Goal: Transaction & Acquisition: Purchase product/service

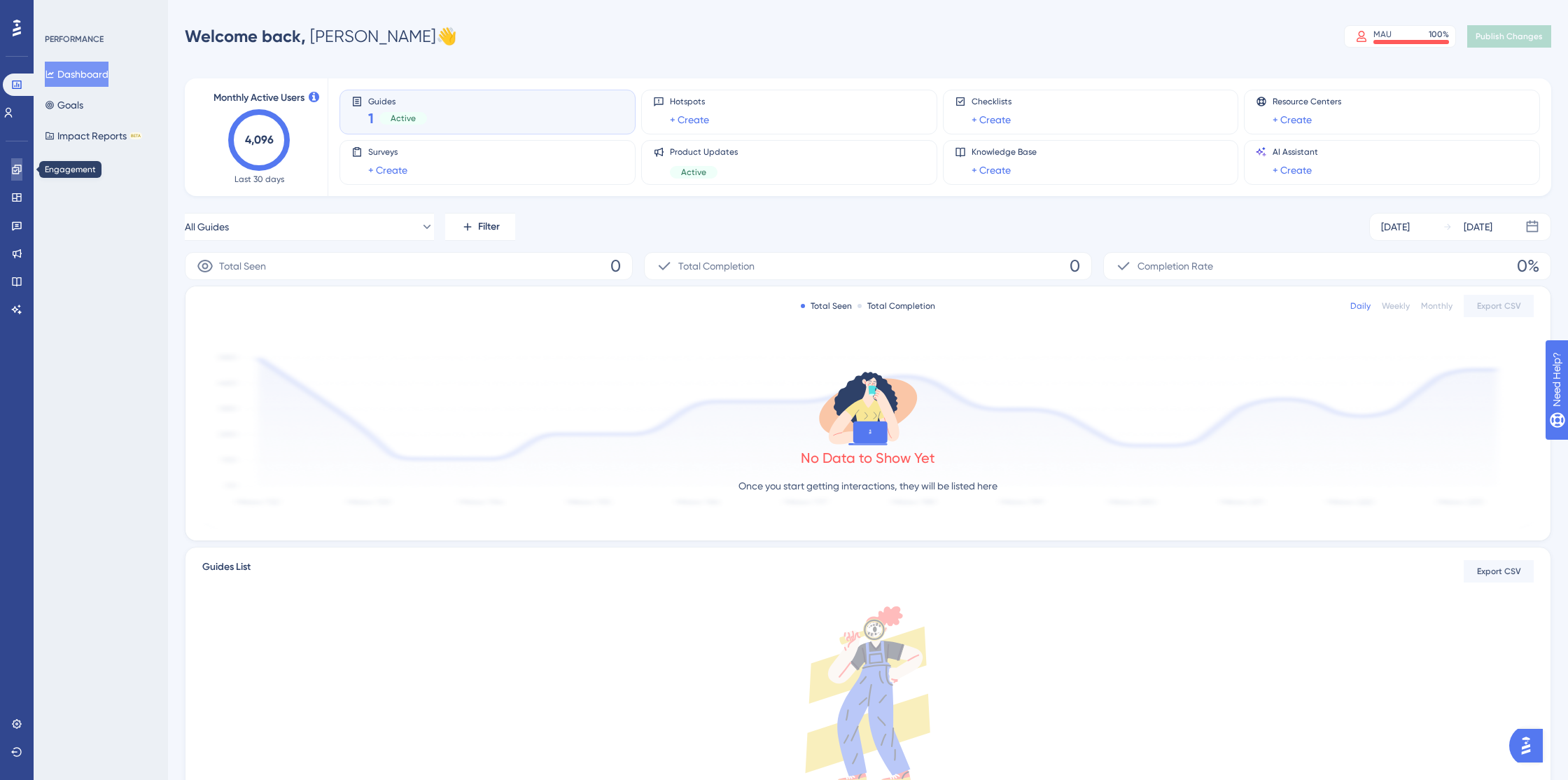
click at [18, 171] on icon at bounding box center [16, 169] width 11 height 11
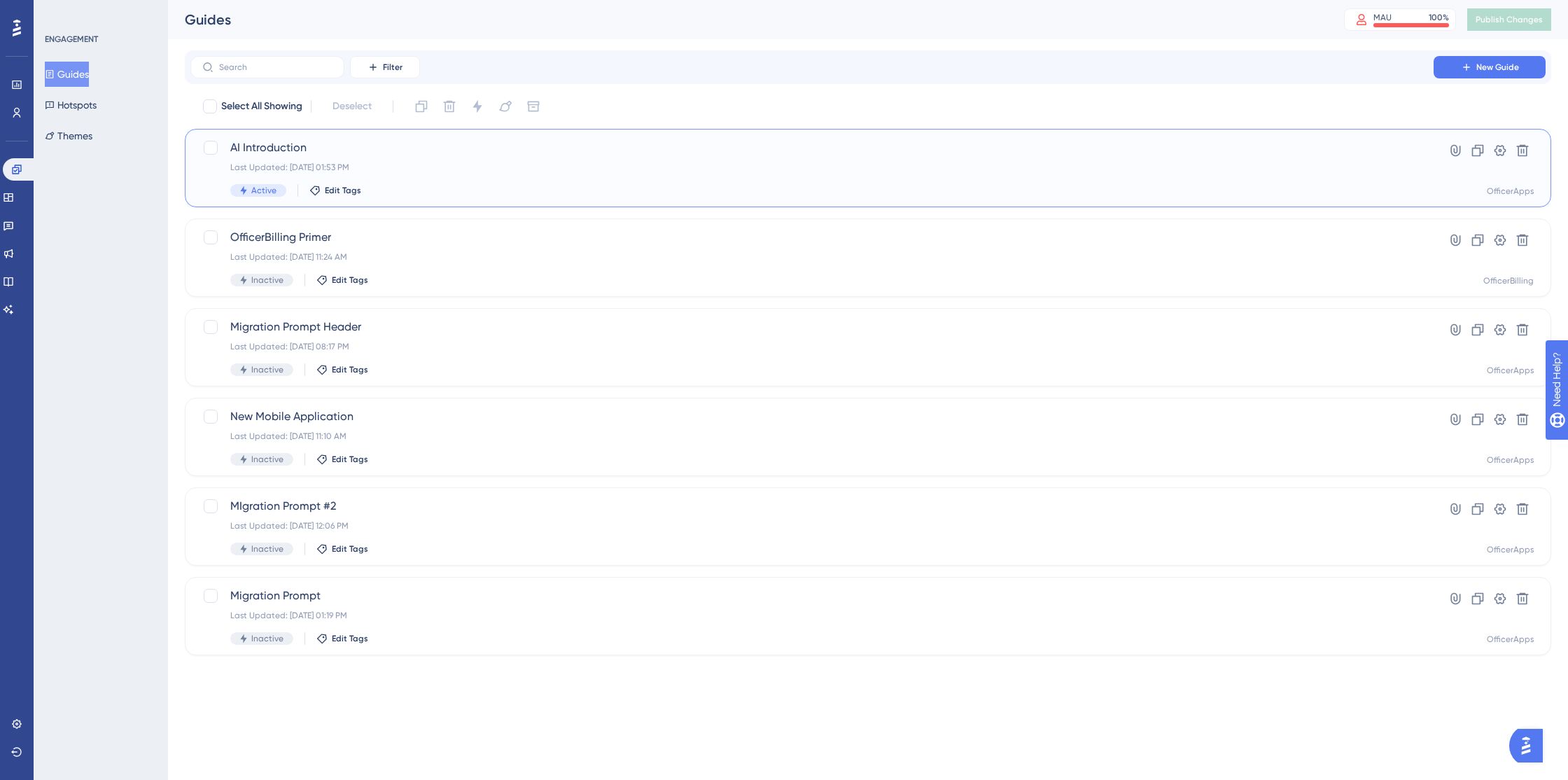
click at [307, 158] on div "AI Introduction Last Updated: Sep 12 2025, 01:53 PM Active Edit Tags" at bounding box center [812, 168] width 1164 height 58
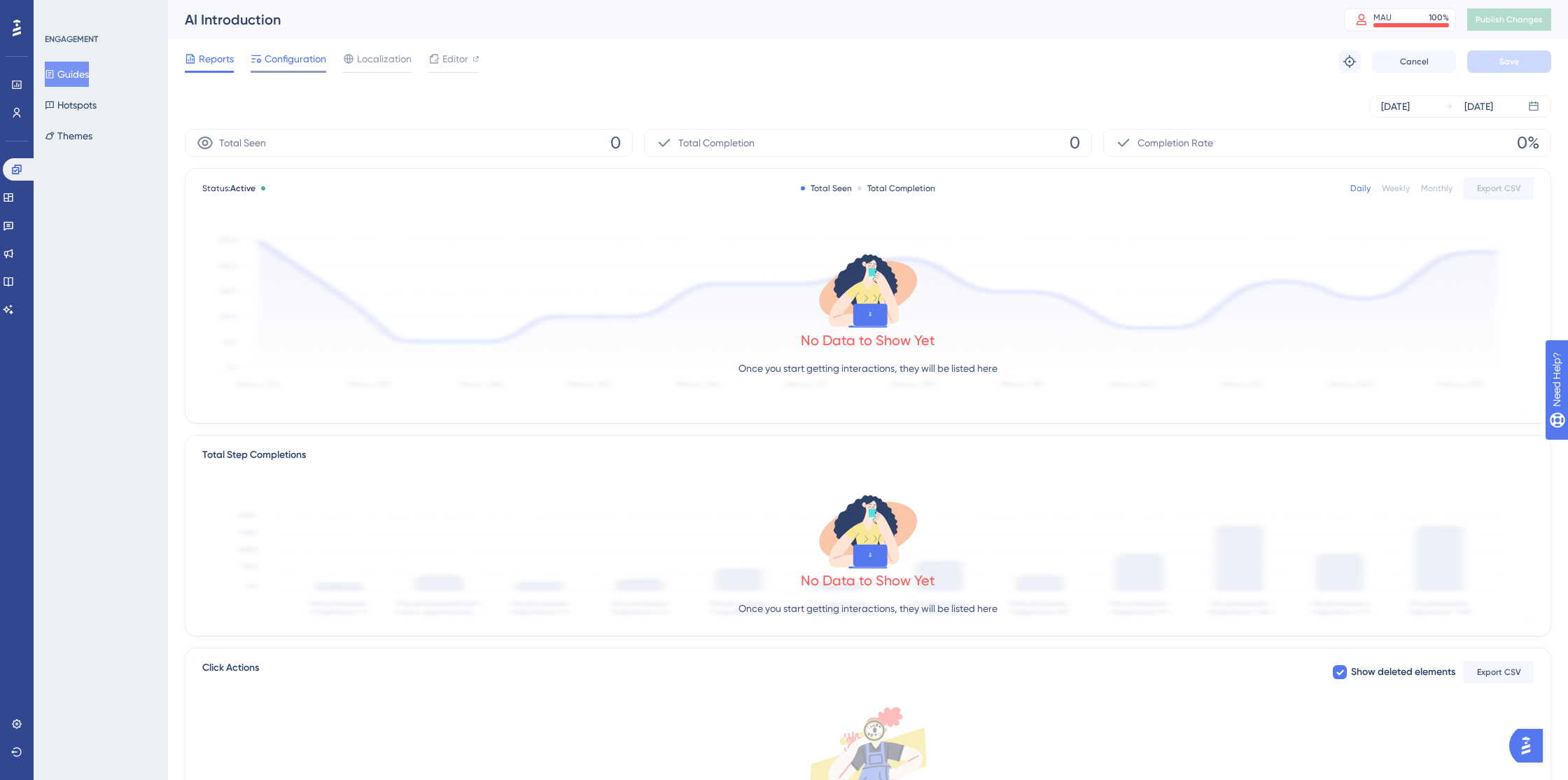
click at [295, 0] on html "✨ Save My Spot!✨" at bounding box center [784, 367] width 1568 height 780
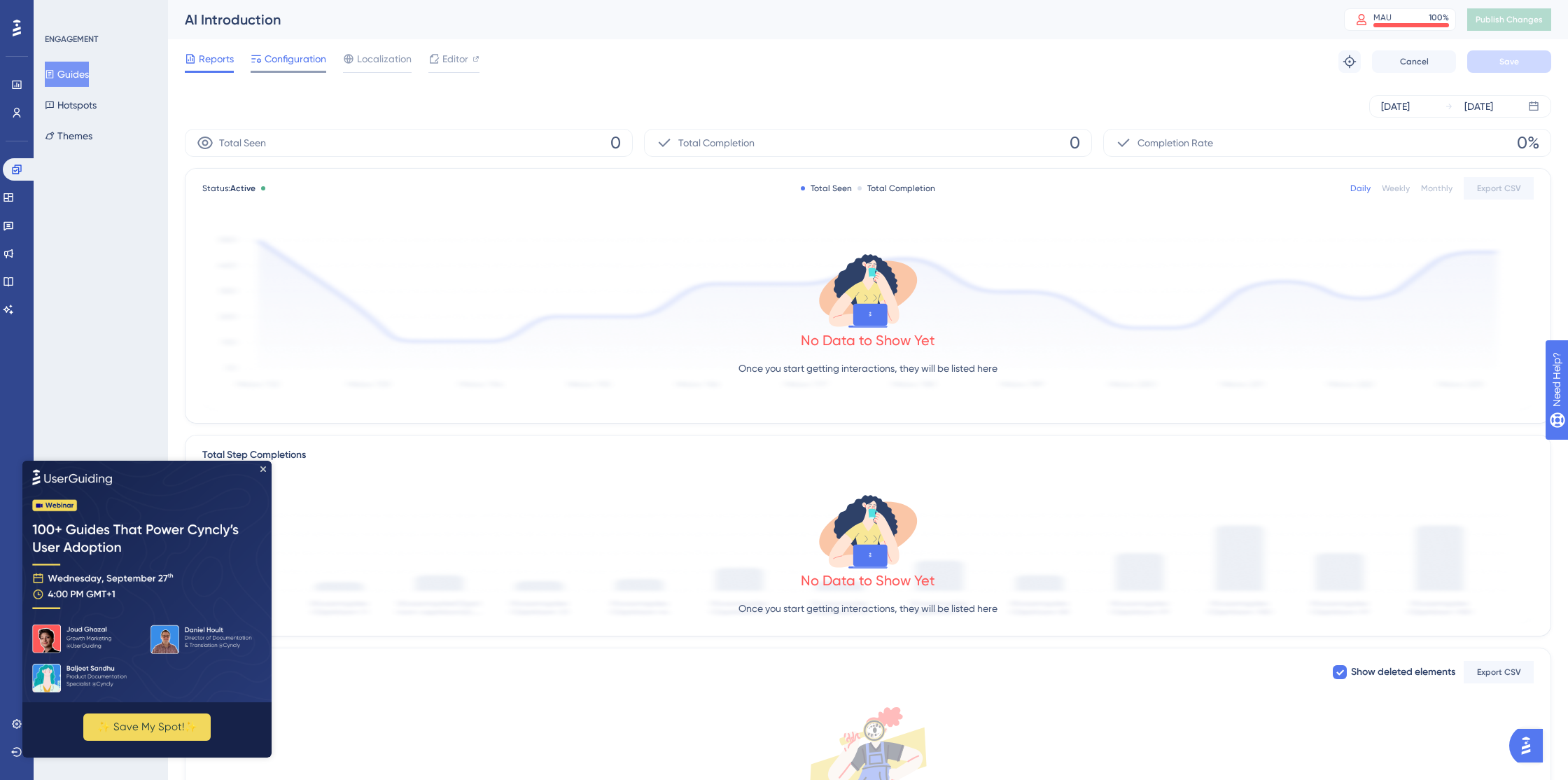
click at [296, 63] on span "Configuration" at bounding box center [295, 58] width 62 height 17
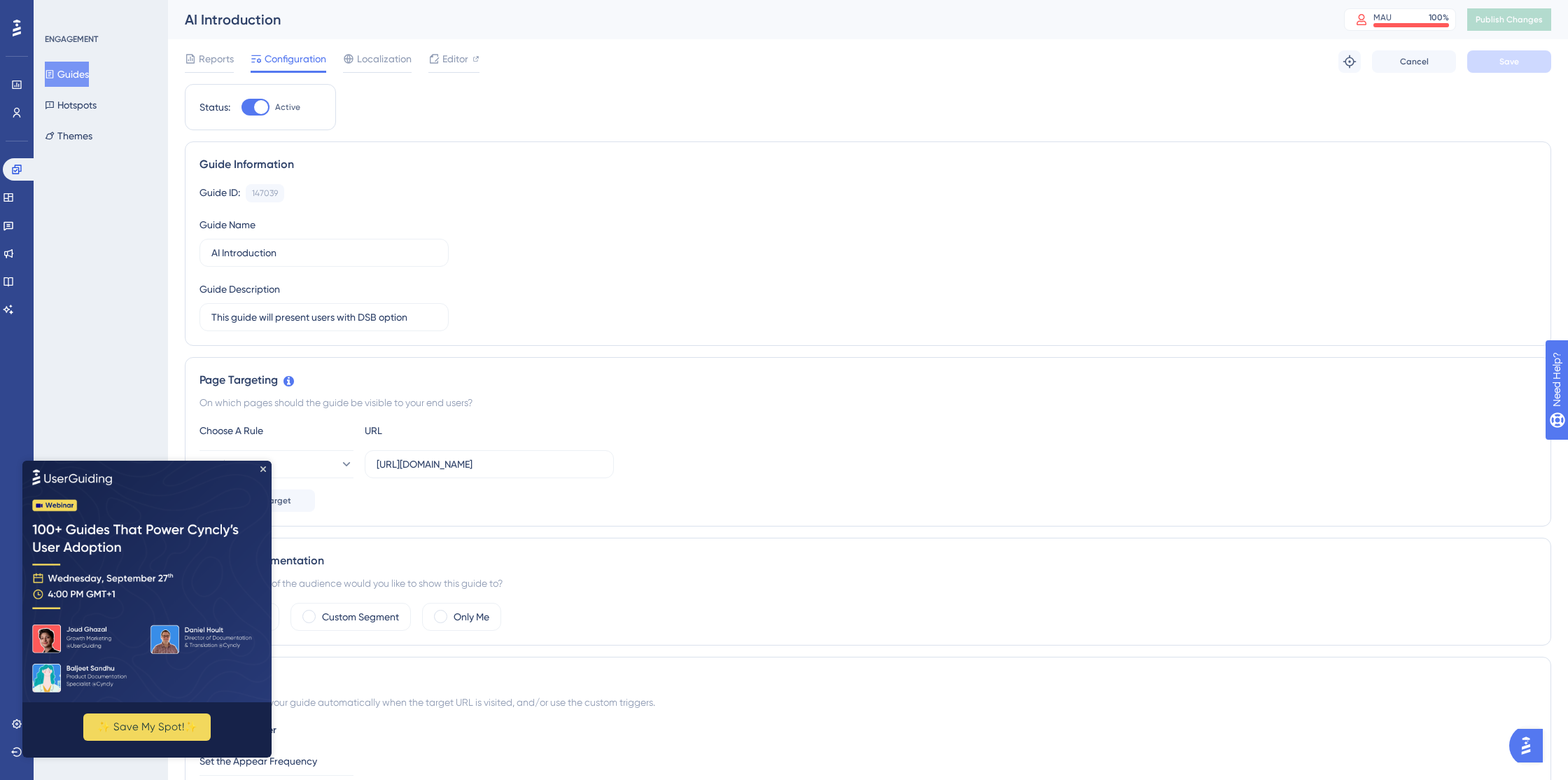
click at [208, 611] on img at bounding box center [147, 581] width 249 height 241
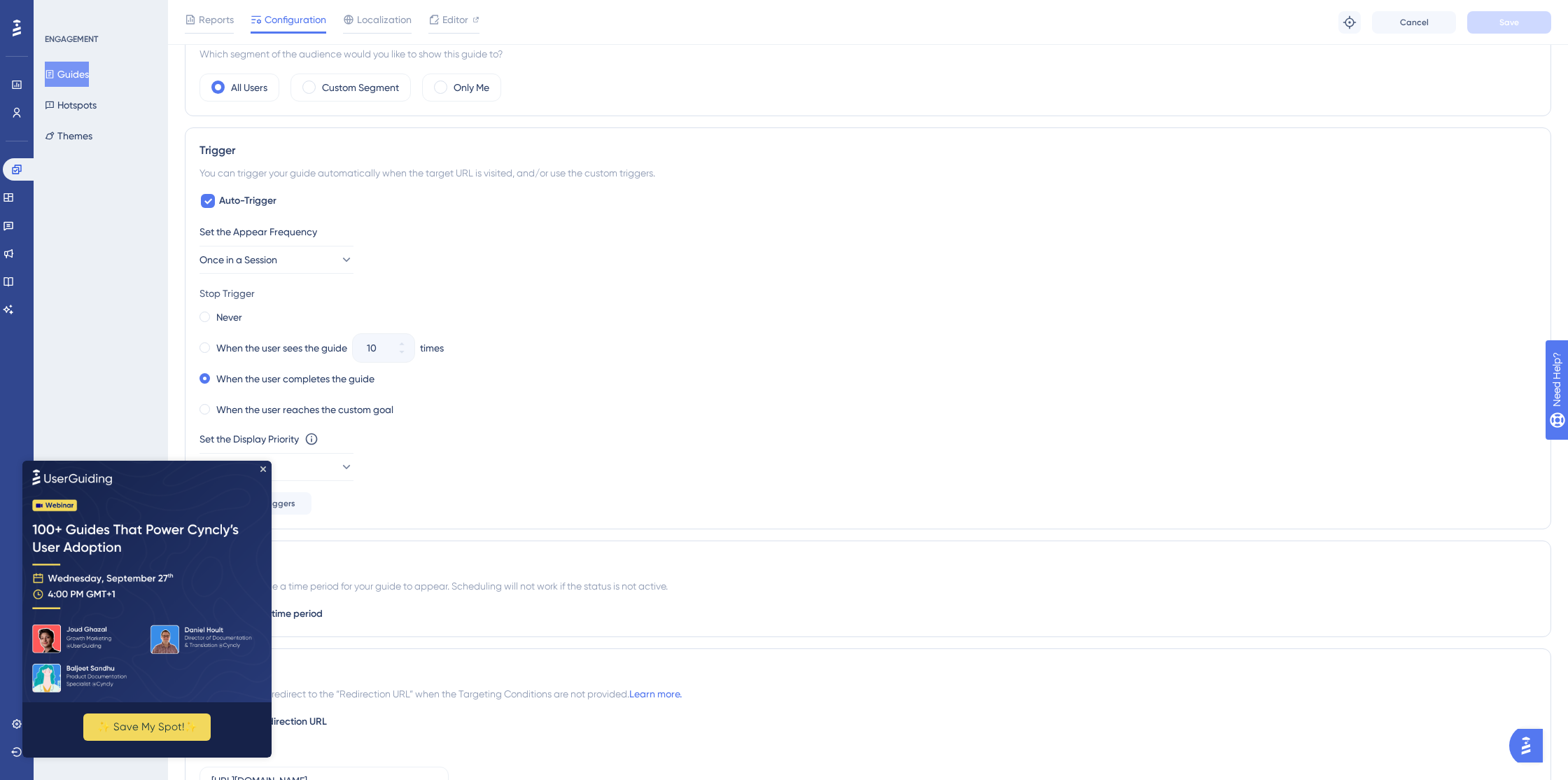
scroll to position [538, 0]
click at [262, 469] on icon "Close Preview" at bounding box center [264, 469] width 6 height 6
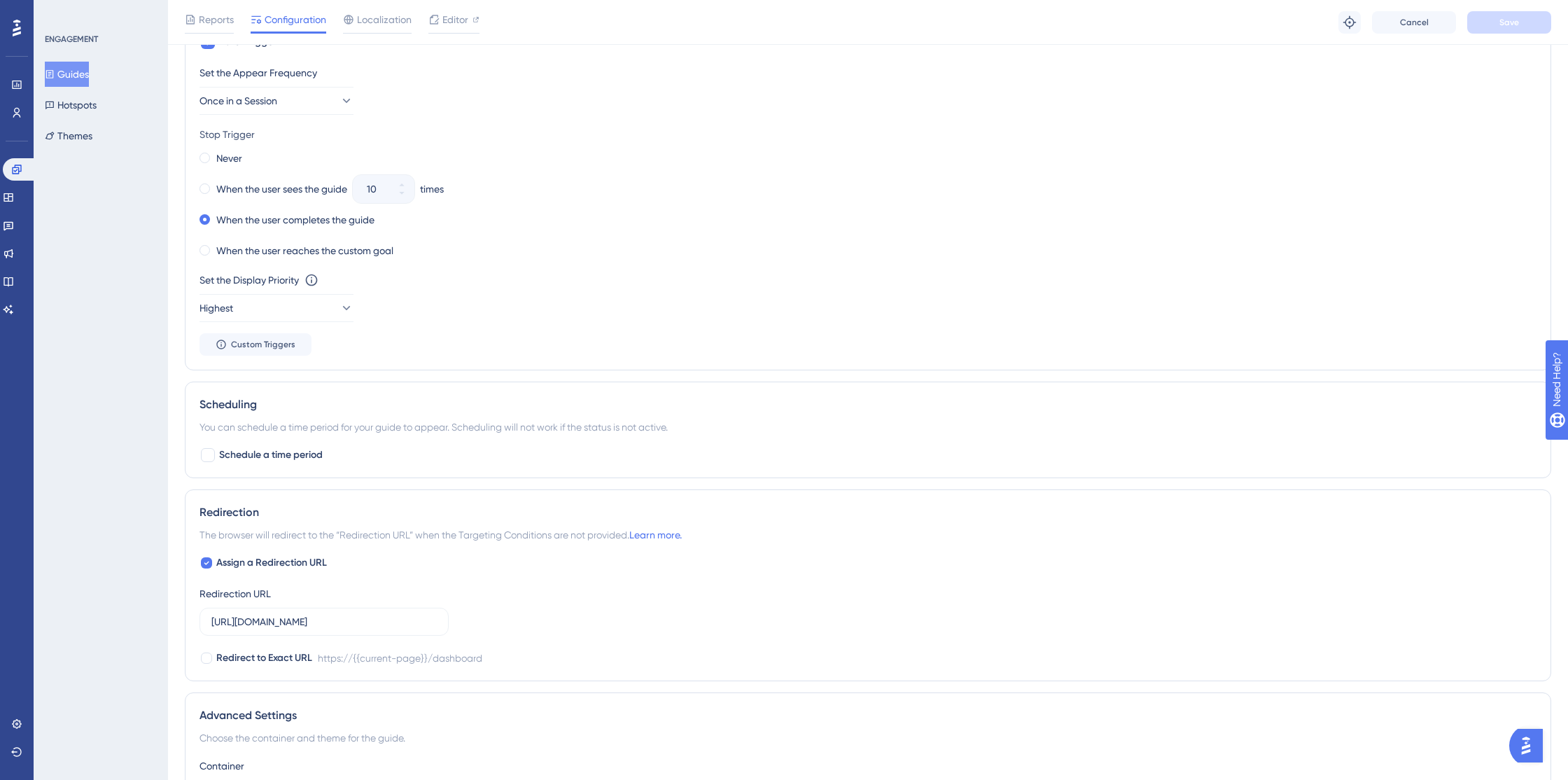
scroll to position [691, 0]
click at [209, 461] on div at bounding box center [208, 459] width 14 height 14
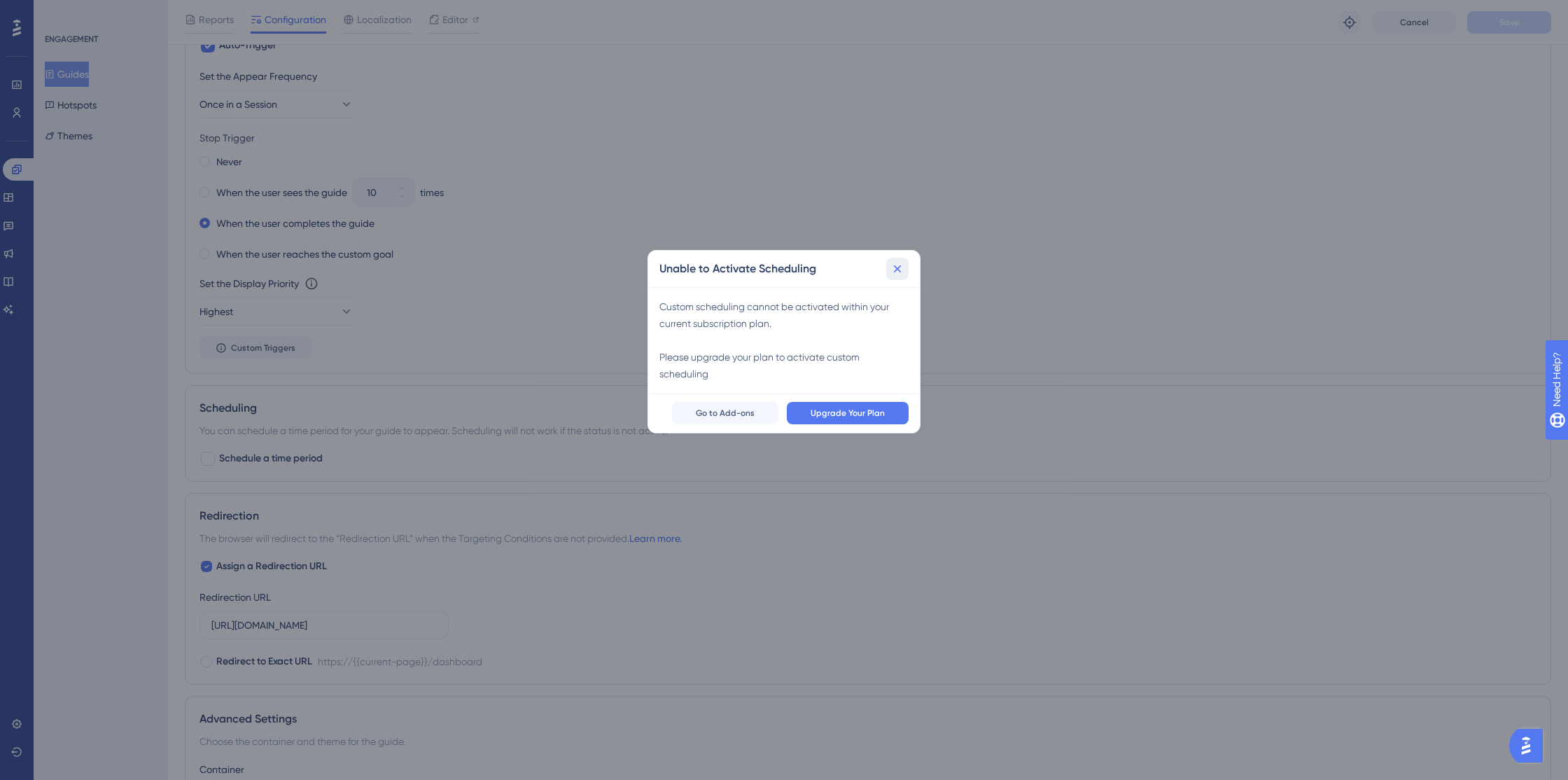
click at [892, 265] on icon at bounding box center [897, 269] width 14 height 14
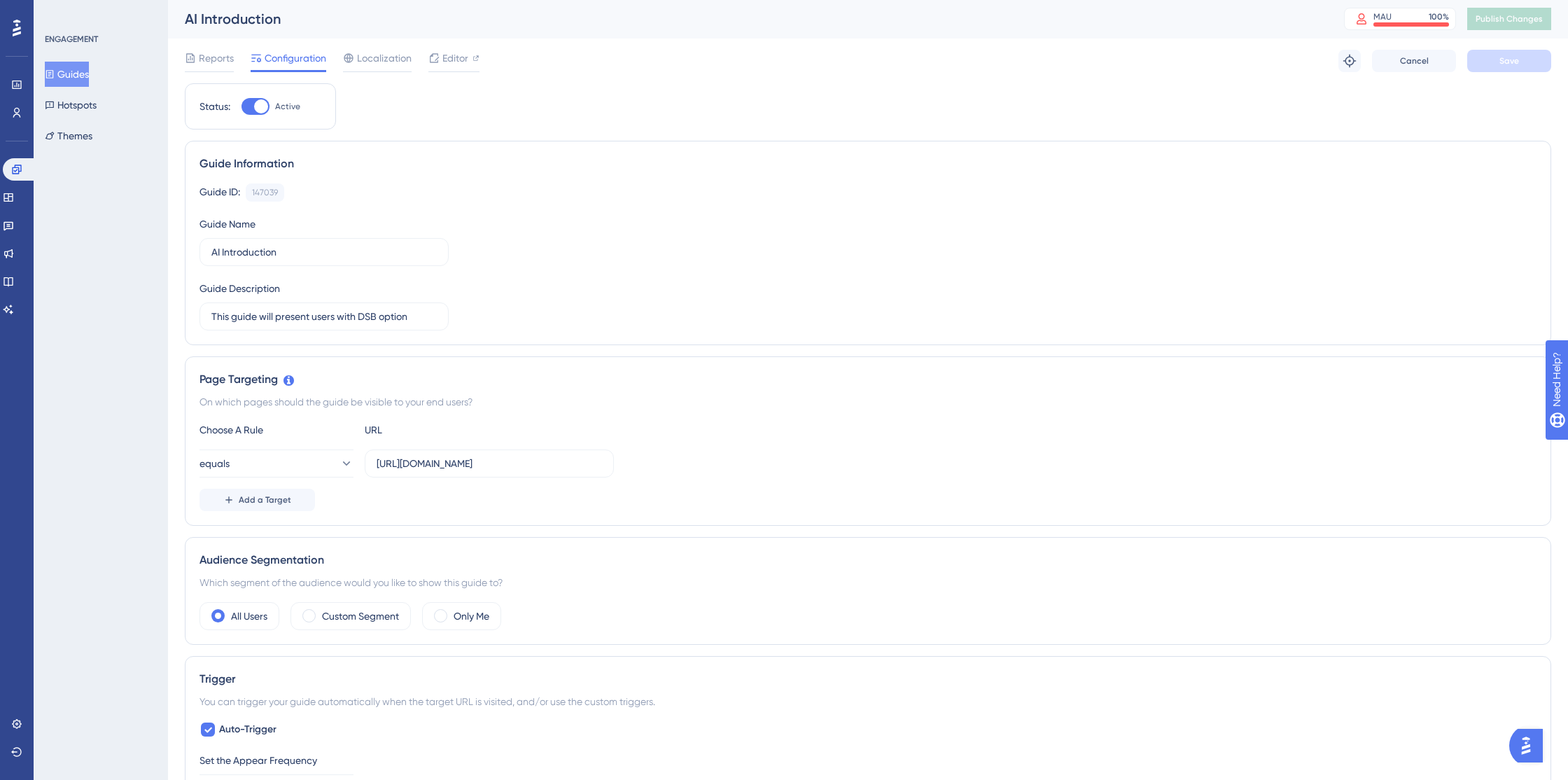
scroll to position [0, 0]
click at [366, 62] on span "Localization" at bounding box center [384, 58] width 55 height 17
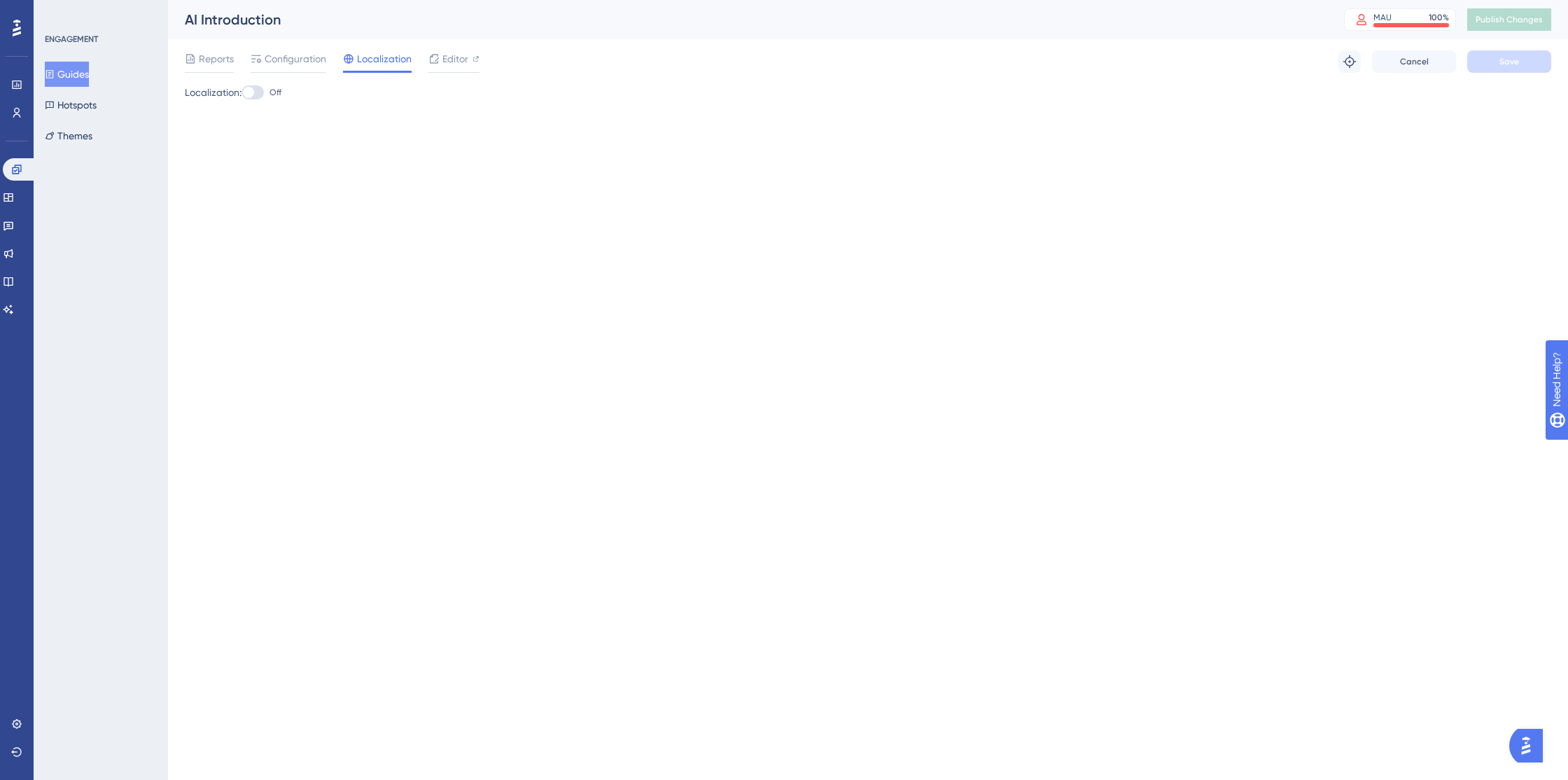
click at [264, 95] on div at bounding box center [252, 92] width 23 height 14
click at [241, 93] on input "Off" at bounding box center [241, 92] width 1 height 1
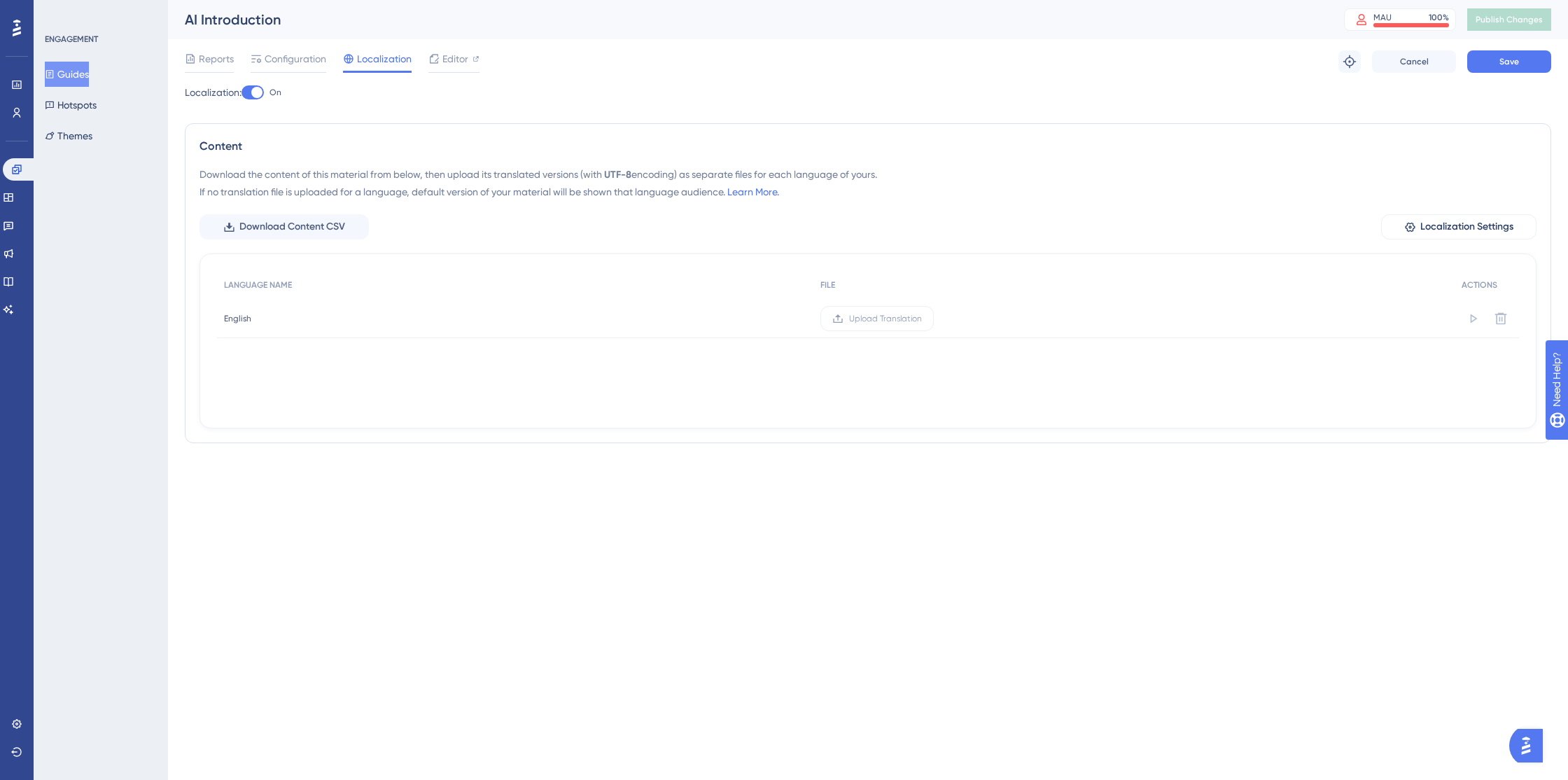
click at [252, 93] on div at bounding box center [252, 92] width 23 height 14
click at [241, 93] on input "On" at bounding box center [241, 92] width 1 height 1
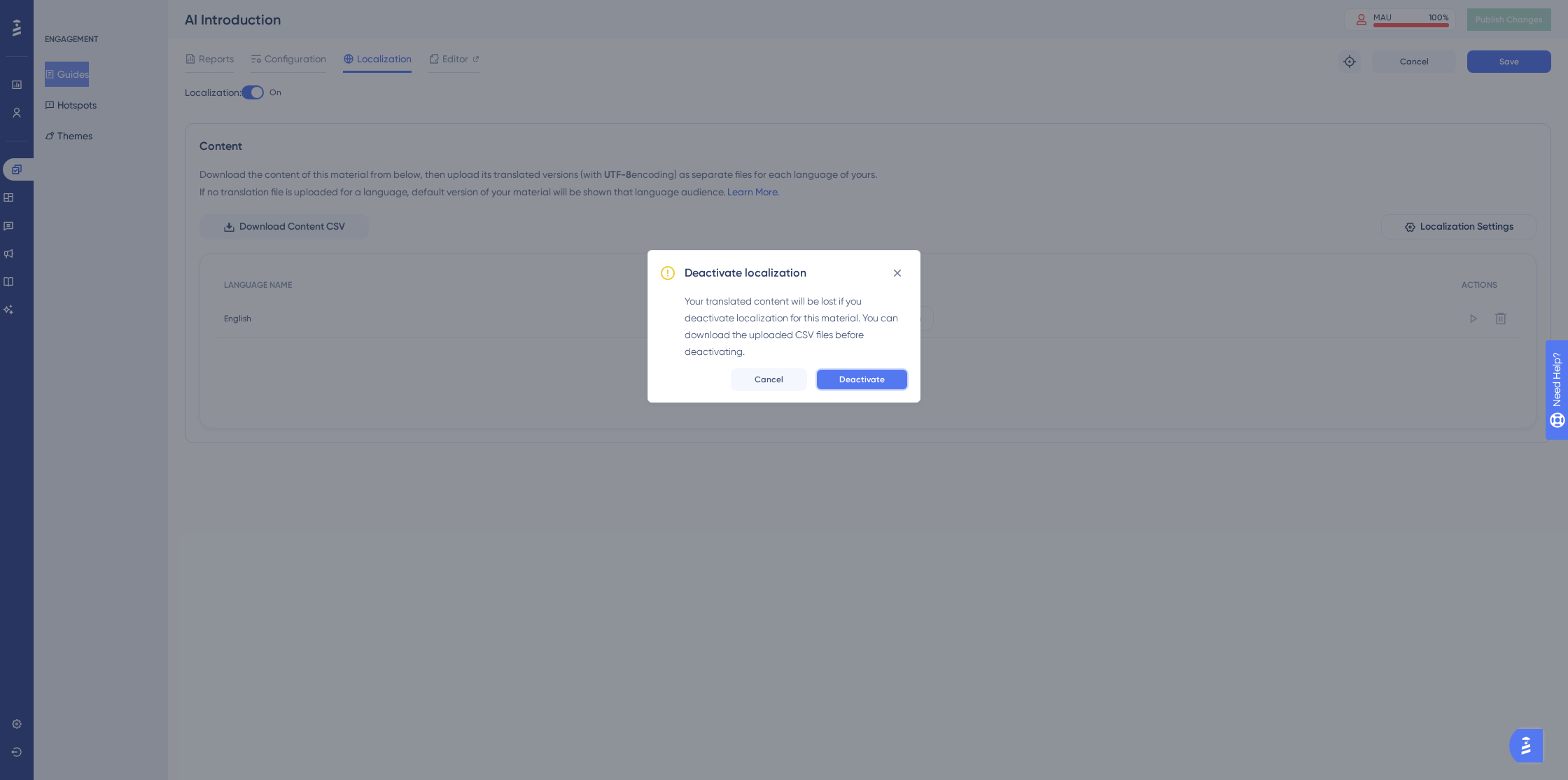
click at [853, 384] on span "Deactivate" at bounding box center [862, 379] width 45 height 11
checkbox input "false"
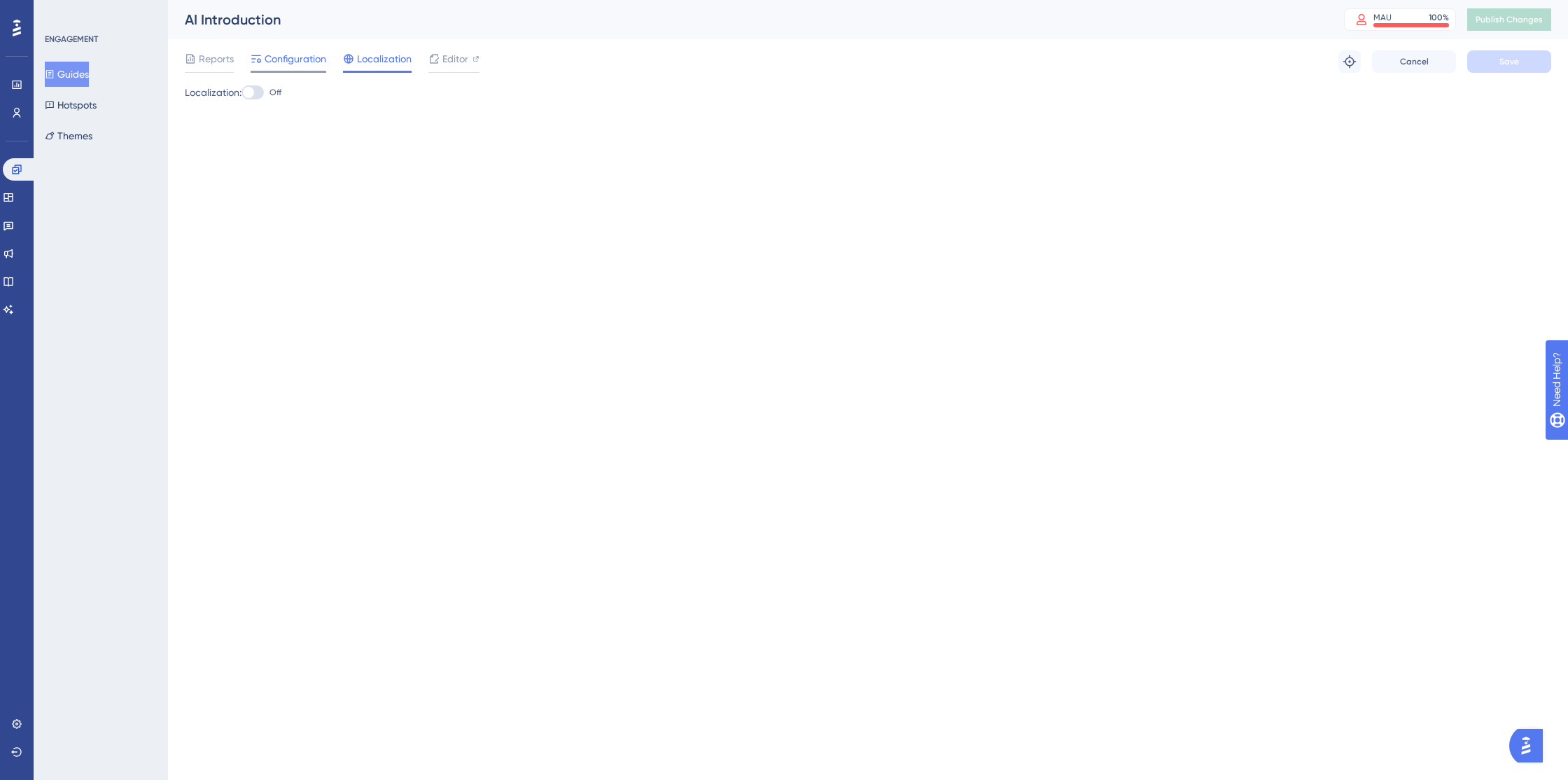
click at [295, 58] on span "Configuration" at bounding box center [295, 58] width 62 height 17
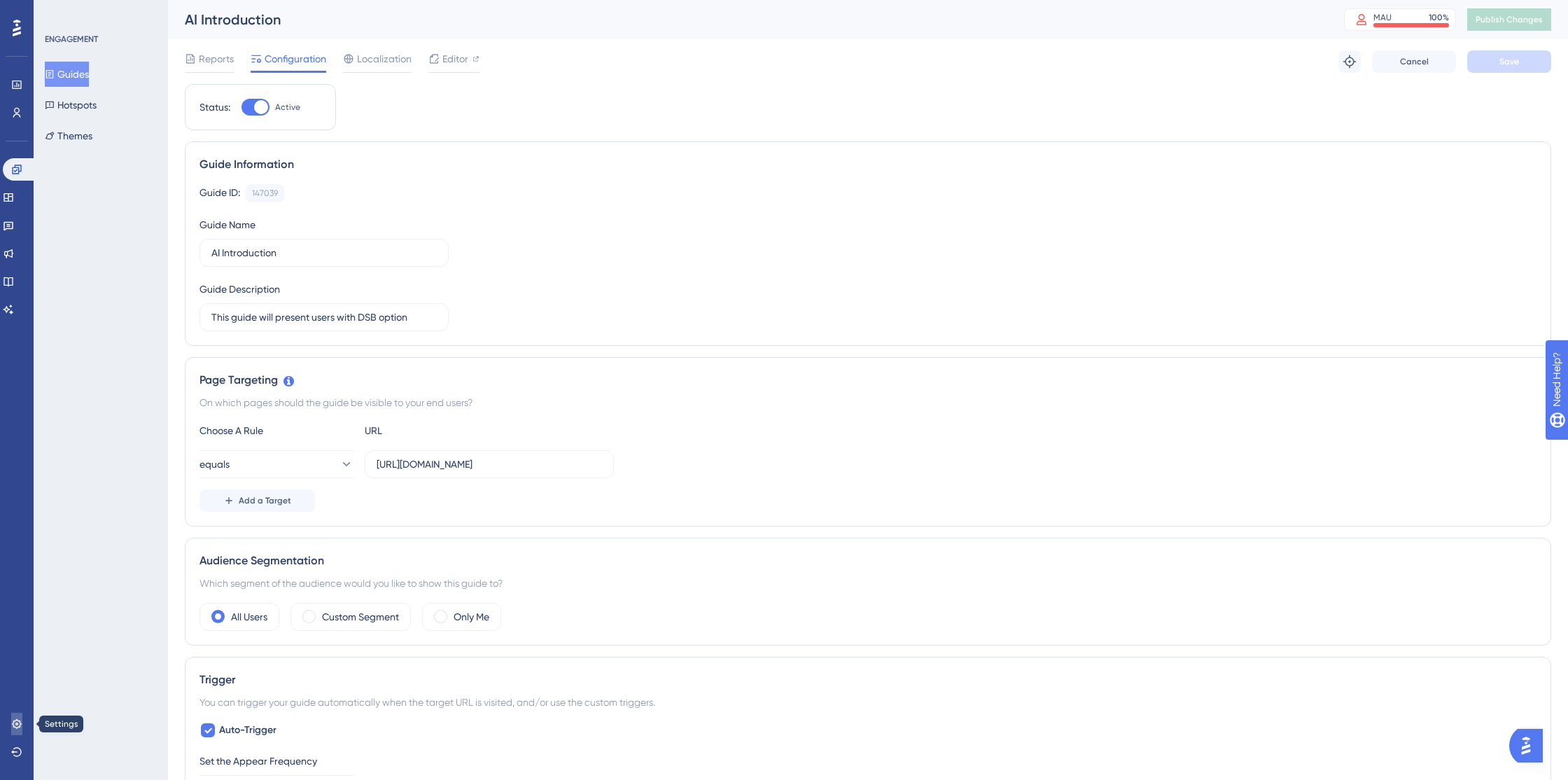
click at [19, 726] on icon at bounding box center [16, 723] width 9 height 9
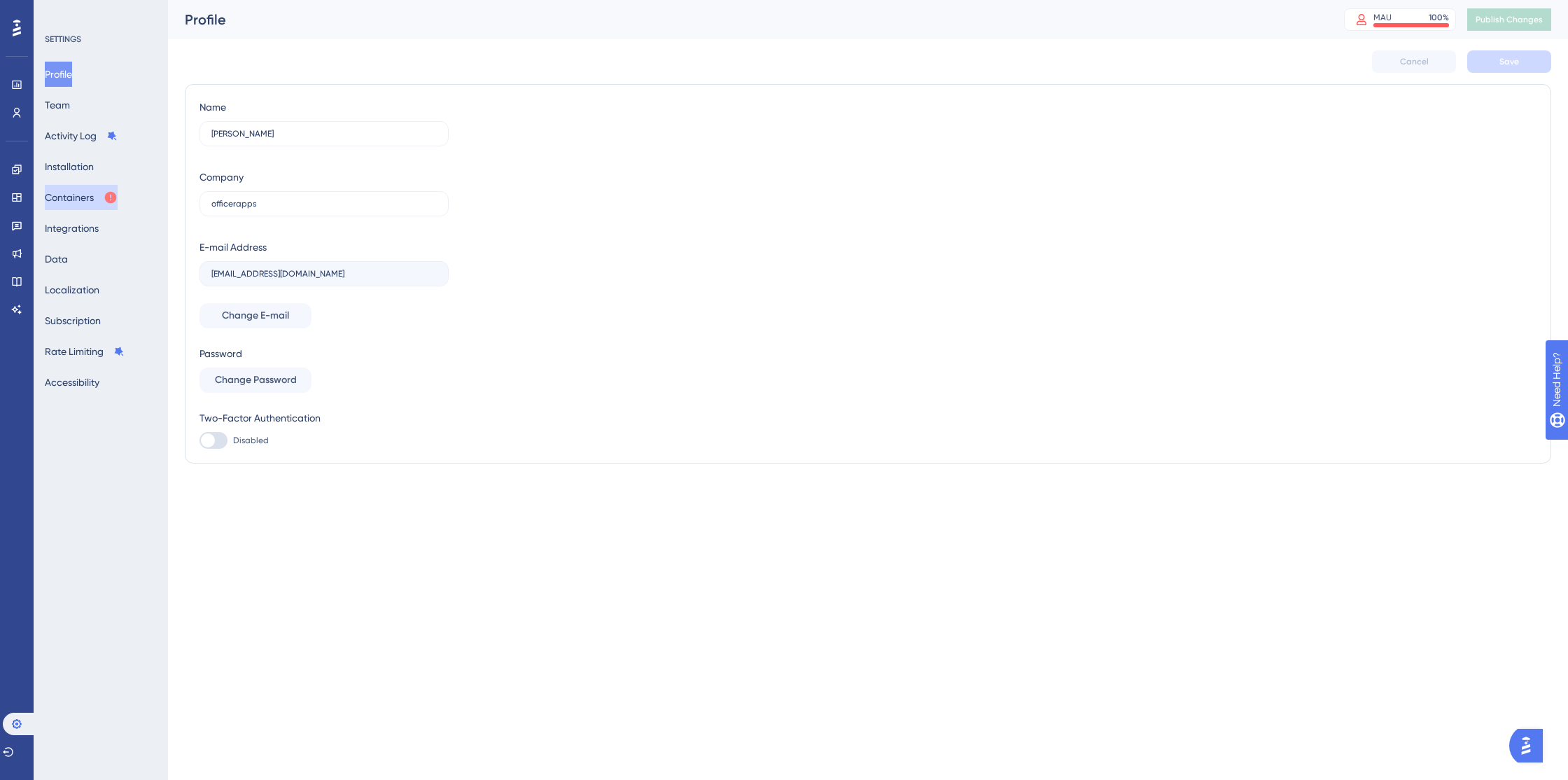
click at [89, 192] on button "Containers" at bounding box center [81, 198] width 73 height 26
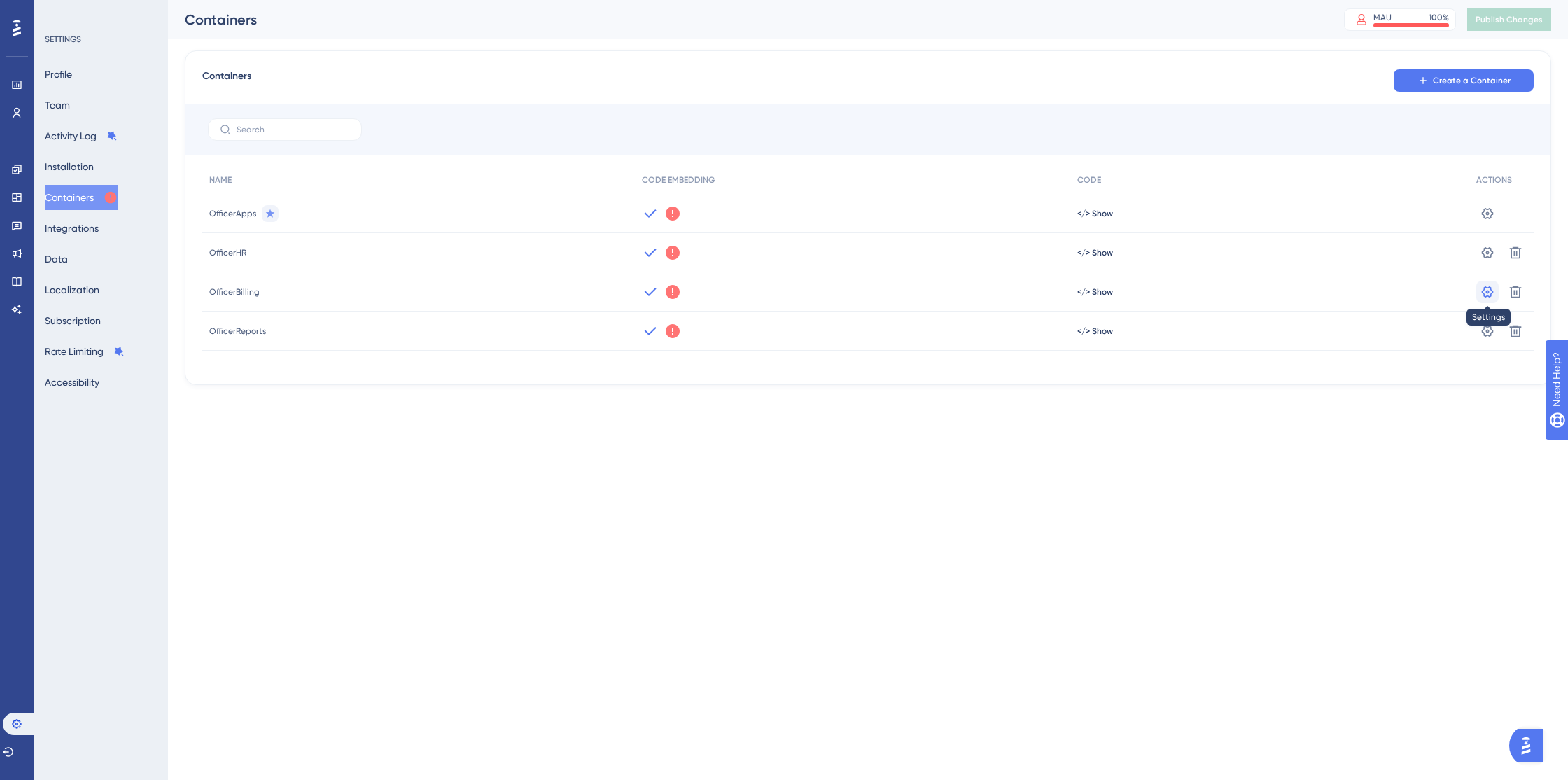
click at [1490, 290] on icon at bounding box center [1488, 292] width 14 height 14
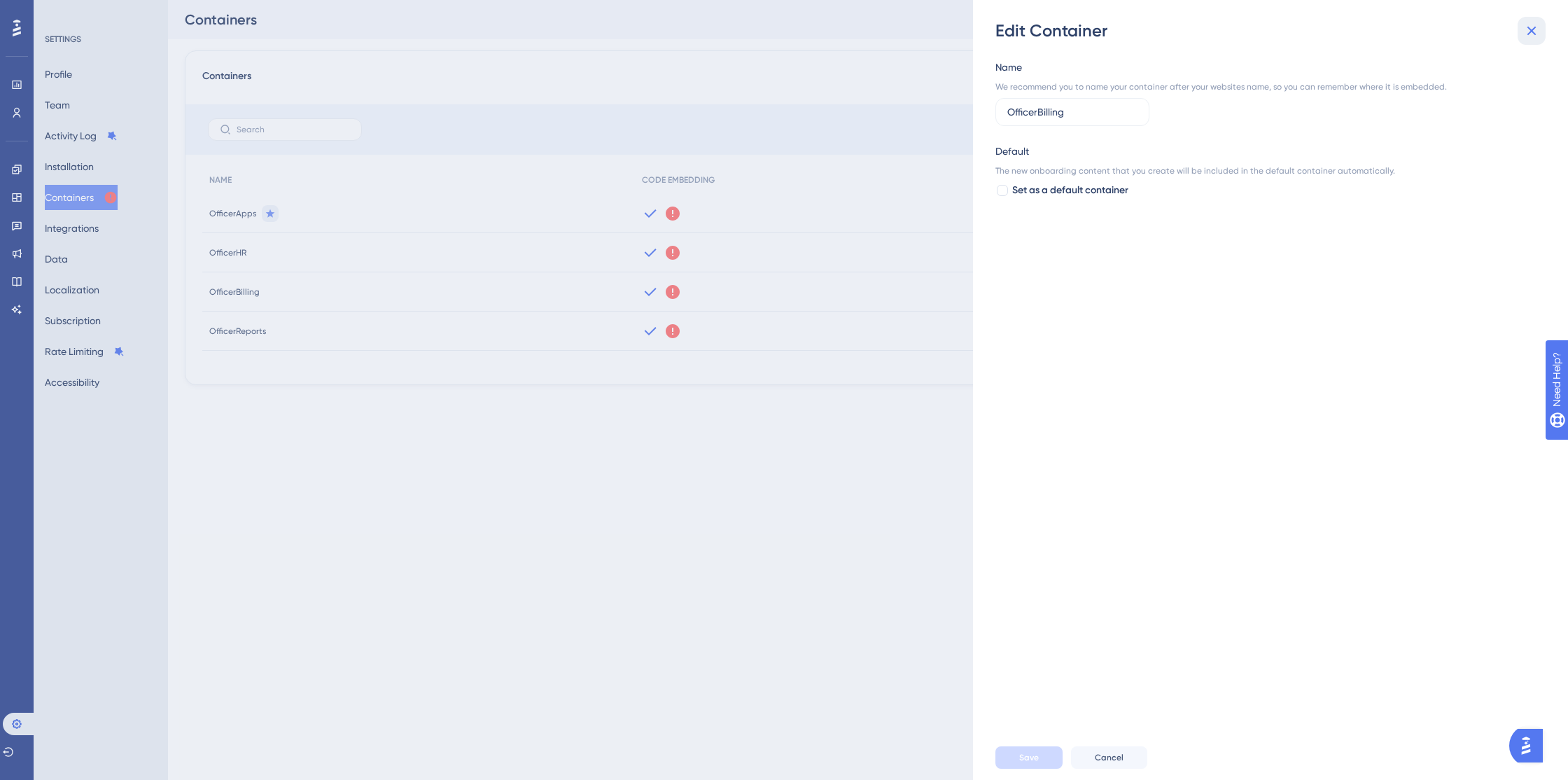
click at [1537, 34] on icon at bounding box center [1532, 30] width 17 height 17
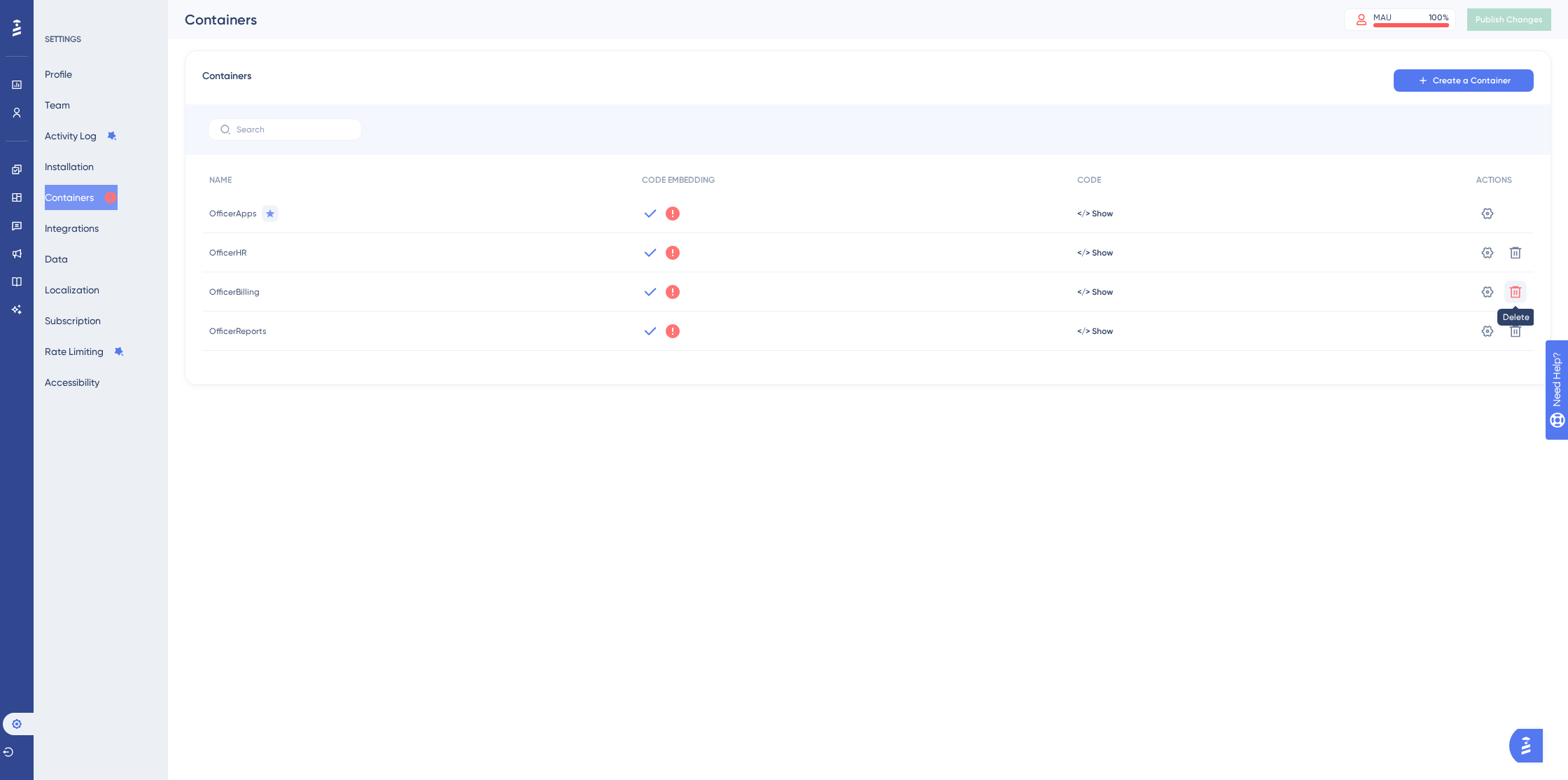
click at [1514, 294] on icon at bounding box center [1516, 291] width 12 height 12
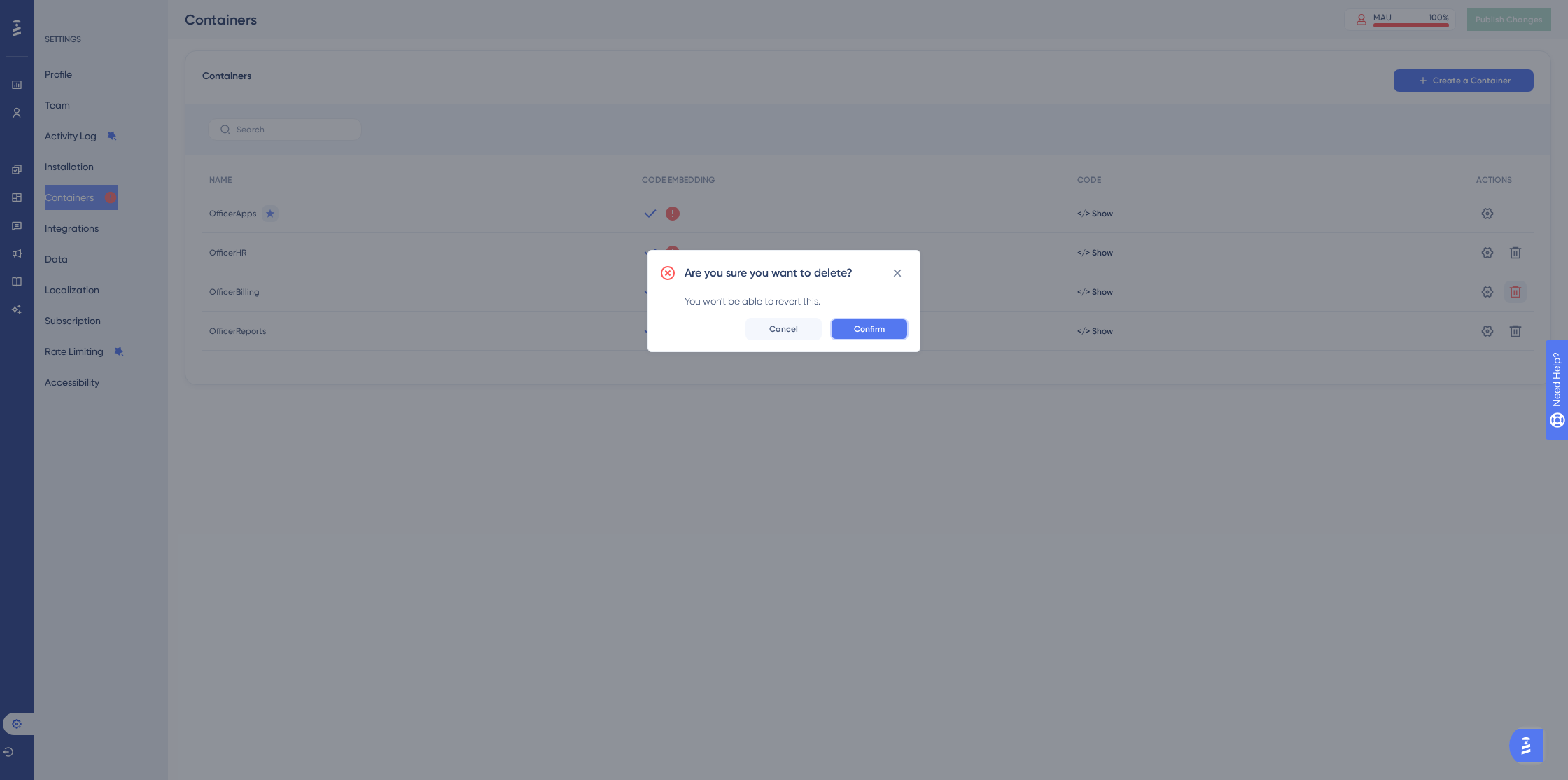
drag, startPoint x: 873, startPoint y: 335, endPoint x: 846, endPoint y: 390, distance: 61.3
click at [846, 390] on div "Are you sure you want to delete? You won't be able to revert this. Confirm Canc…" at bounding box center [784, 390] width 1568 height 780
click at [788, 332] on span "Cancel" at bounding box center [784, 329] width 28 height 11
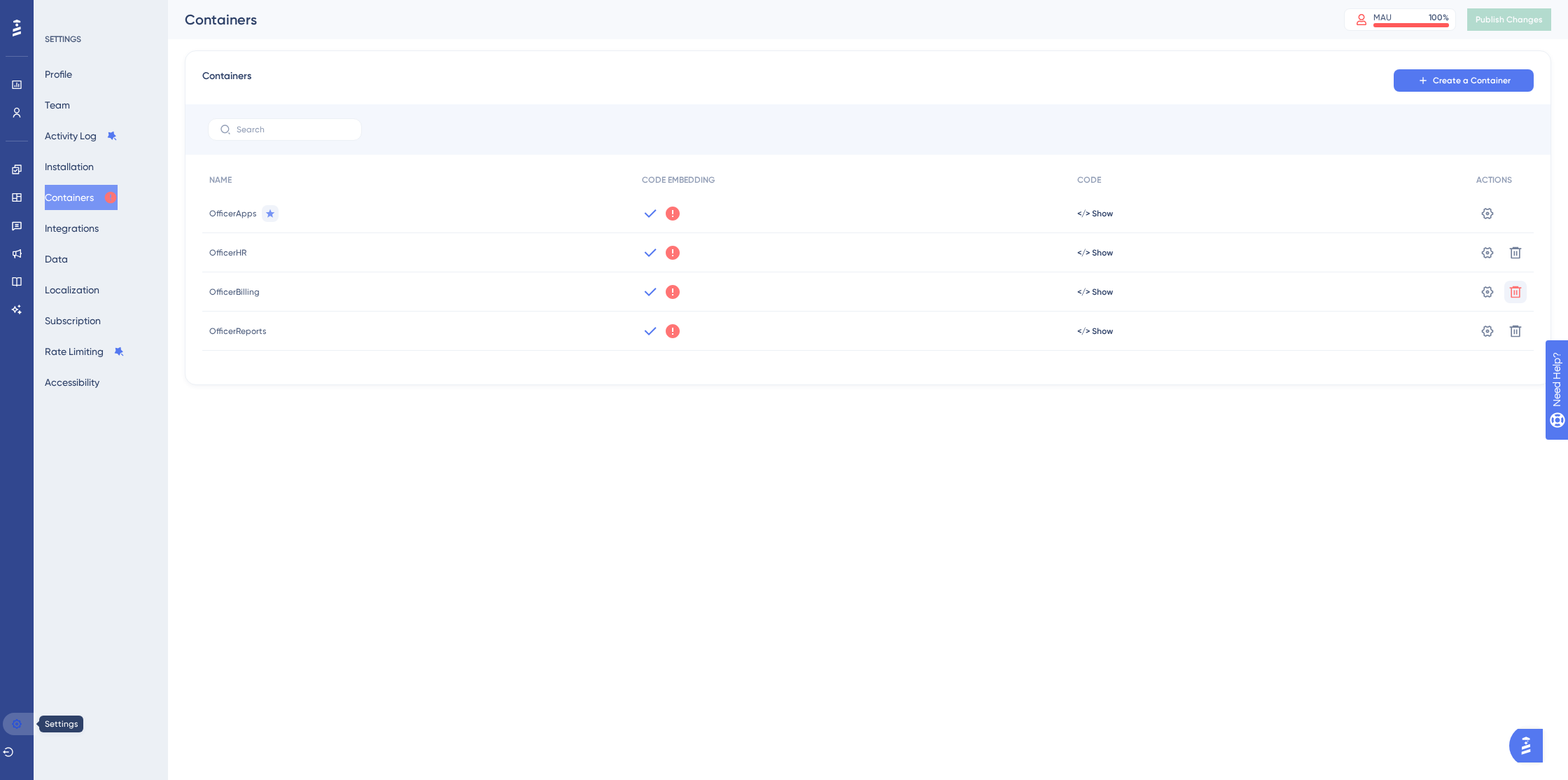
click at [17, 726] on icon at bounding box center [16, 724] width 11 height 11
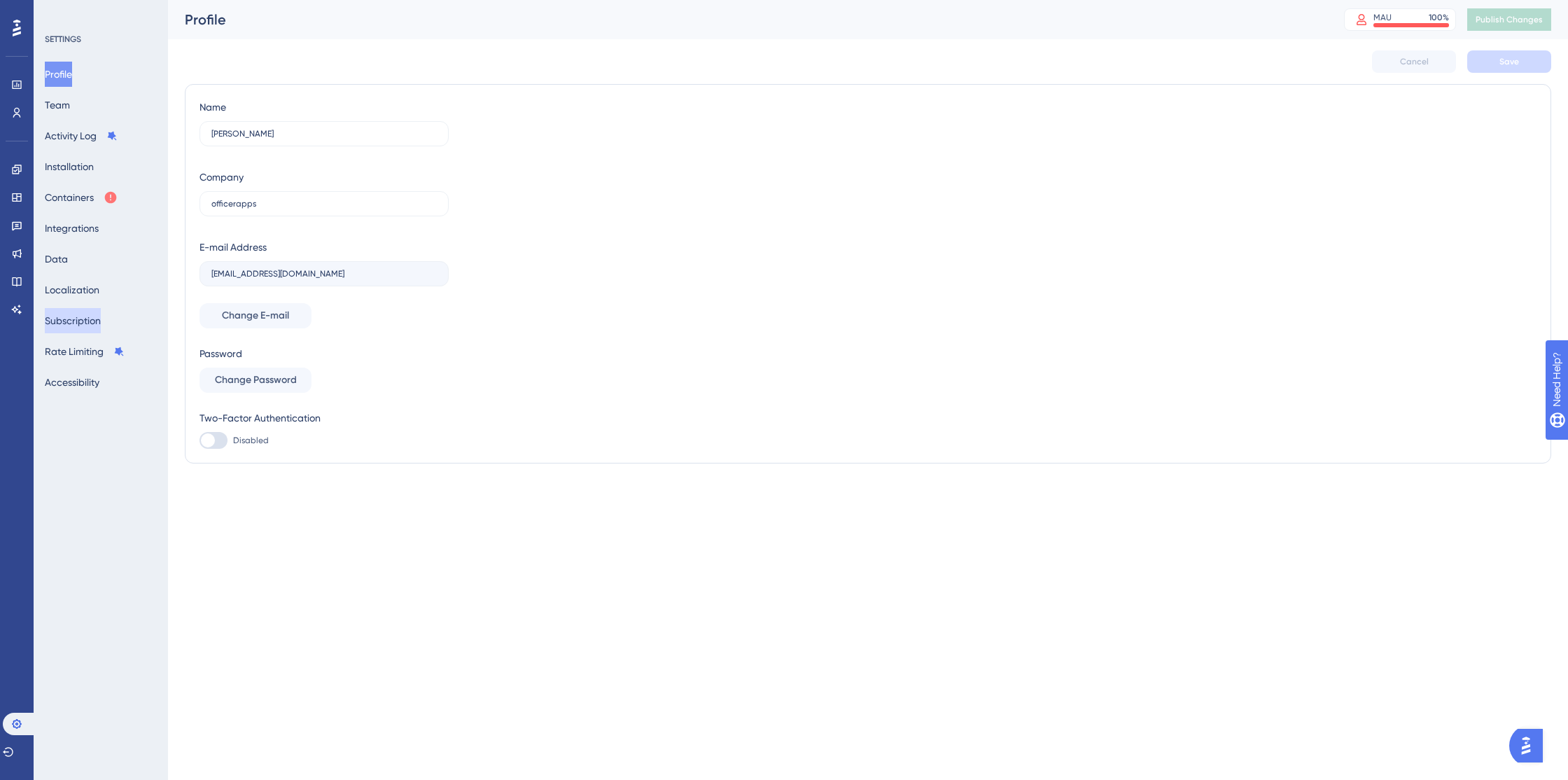
click at [97, 322] on button "Subscription" at bounding box center [73, 321] width 56 height 26
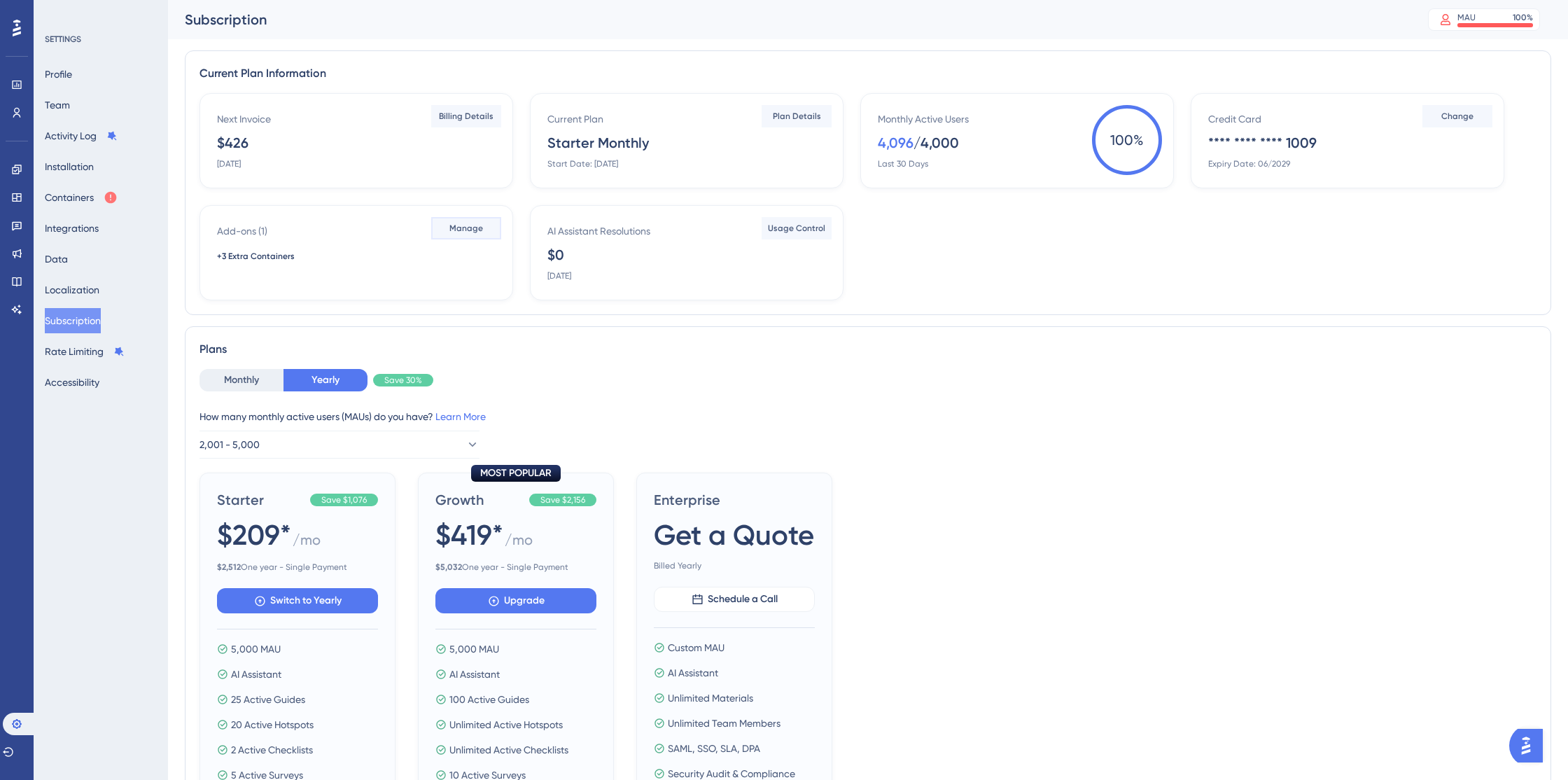
click at [464, 236] on button "Manage" at bounding box center [466, 228] width 70 height 23
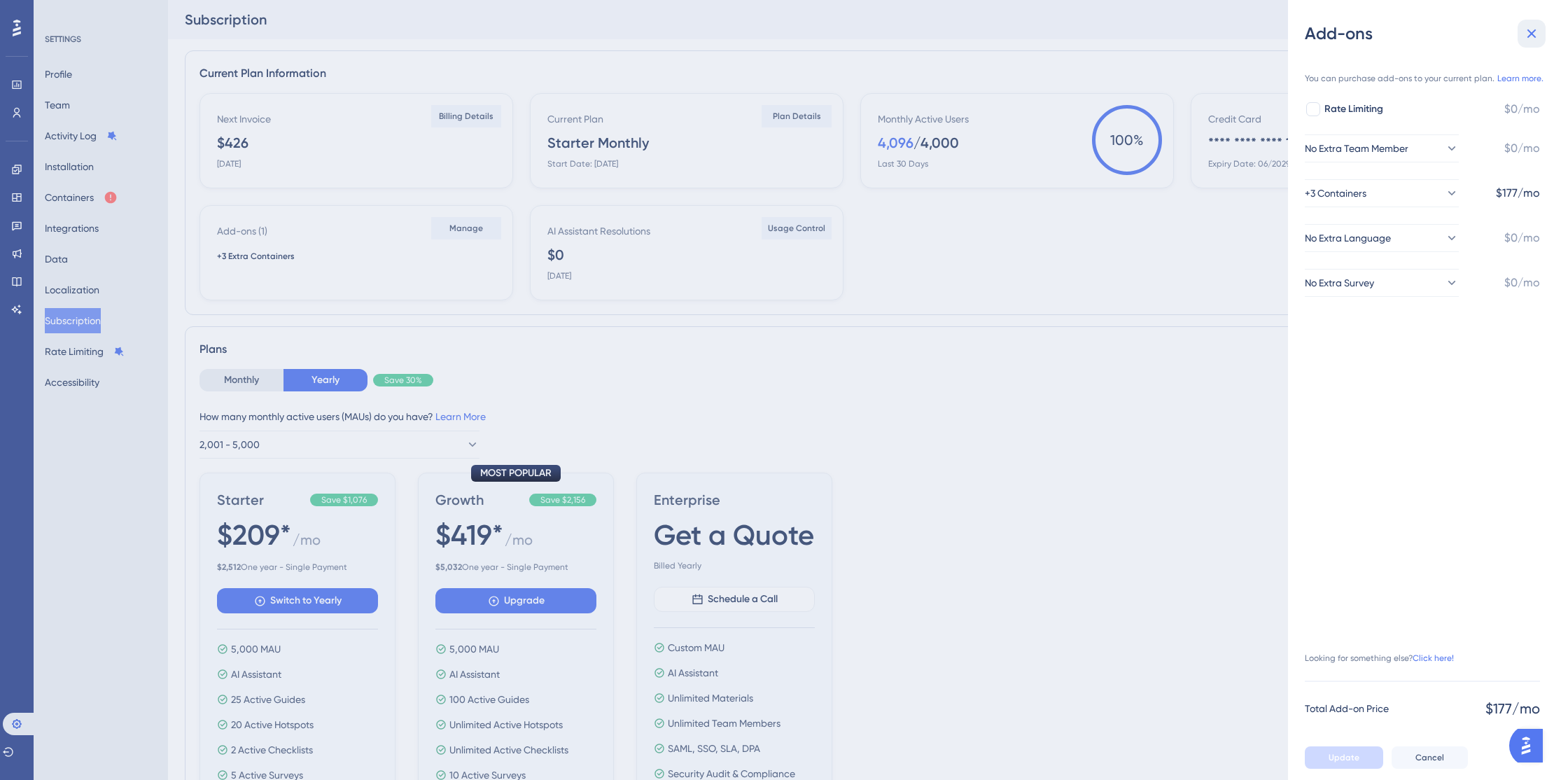
click at [1534, 38] on icon at bounding box center [1532, 33] width 17 height 17
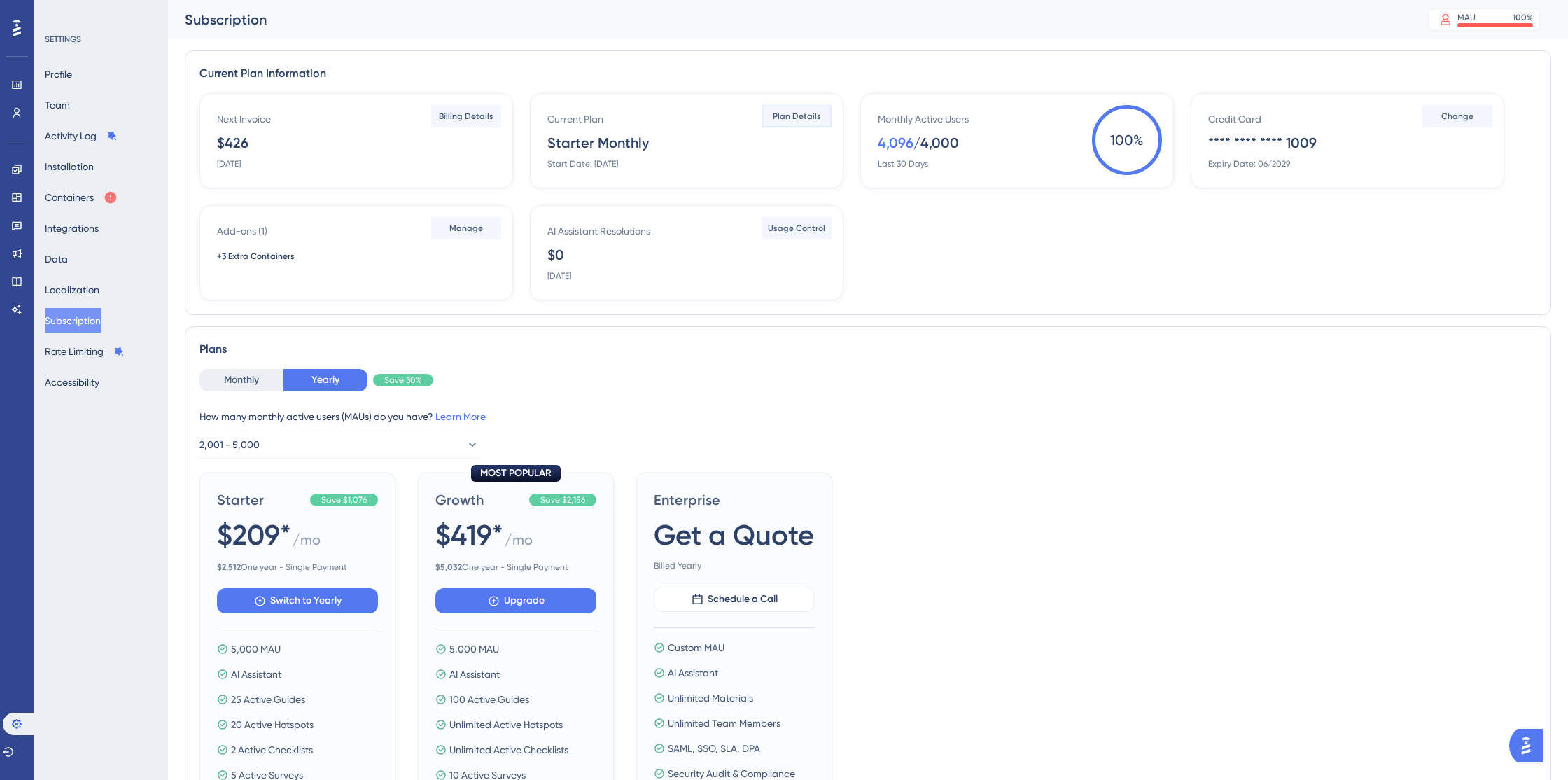
click at [793, 118] on span "Plan Details" at bounding box center [796, 116] width 48 height 11
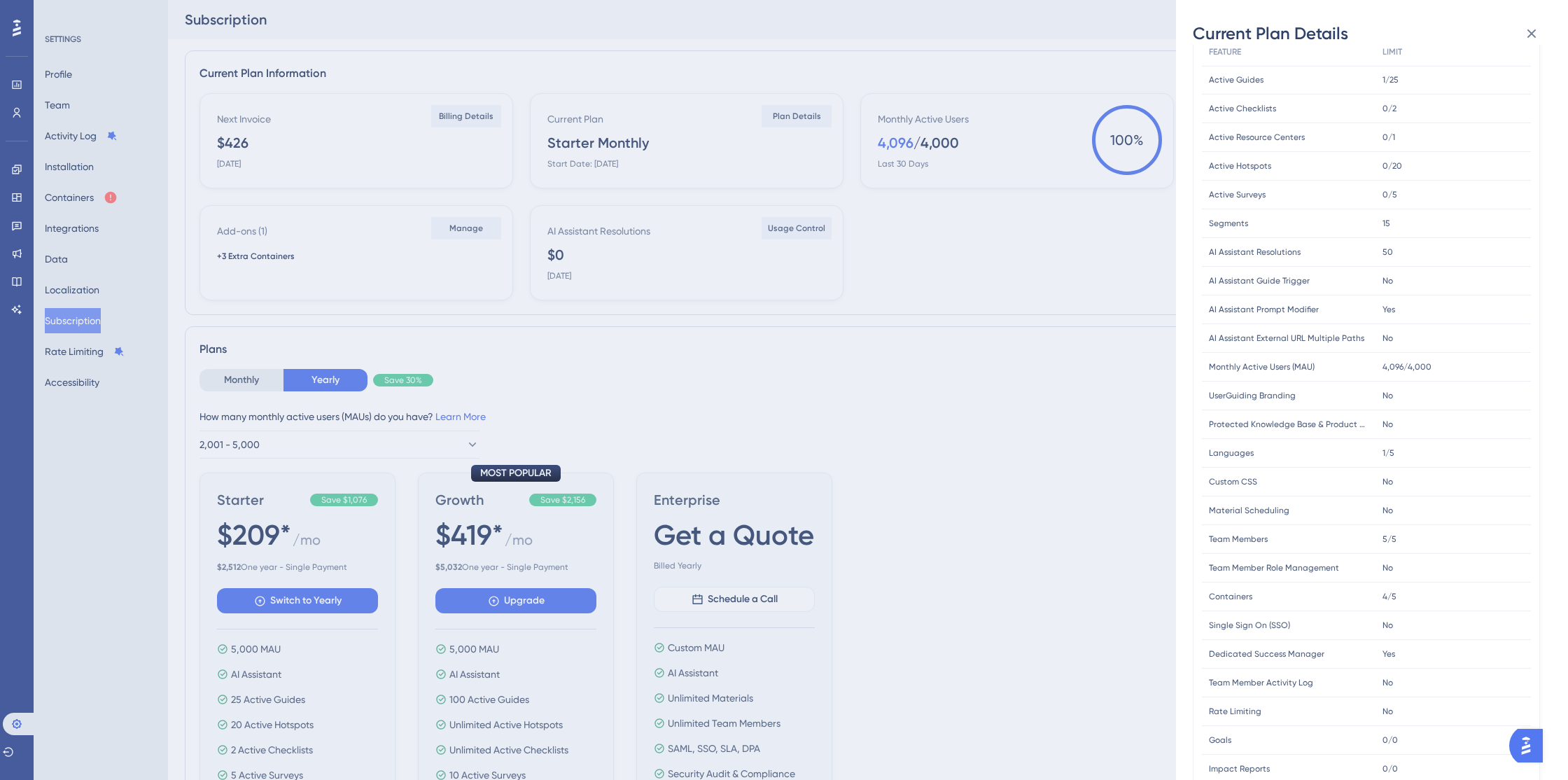
scroll to position [124, 0]
click at [1533, 33] on icon at bounding box center [1532, 33] width 9 height 9
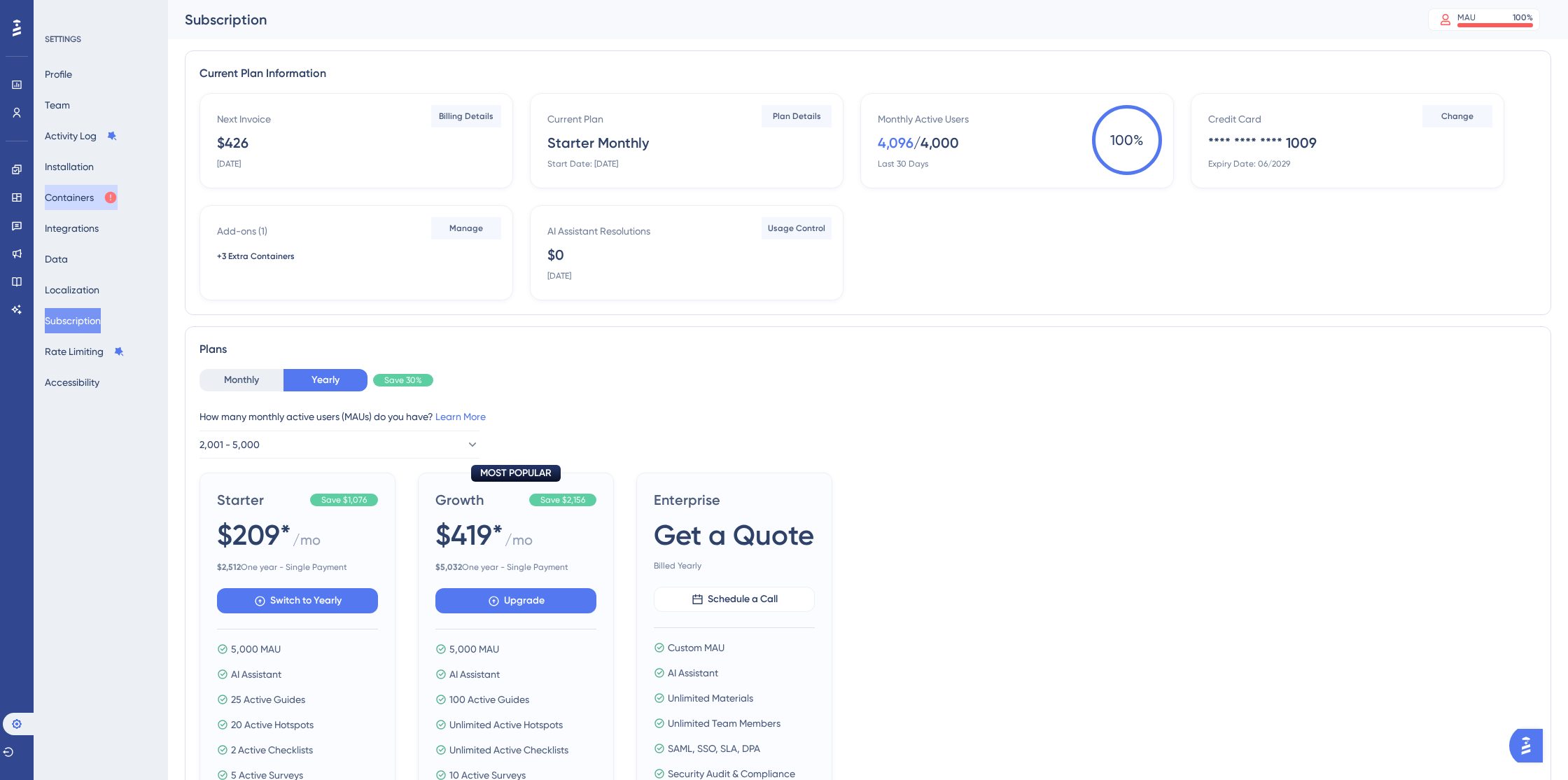
click at [77, 197] on button "Containers" at bounding box center [81, 198] width 73 height 26
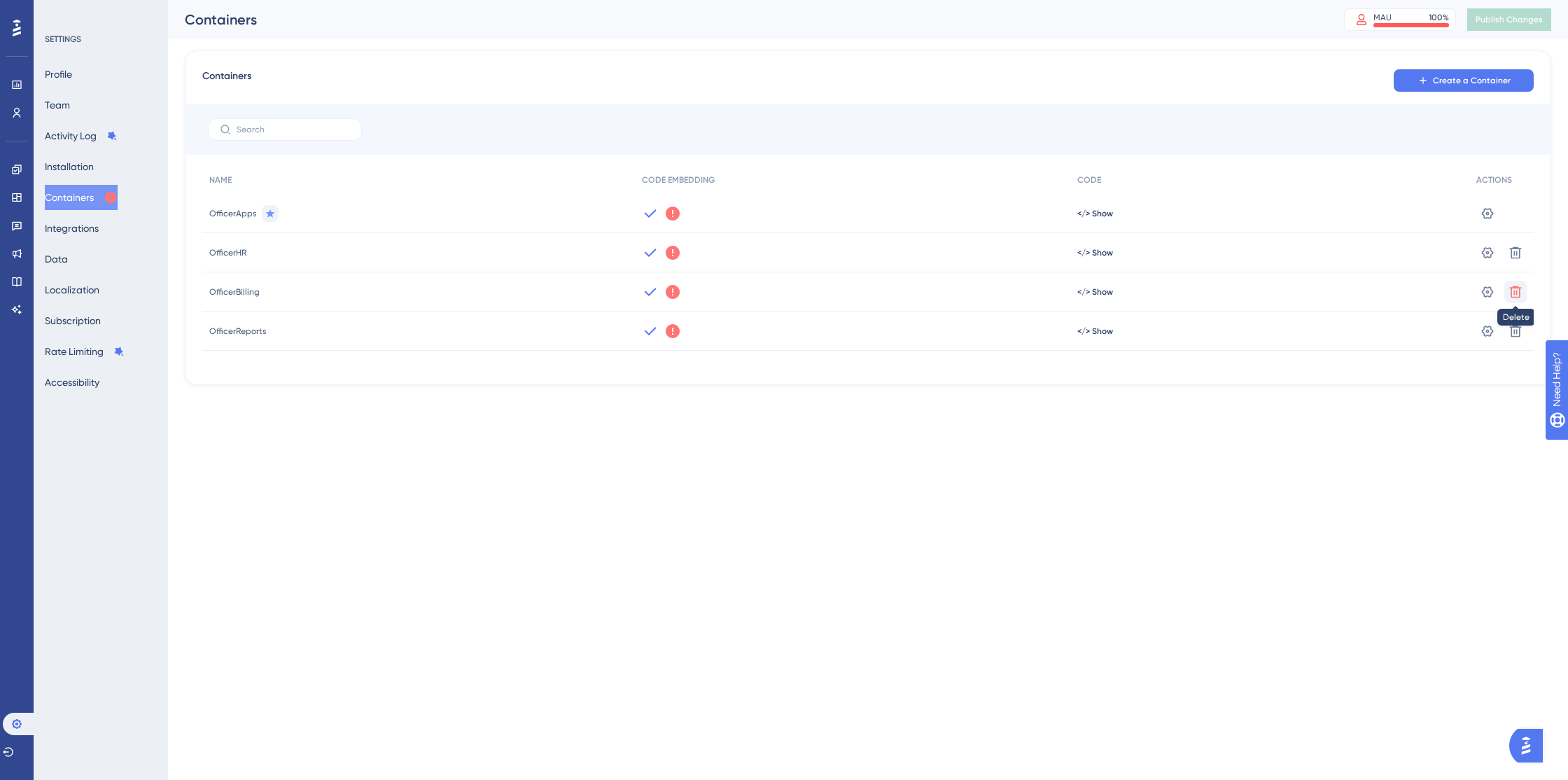
click at [1517, 297] on icon at bounding box center [1516, 292] width 14 height 14
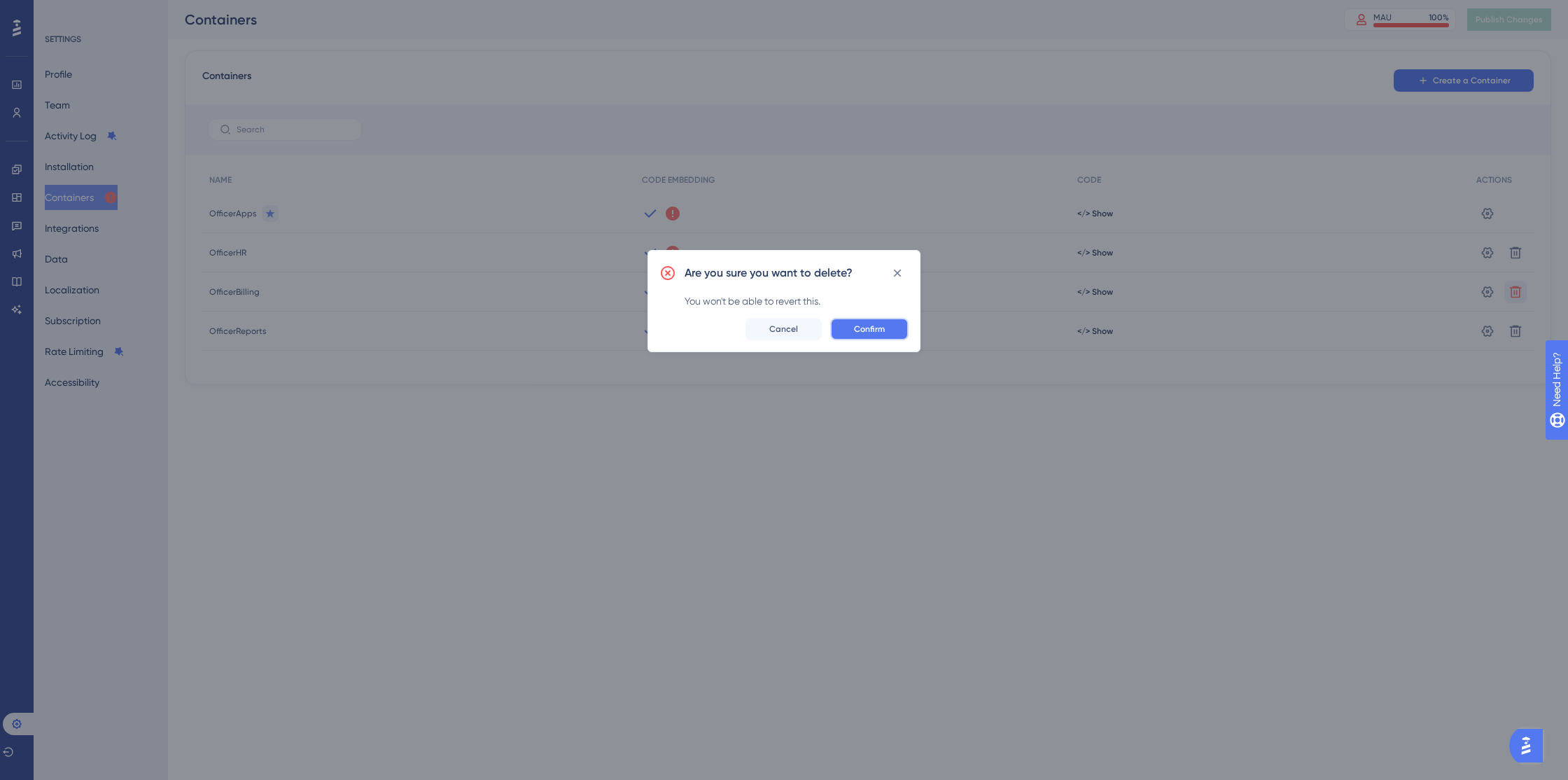
click at [871, 328] on span "Confirm" at bounding box center [869, 329] width 30 height 11
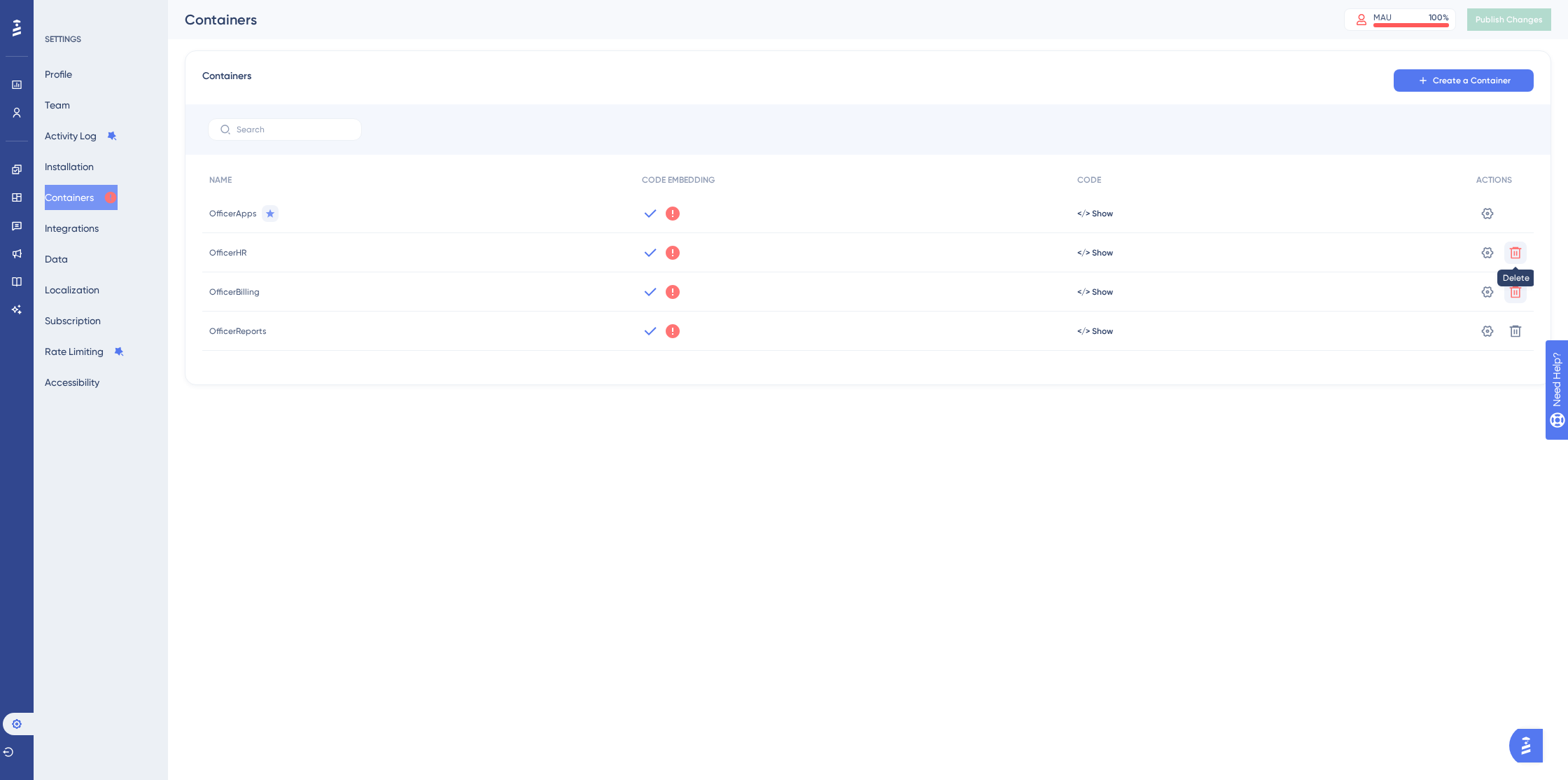
click at [1516, 255] on icon at bounding box center [1516, 253] width 14 height 14
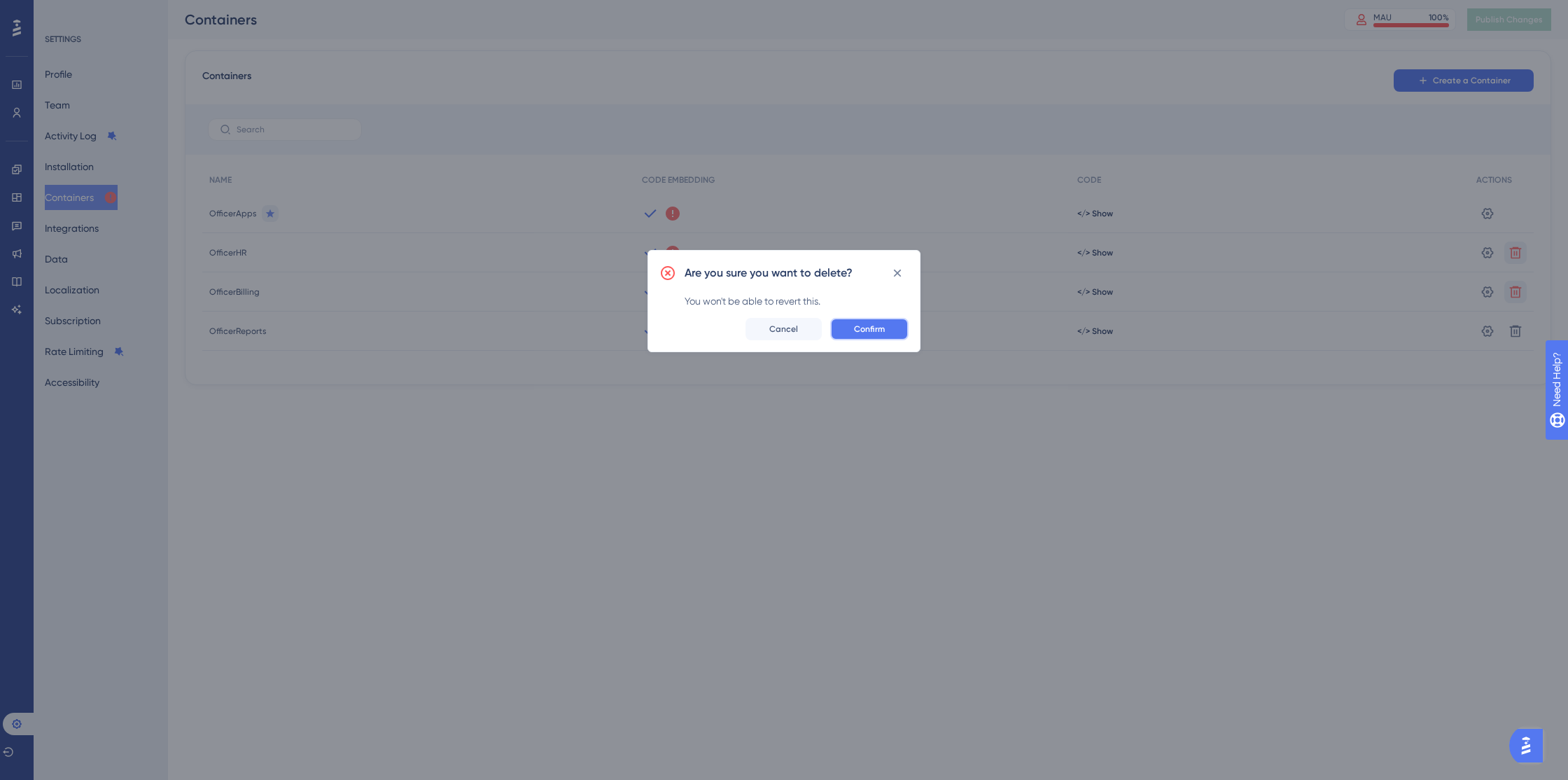
click at [884, 331] on span "Confirm" at bounding box center [869, 329] width 30 height 11
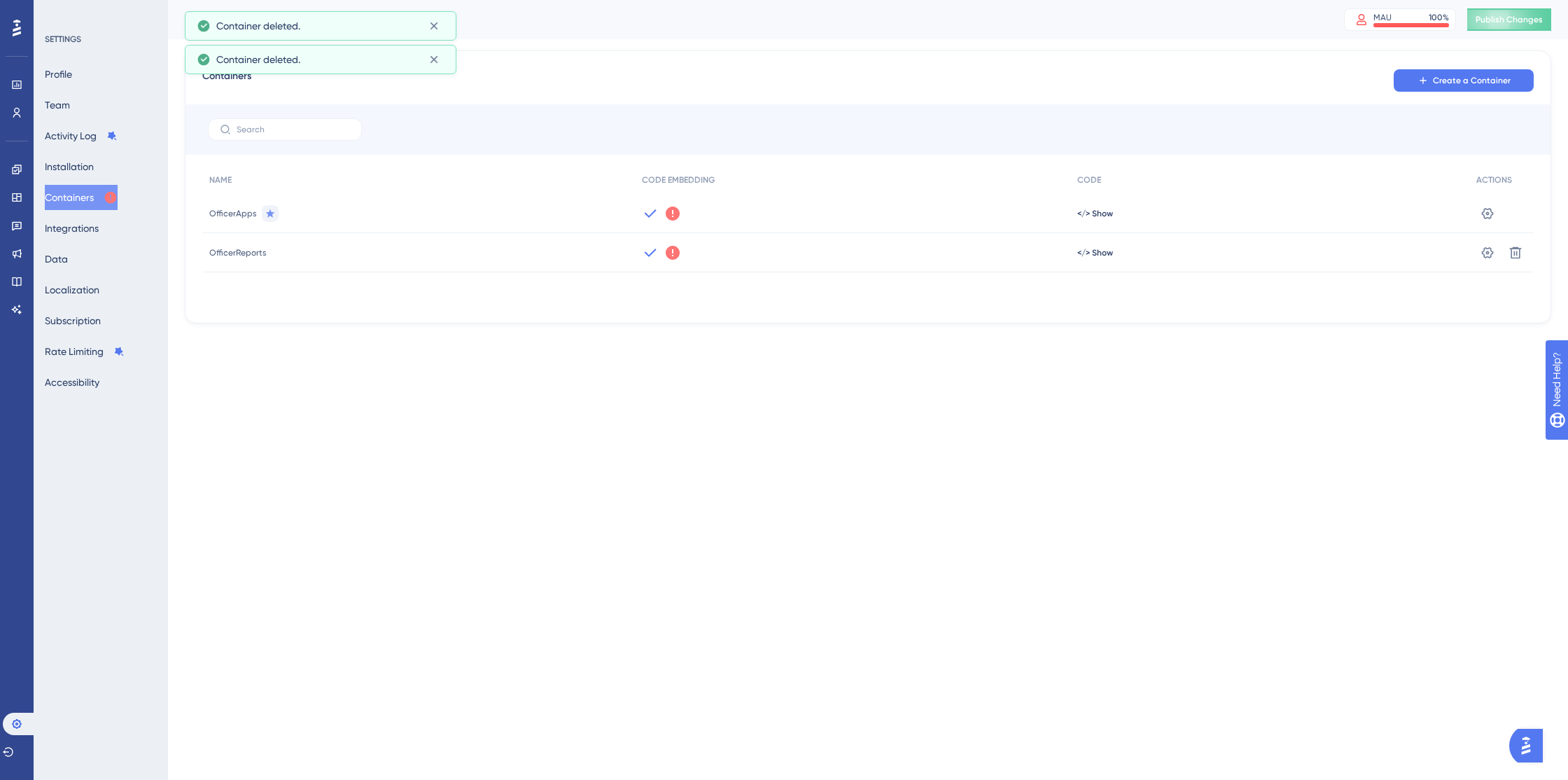
click at [238, 217] on span "OfficerApps" at bounding box center [232, 213] width 47 height 11
click at [678, 214] on icon at bounding box center [673, 214] width 14 height 14
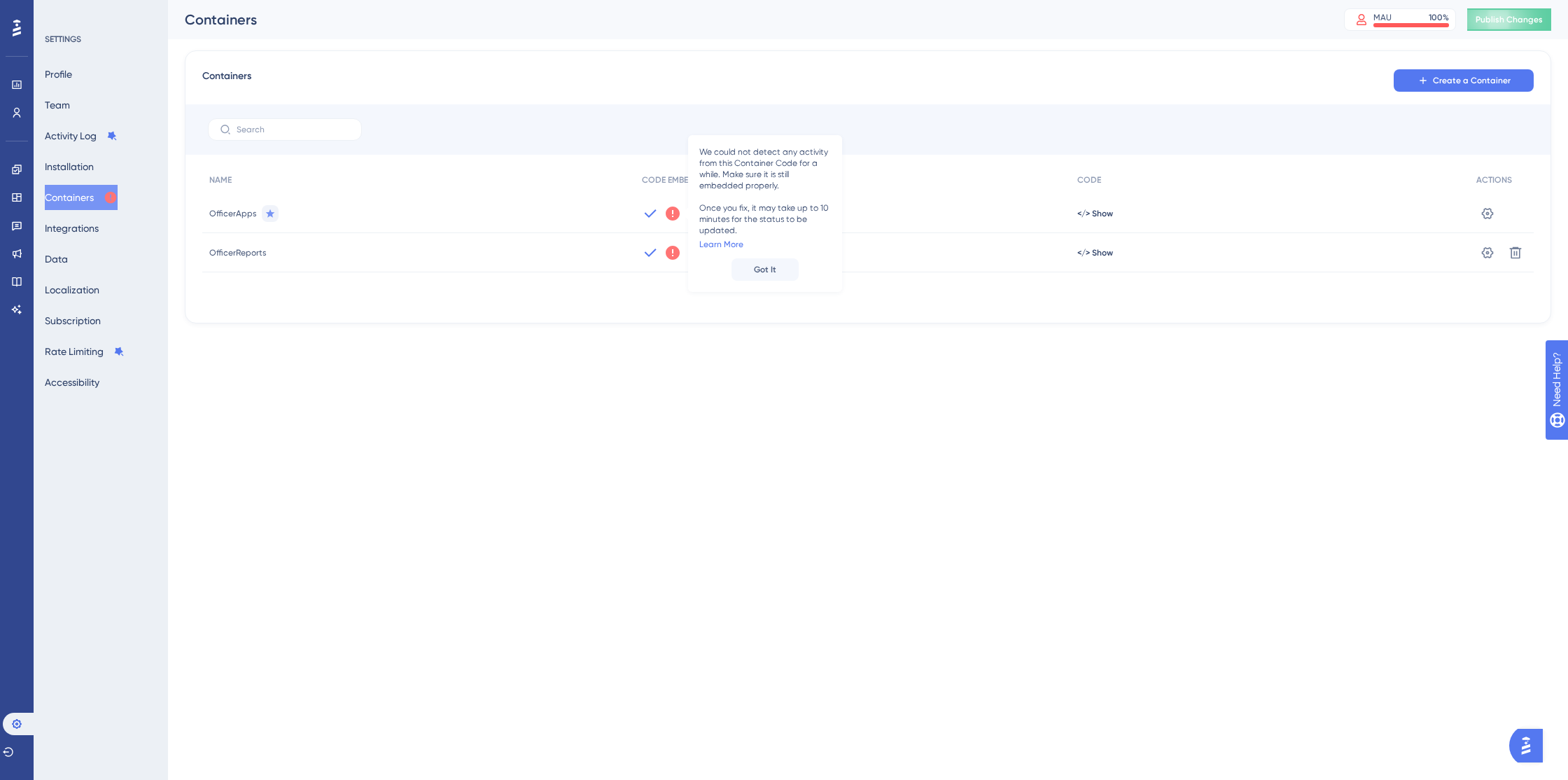
click at [876, 210] on div "We could not detect any activity from this Container Code for a while. Make sur…" at bounding box center [853, 214] width 436 height 39
click at [1488, 212] on icon at bounding box center [1489, 212] width 12 height 11
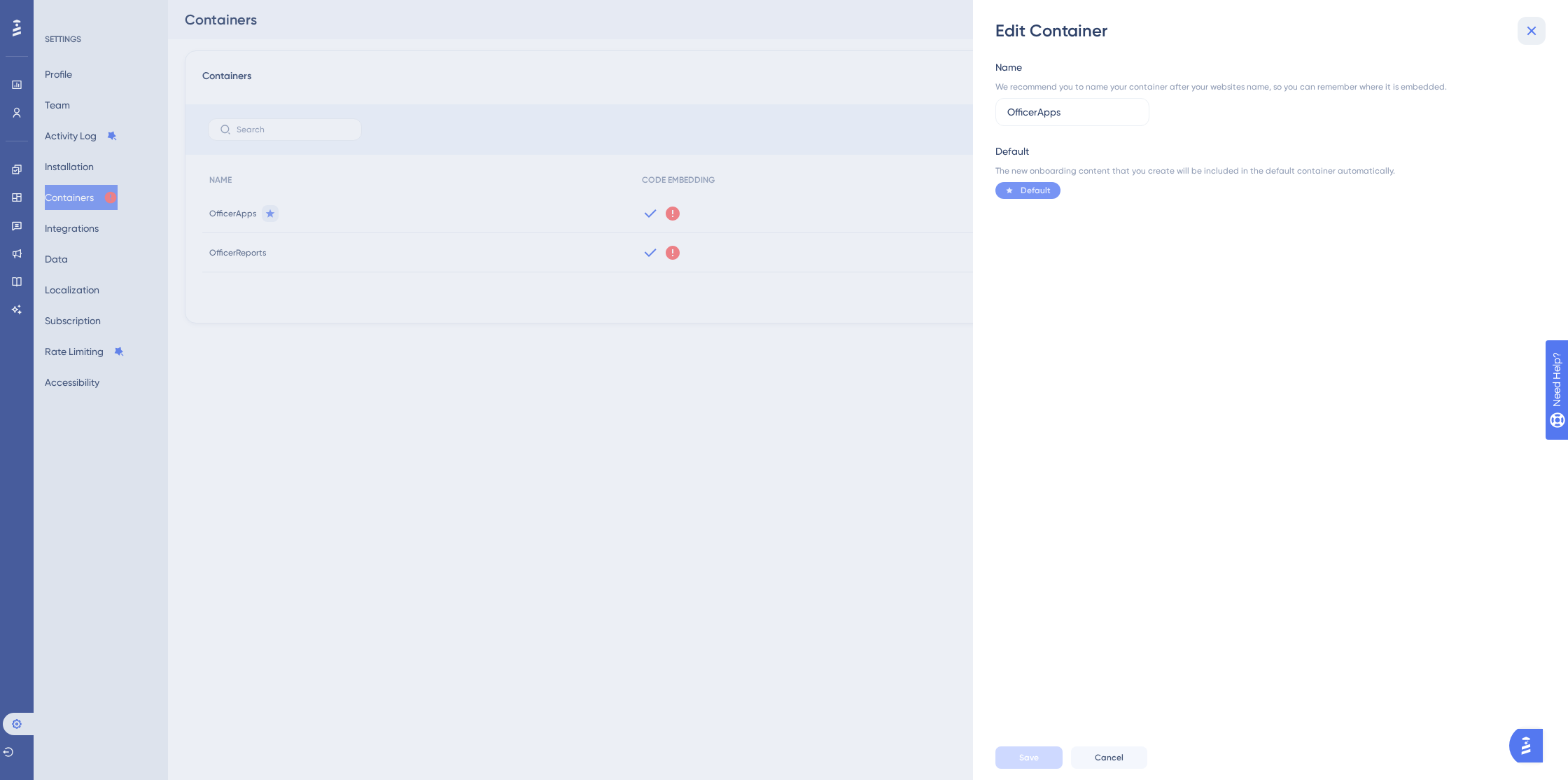
click at [1529, 33] on icon at bounding box center [1532, 30] width 9 height 9
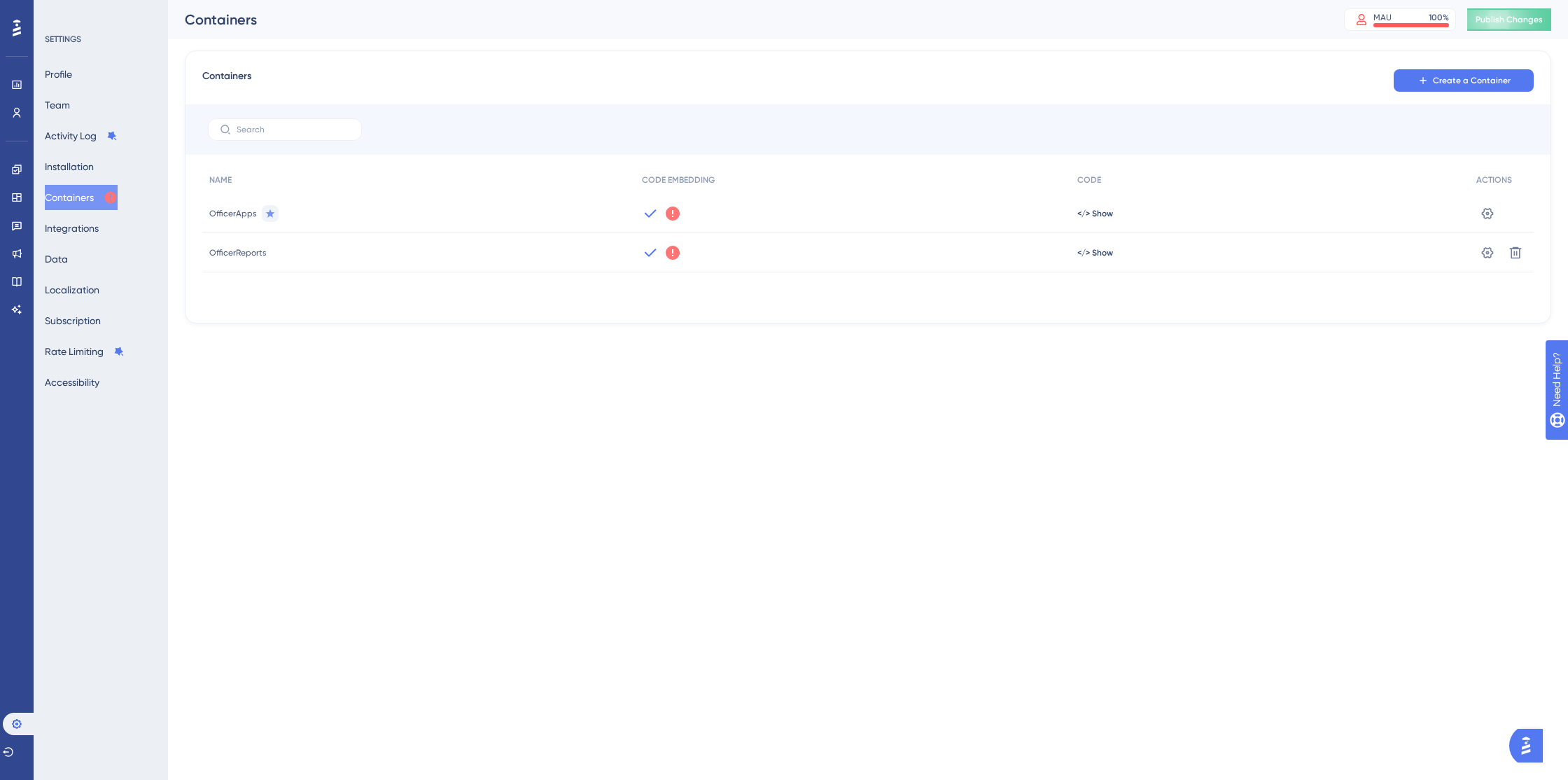
click at [536, 0] on html "Performance Users Engagement Widgets Feedback Product Updates Knowledge Base AI…" at bounding box center [784, 0] width 1568 height 0
click at [1423, 25] on div at bounding box center [1411, 26] width 76 height 4
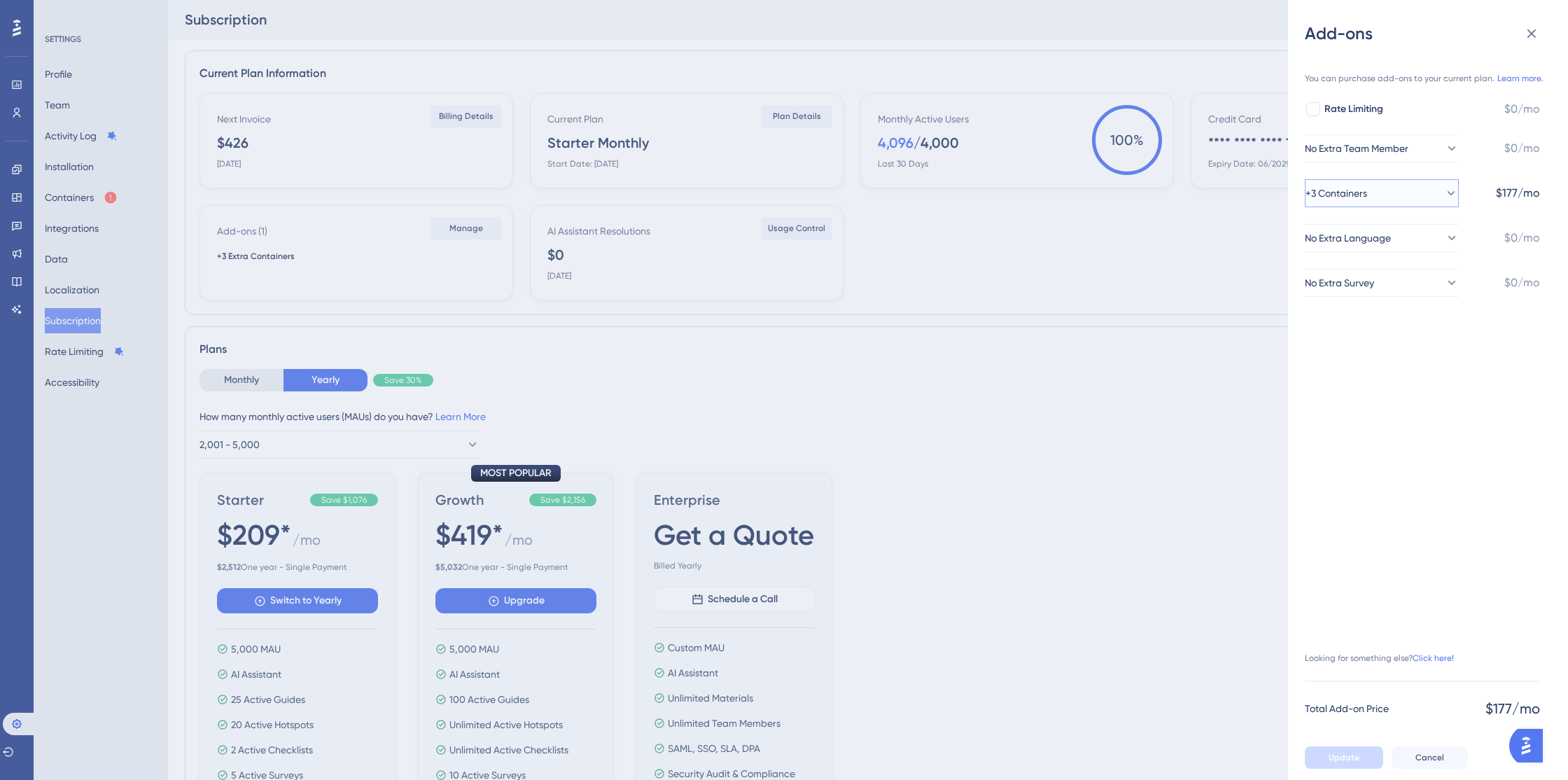
click at [1444, 193] on icon at bounding box center [1451, 193] width 14 height 14
click at [1442, 193] on icon at bounding box center [1441, 193] width 8 height 4
click at [1463, 335] on div "You can purchase add-ons to your current plan. Learn more. Rate Limiting $0/mo …" at bounding box center [1423, 398] width 235 height 674
click at [1134, 428] on div "Add-ons You can purchase add-ons to your current plan. Learn more. Rate Limitin…" at bounding box center [784, 390] width 1568 height 780
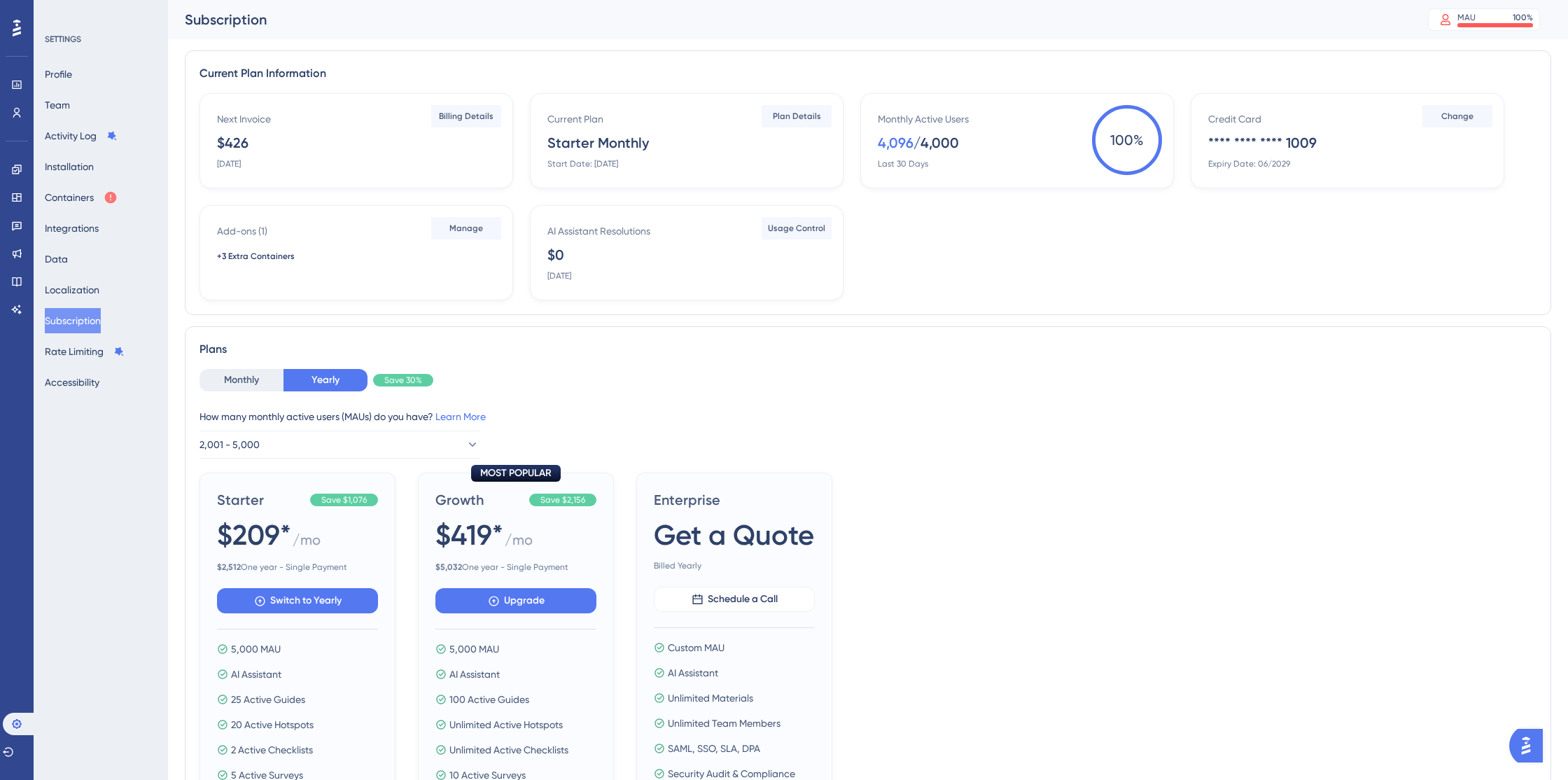
click at [1039, 136] on div "Monthly Active Users 4,096 / 4,000 Last 30 Days" at bounding box center [1020, 140] width 284 height 59
click at [912, 166] on div "Last 30 Days" at bounding box center [902, 163] width 50 height 11
click at [911, 119] on div "Monthly Active Users" at bounding box center [923, 119] width 91 height 17
click at [1132, 151] on span "100 %" at bounding box center [1127, 139] width 70 height 70
click at [952, 151] on div "/ 4,000" at bounding box center [936, 143] width 45 height 20
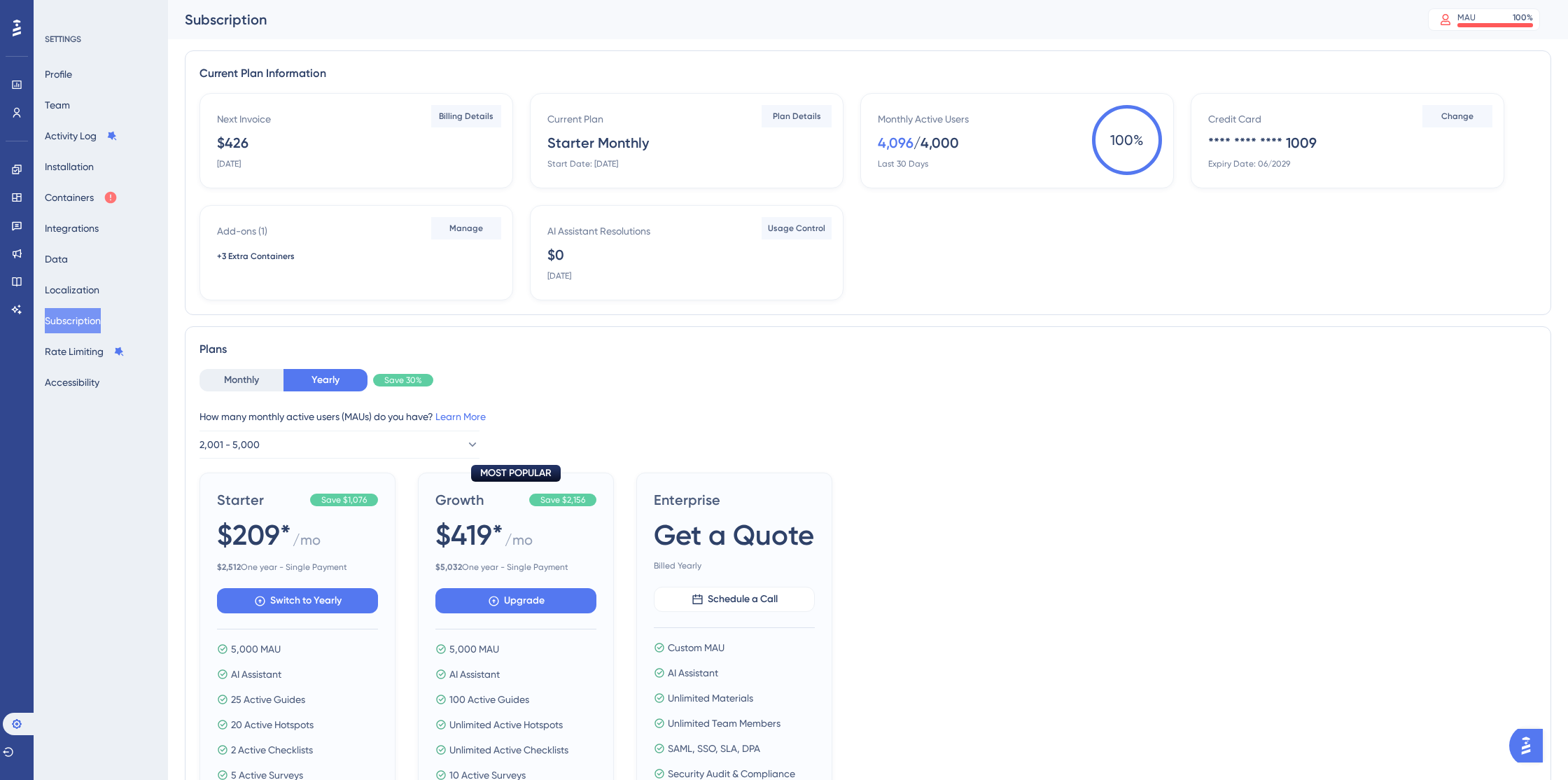
click at [930, 143] on div "/ 4,000" at bounding box center [936, 143] width 45 height 20
click at [87, 352] on button "Rate Limiting" at bounding box center [84, 352] width 79 height 26
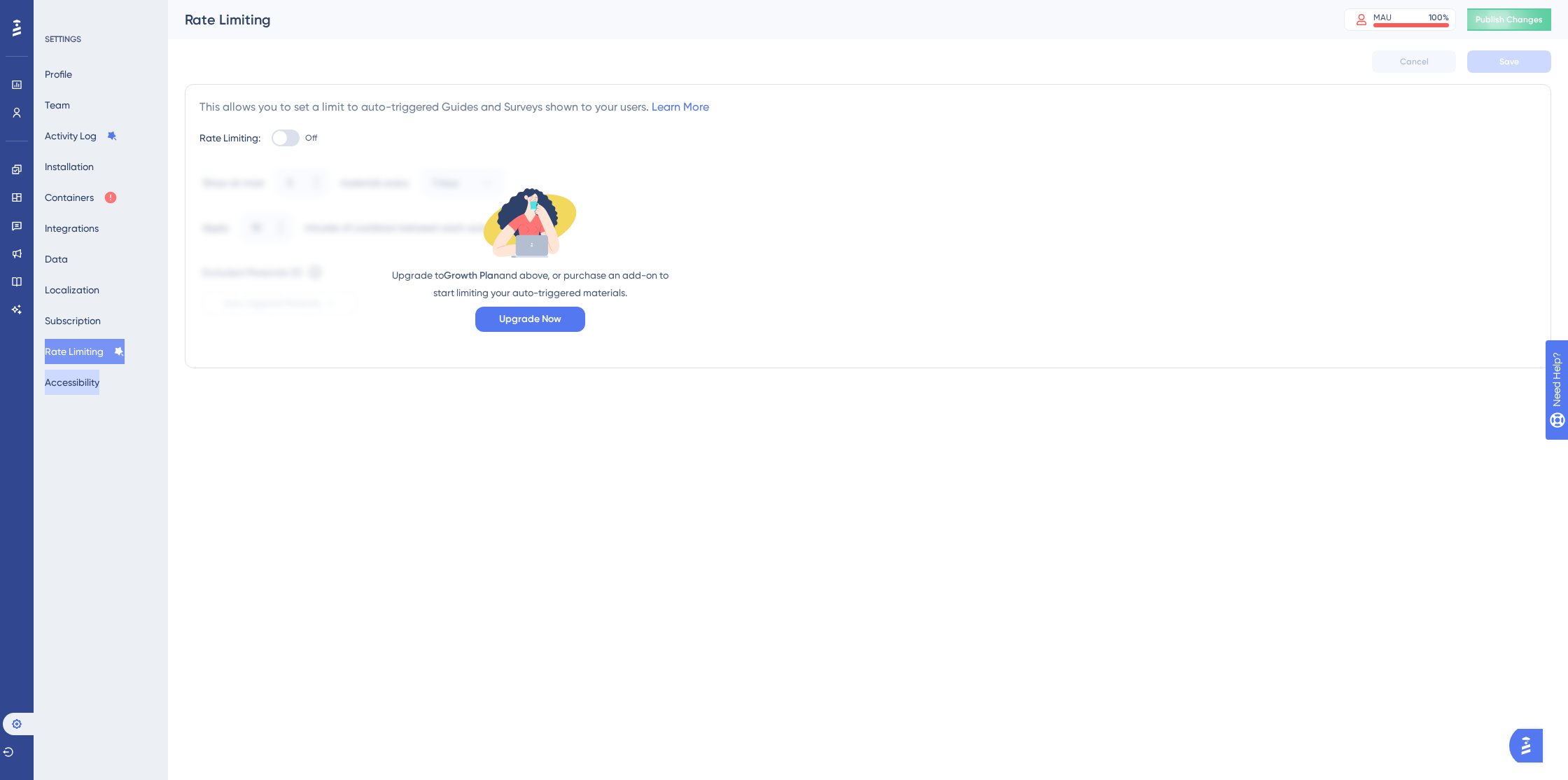
click at [87, 382] on button "Accessibility" at bounding box center [73, 383] width 55 height 26
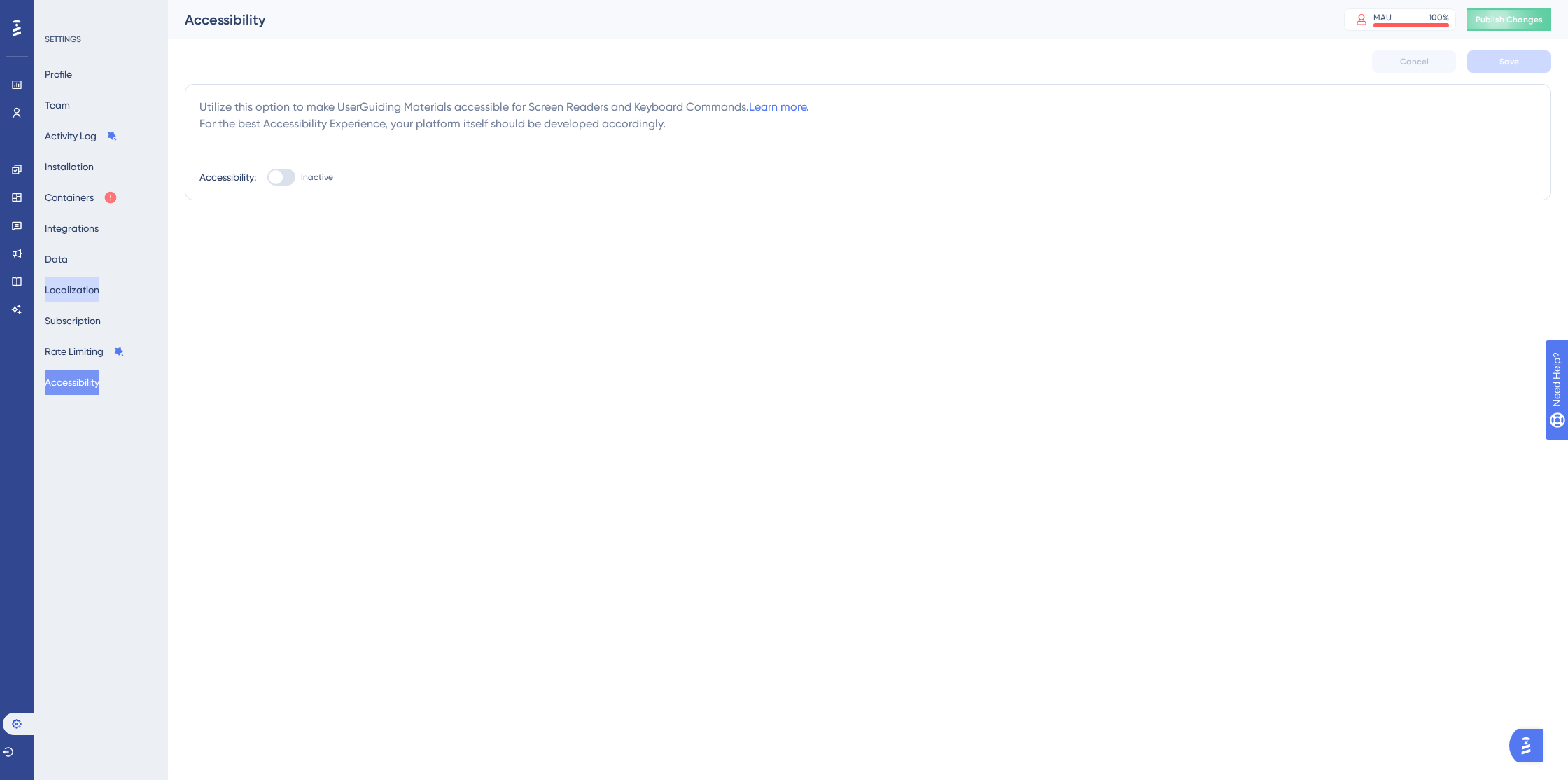
click at [77, 293] on button "Localization" at bounding box center [73, 290] width 55 height 26
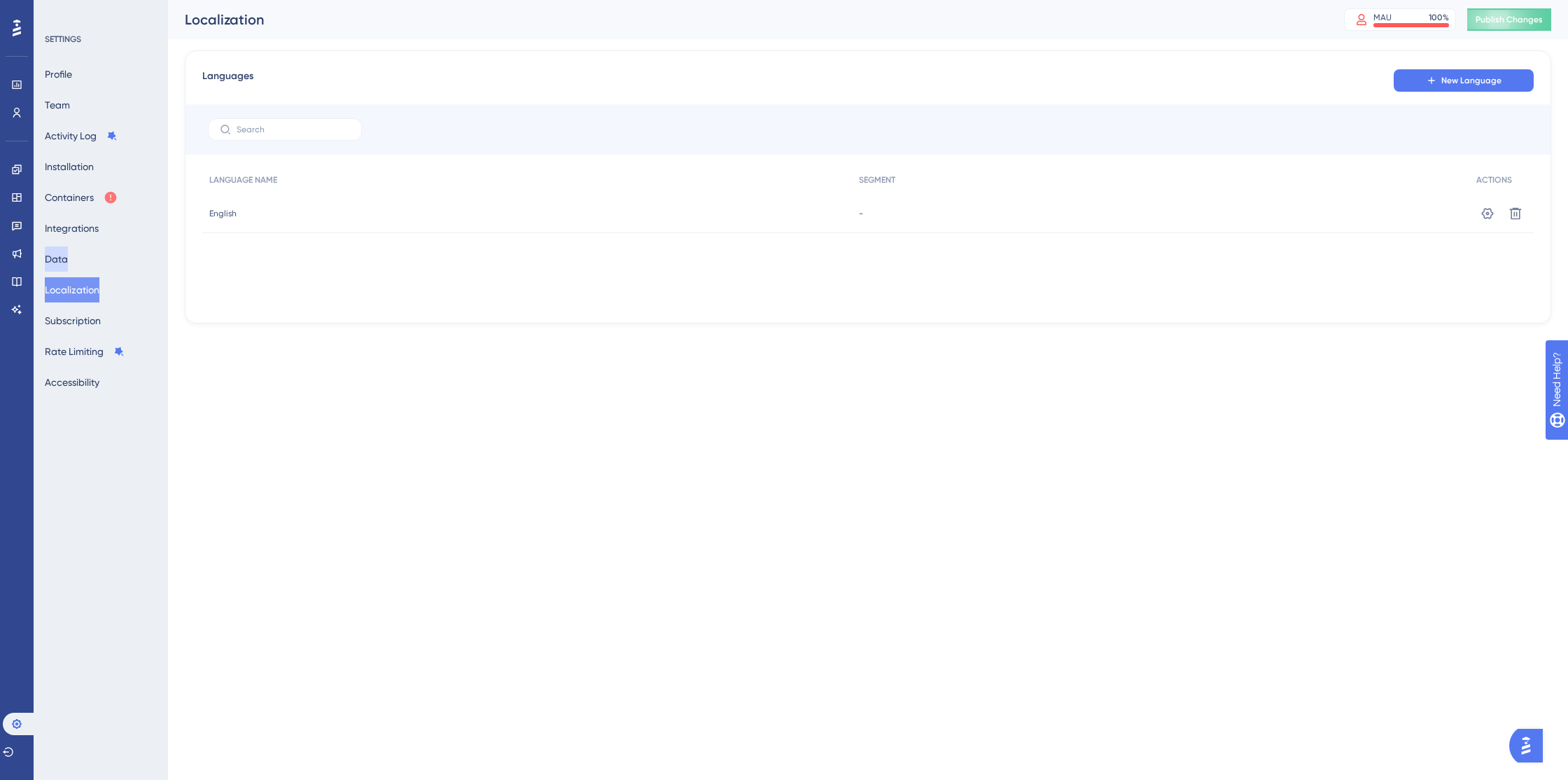
click at [68, 250] on button "Data" at bounding box center [57, 259] width 24 height 26
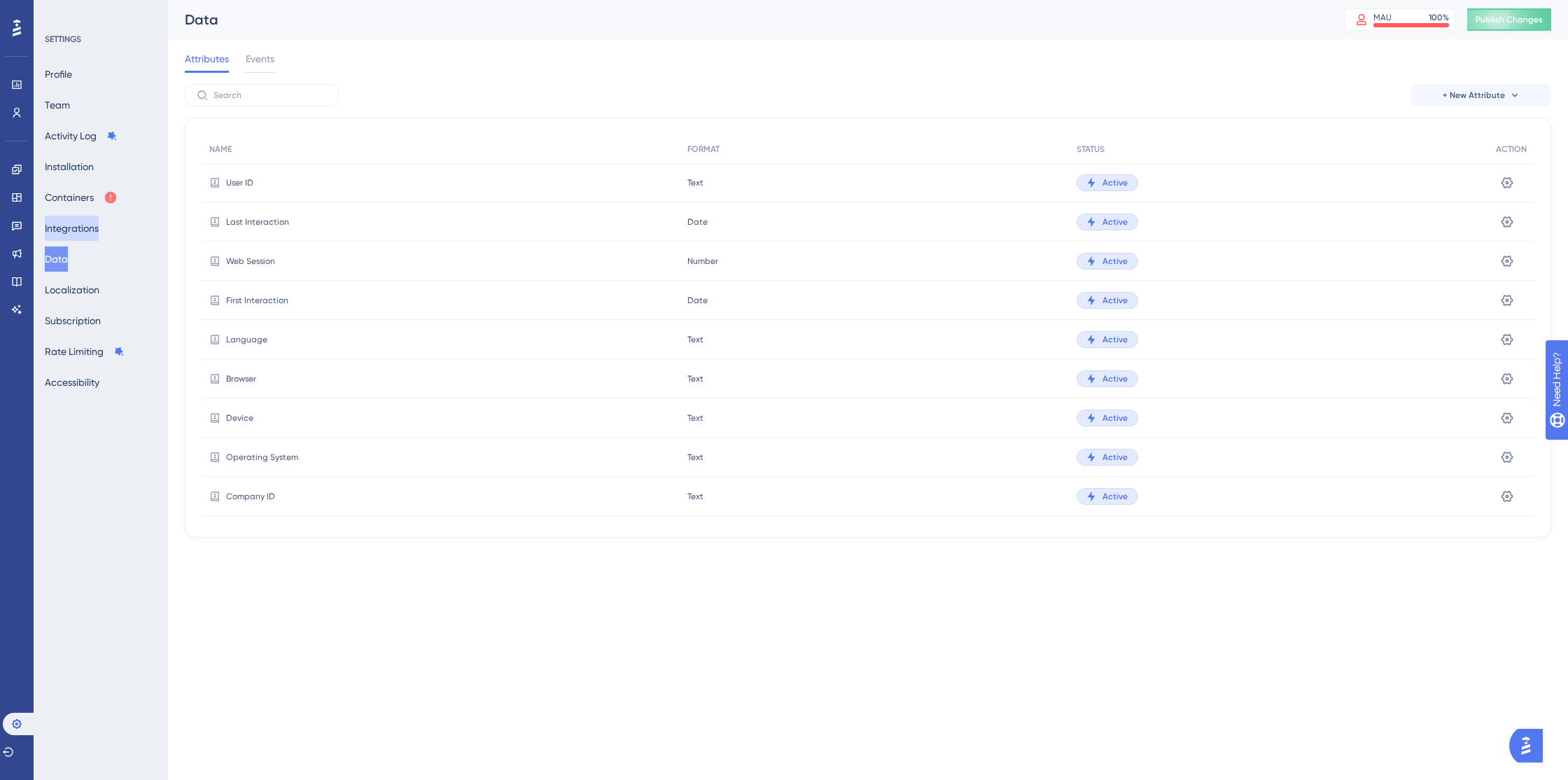
click at [73, 229] on button "Integrations" at bounding box center [72, 229] width 54 height 26
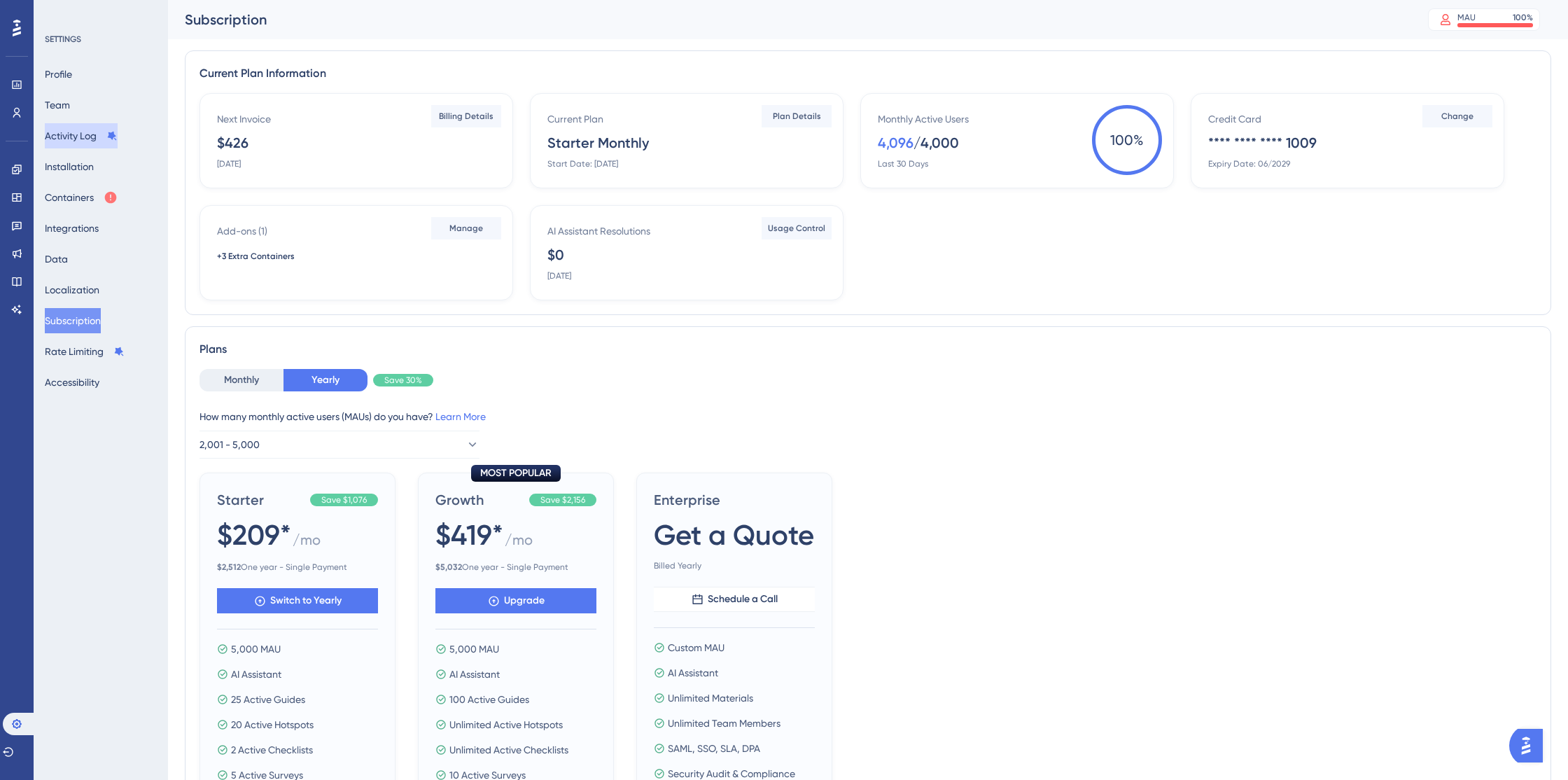
click at [82, 143] on button "Activity Log" at bounding box center [81, 136] width 73 height 26
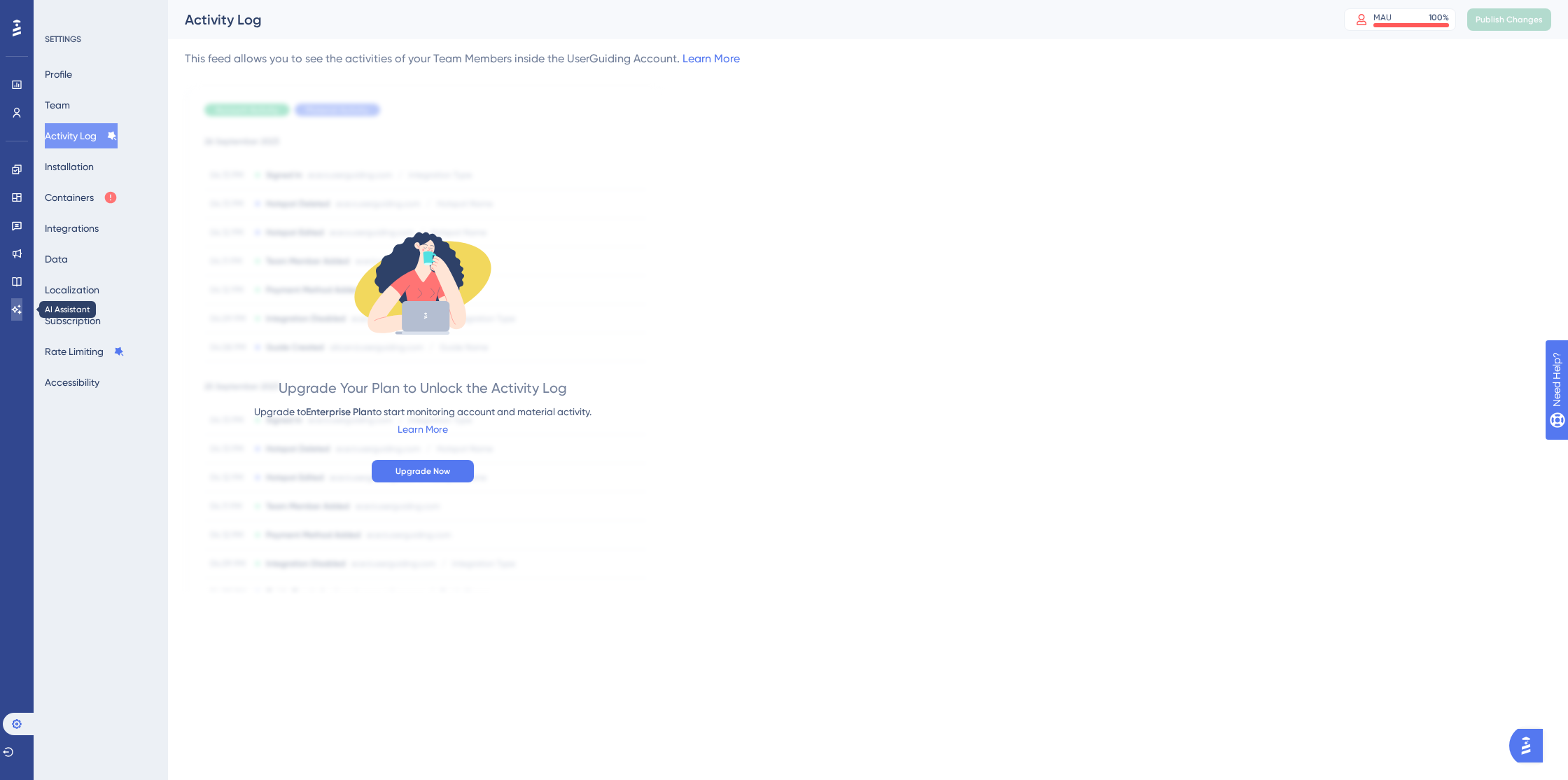
click at [20, 312] on icon at bounding box center [17, 309] width 10 height 9
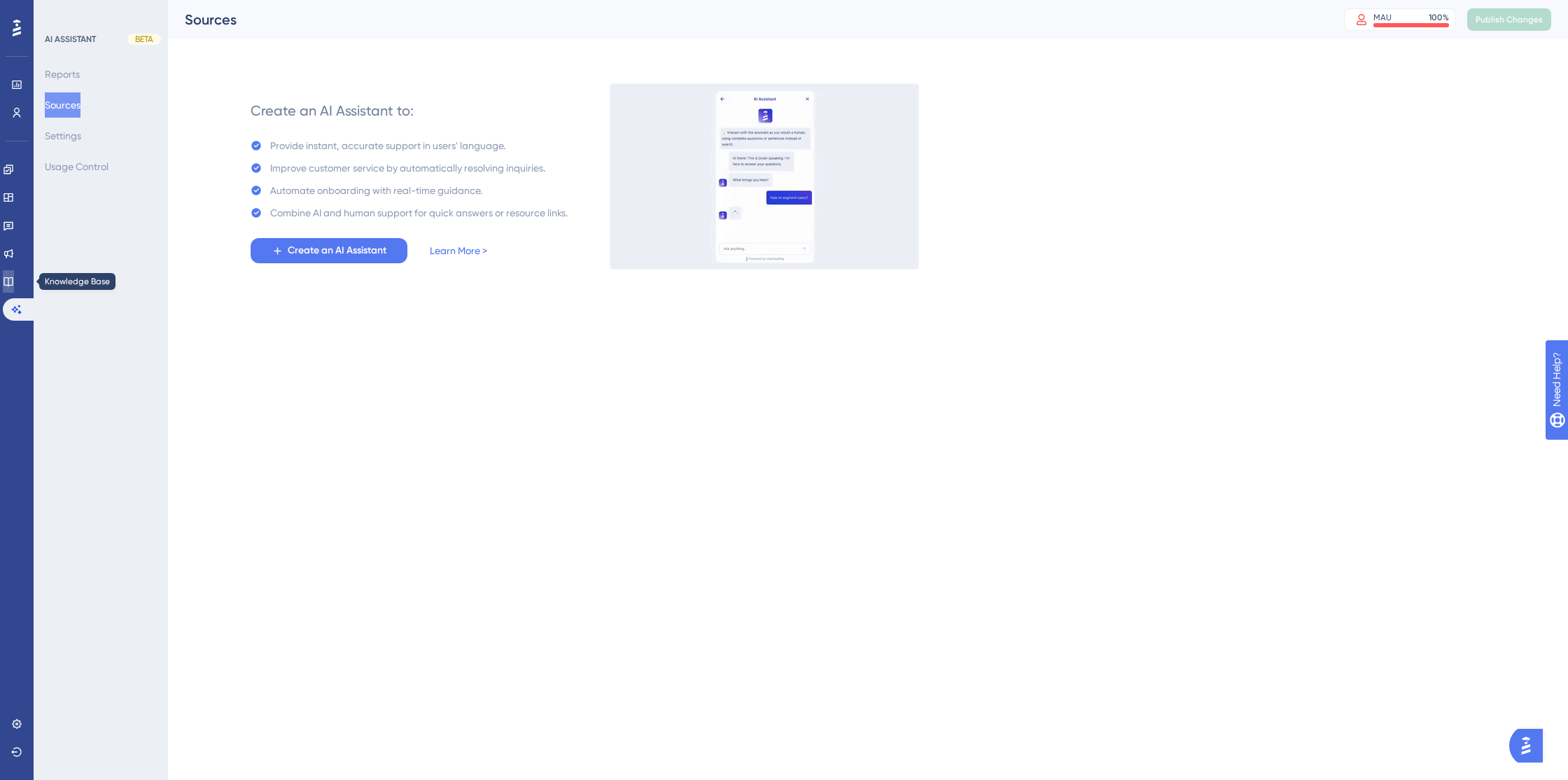
click at [14, 289] on link at bounding box center [8, 282] width 11 height 23
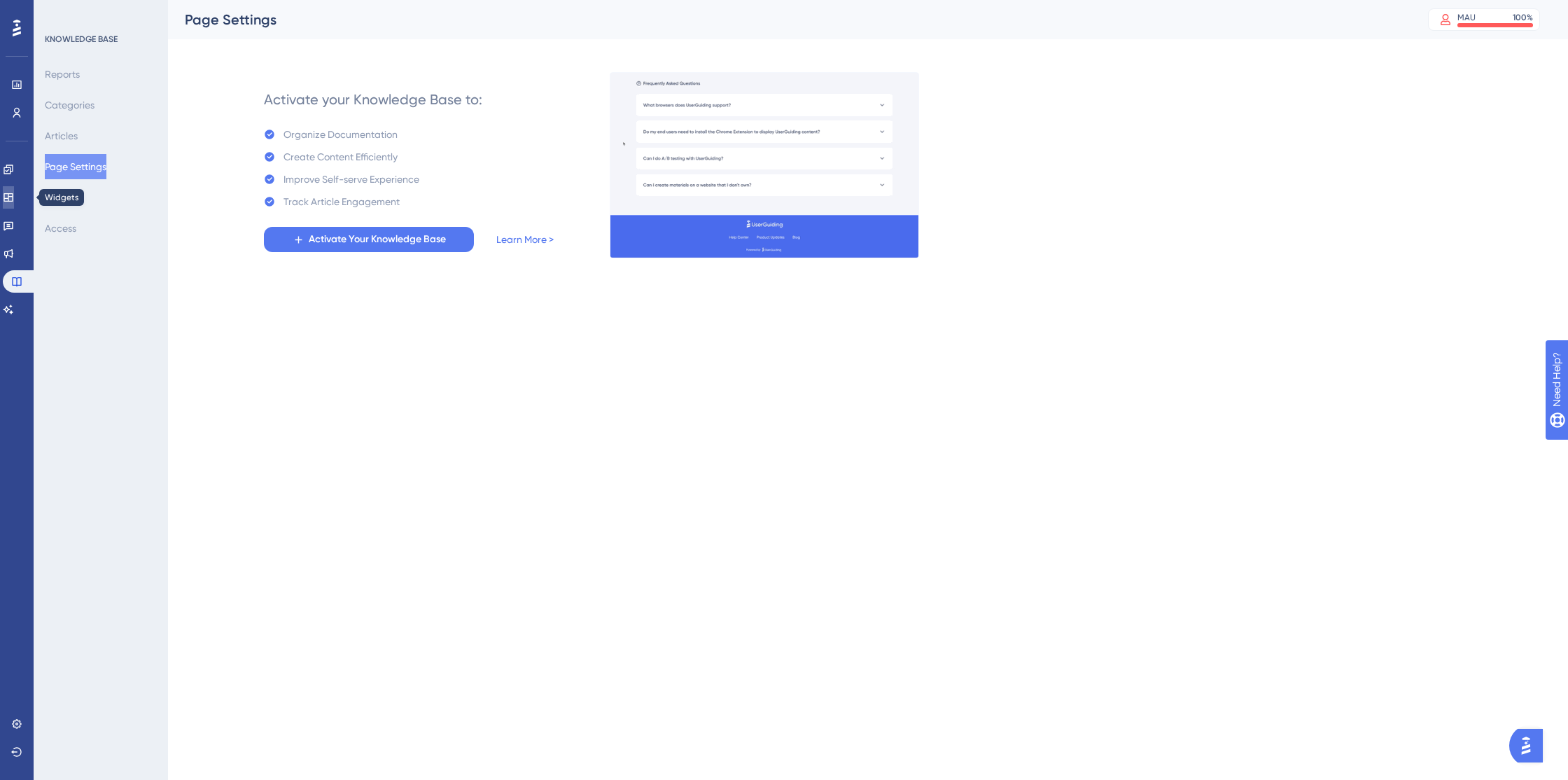
click at [13, 201] on icon at bounding box center [8, 197] width 9 height 9
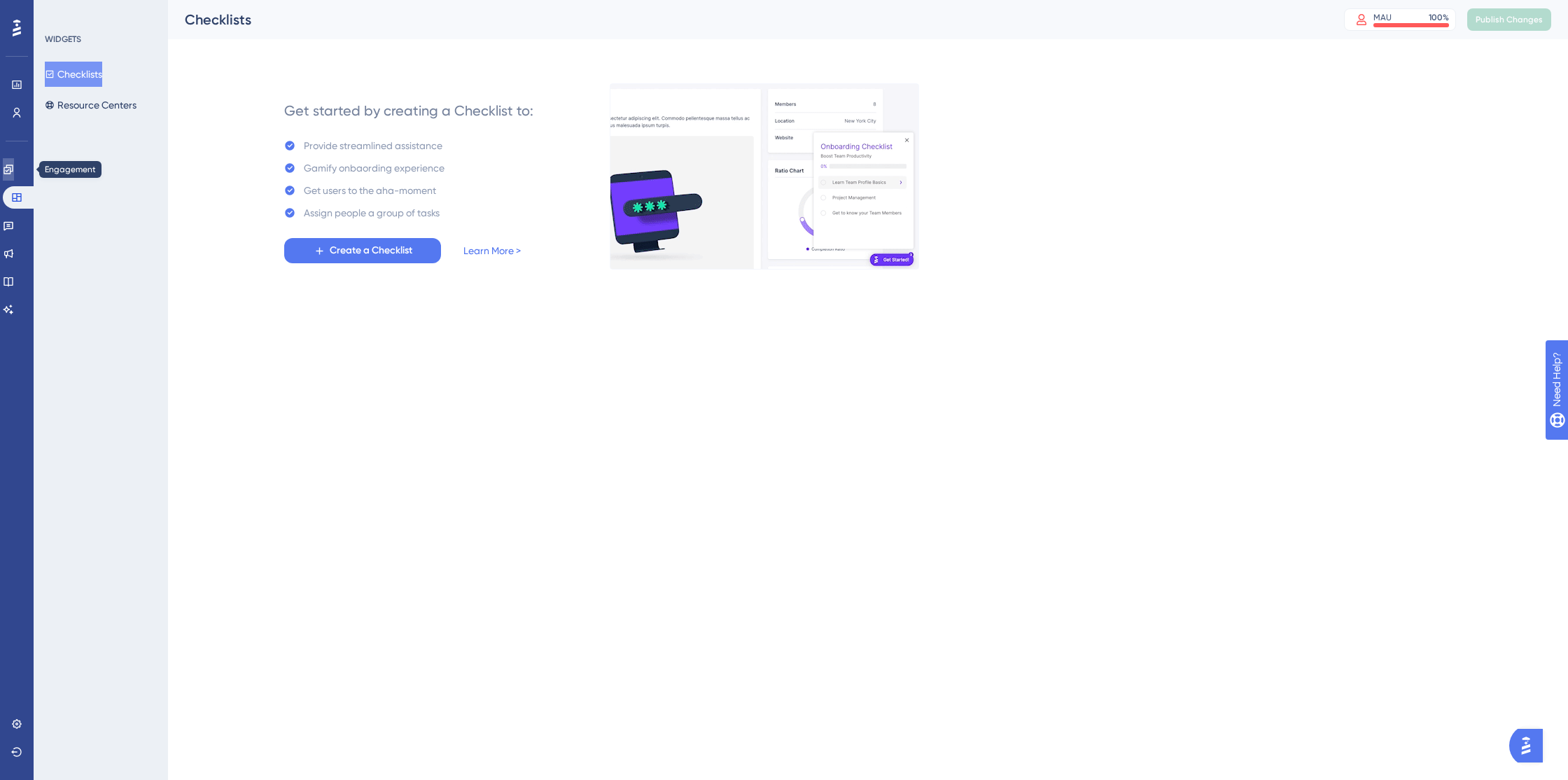
click at [13, 174] on icon at bounding box center [8, 169] width 9 height 9
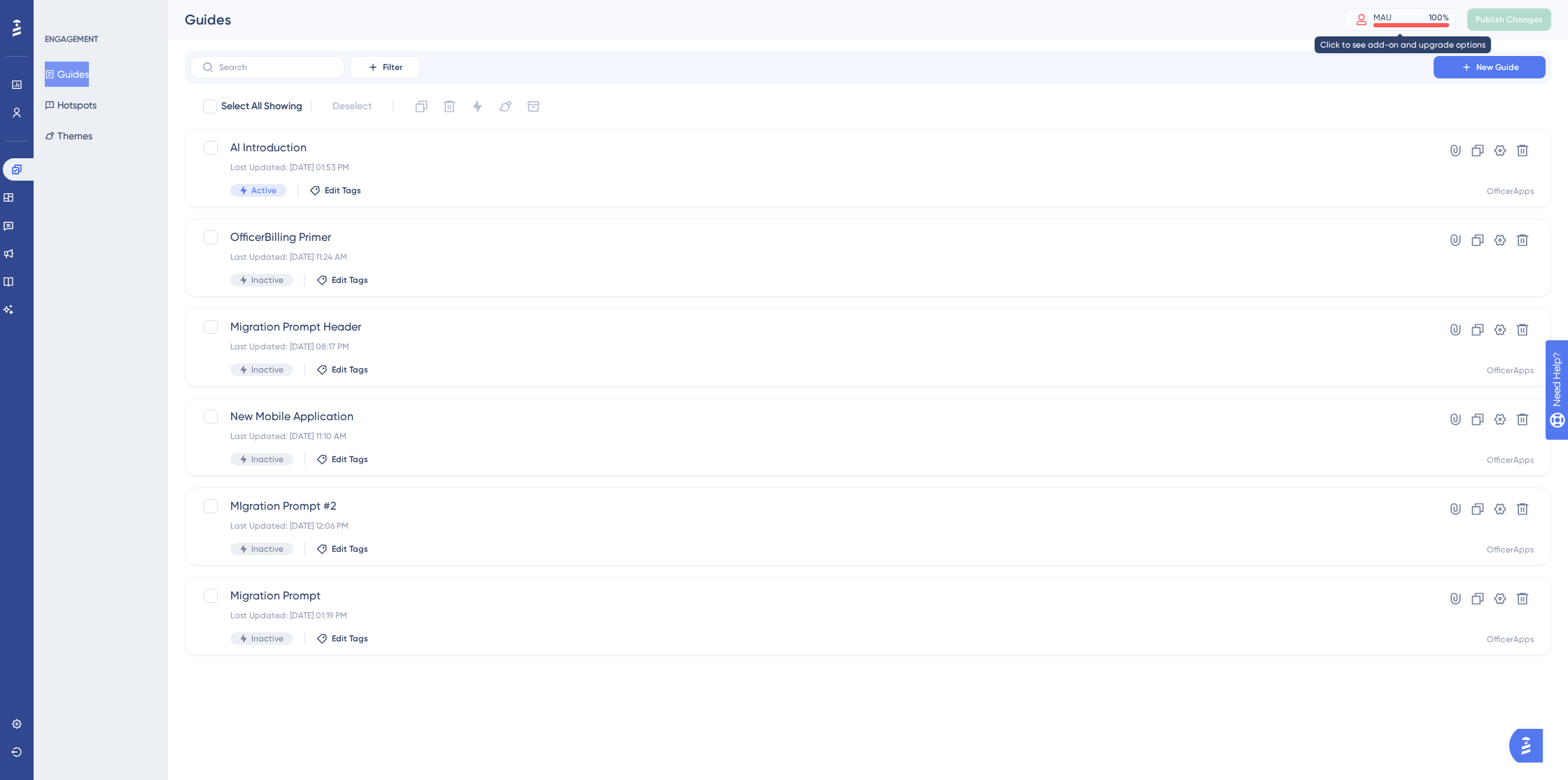
click at [1391, 19] on div "MAU" at bounding box center [1383, 17] width 19 height 11
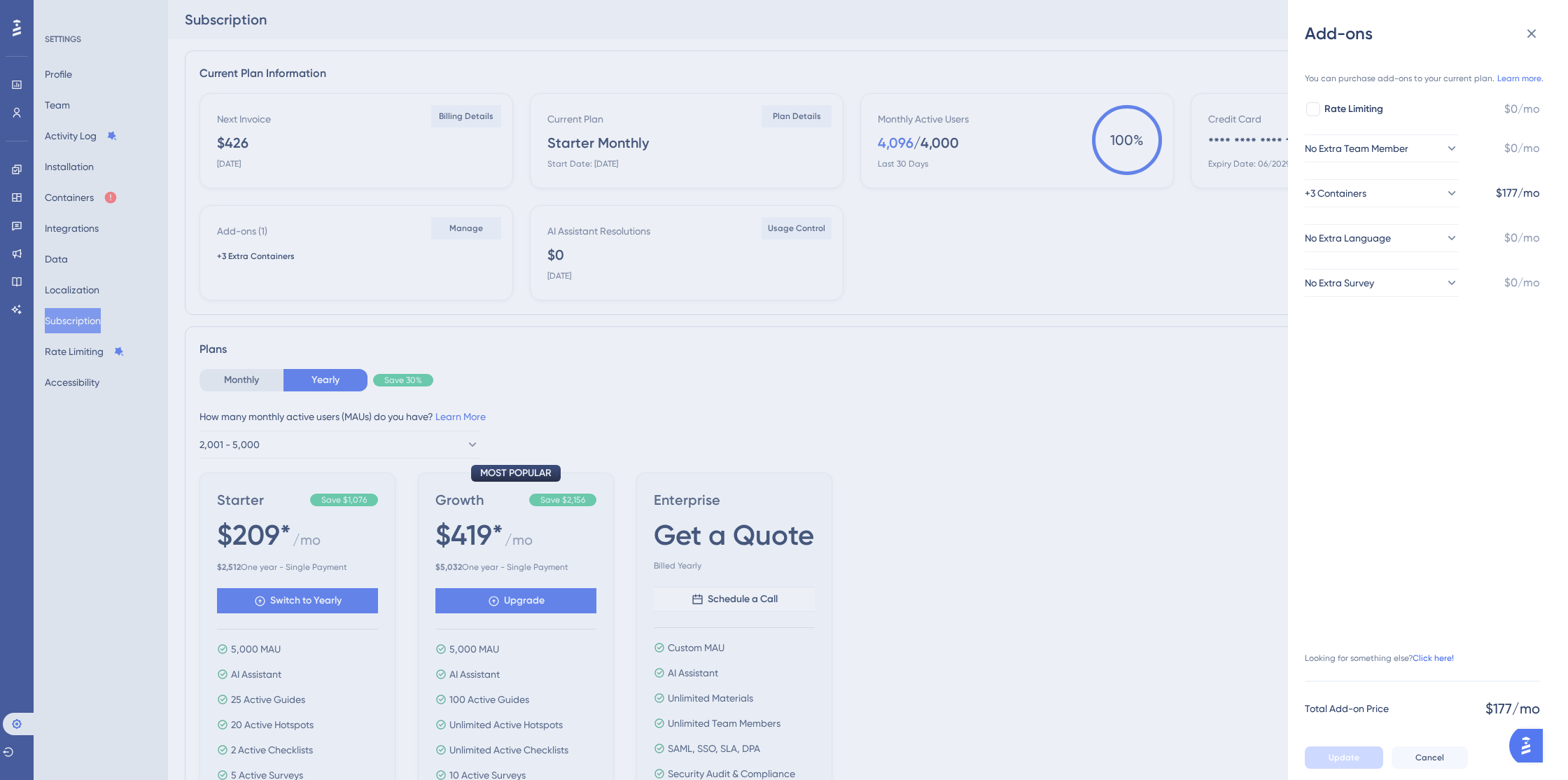
click at [1426, 660] on link "Click here!" at bounding box center [1434, 657] width 41 height 11
click at [1537, 27] on icon at bounding box center [1532, 33] width 17 height 17
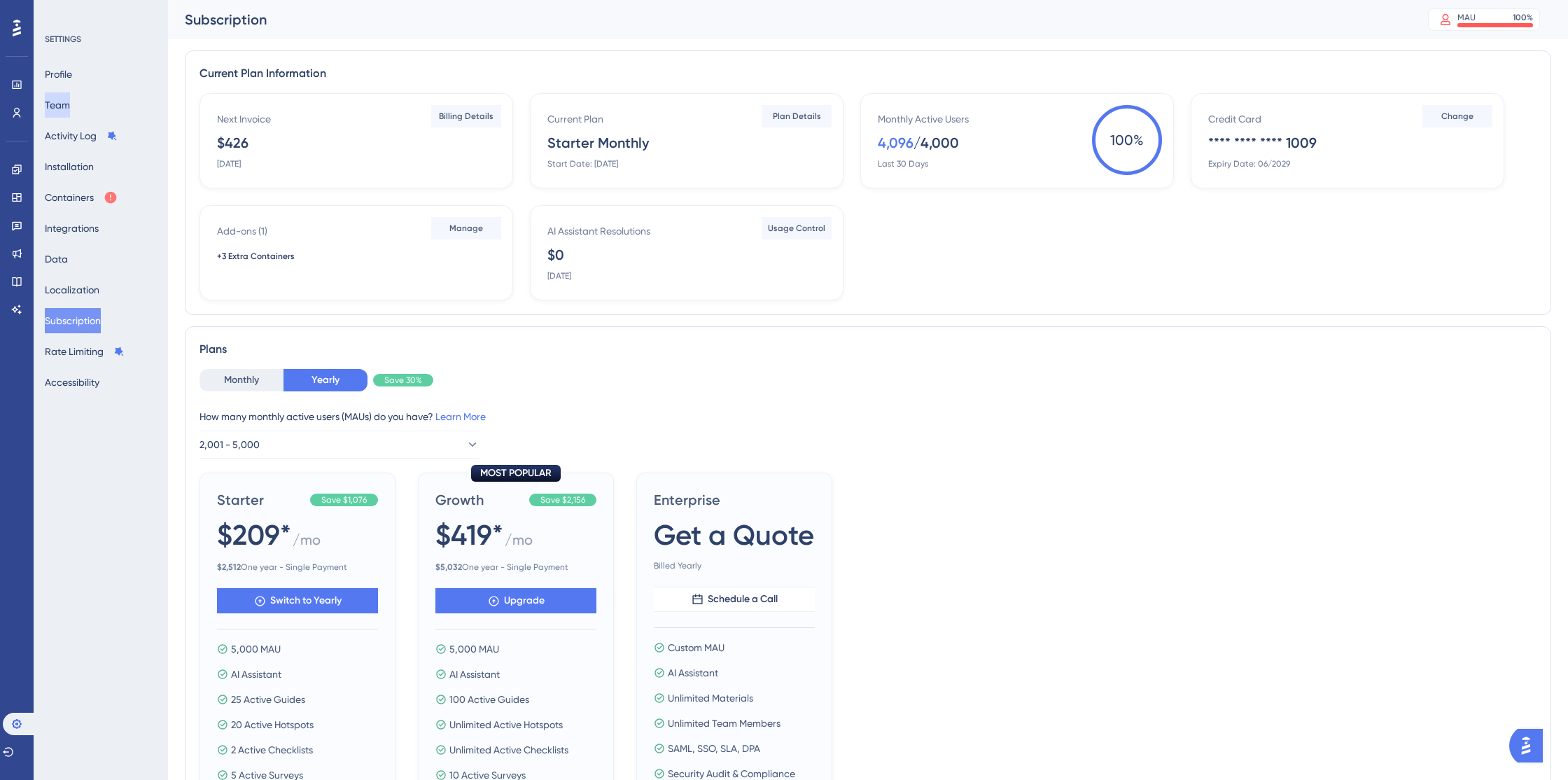
click at [55, 107] on button "Team" at bounding box center [58, 105] width 25 height 26
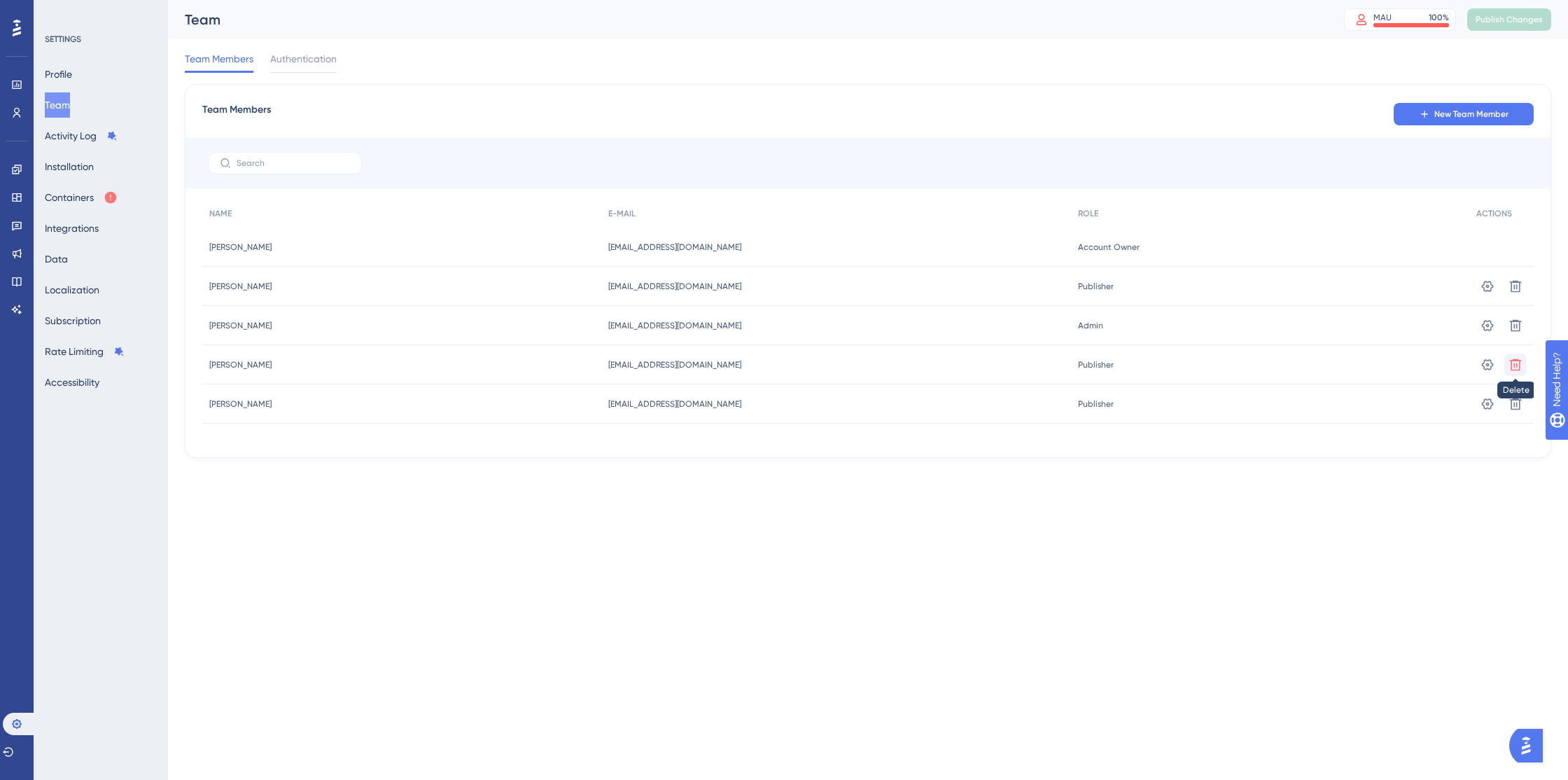
click at [1519, 361] on icon at bounding box center [1516, 365] width 14 height 14
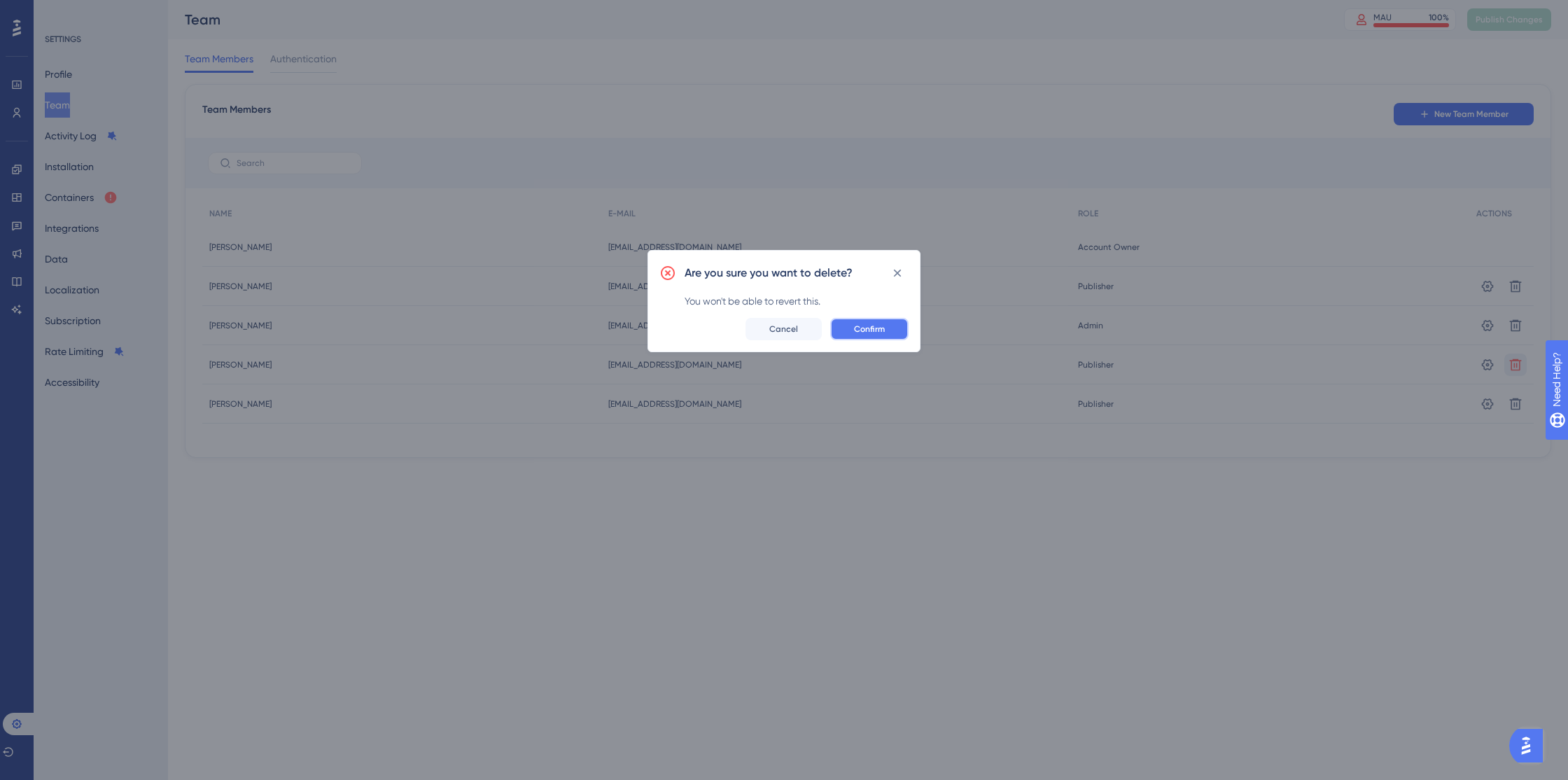
click at [897, 333] on button "Confirm" at bounding box center [870, 329] width 78 height 23
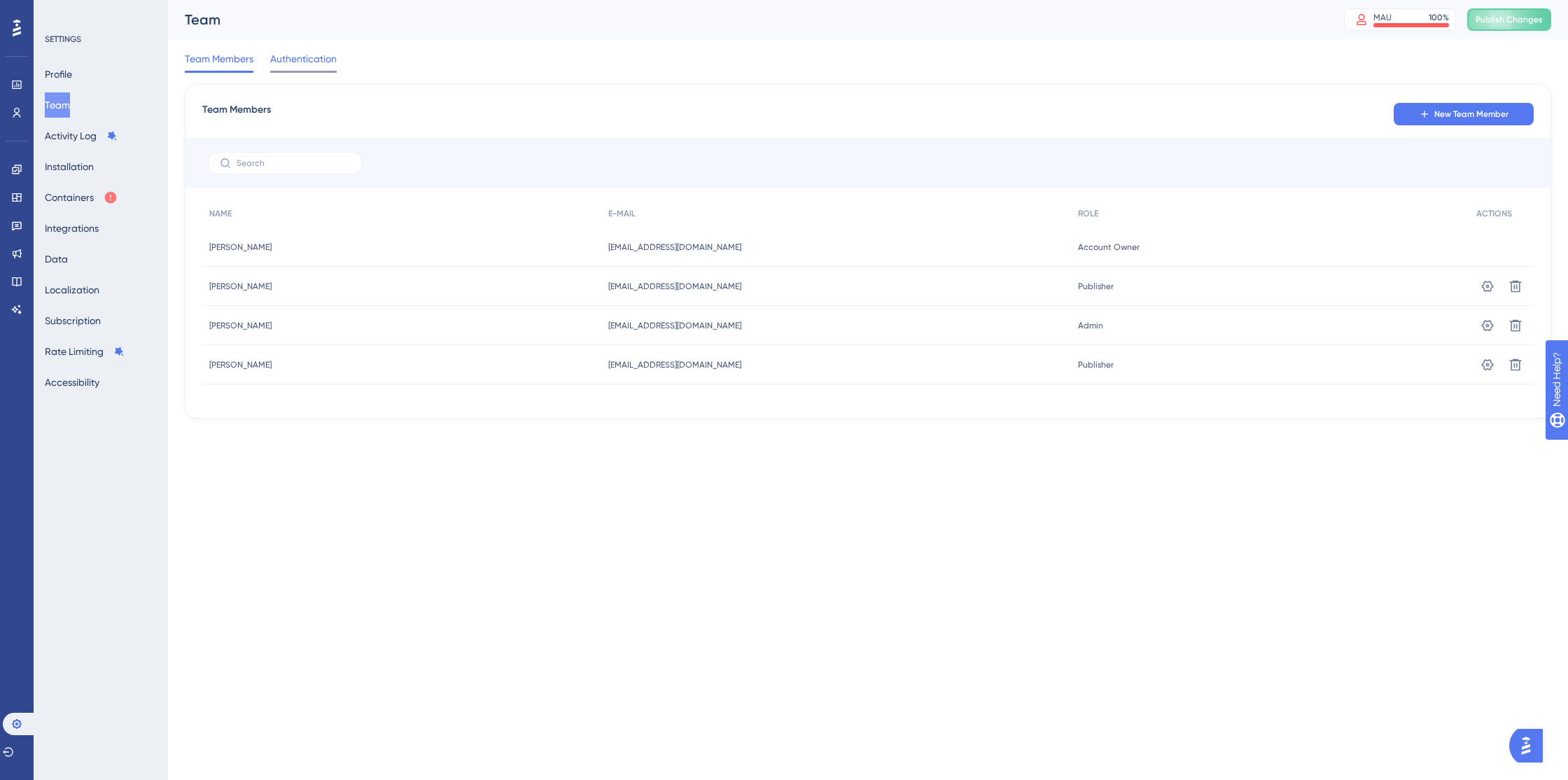
click at [300, 65] on span "Authentication" at bounding box center [304, 58] width 67 height 17
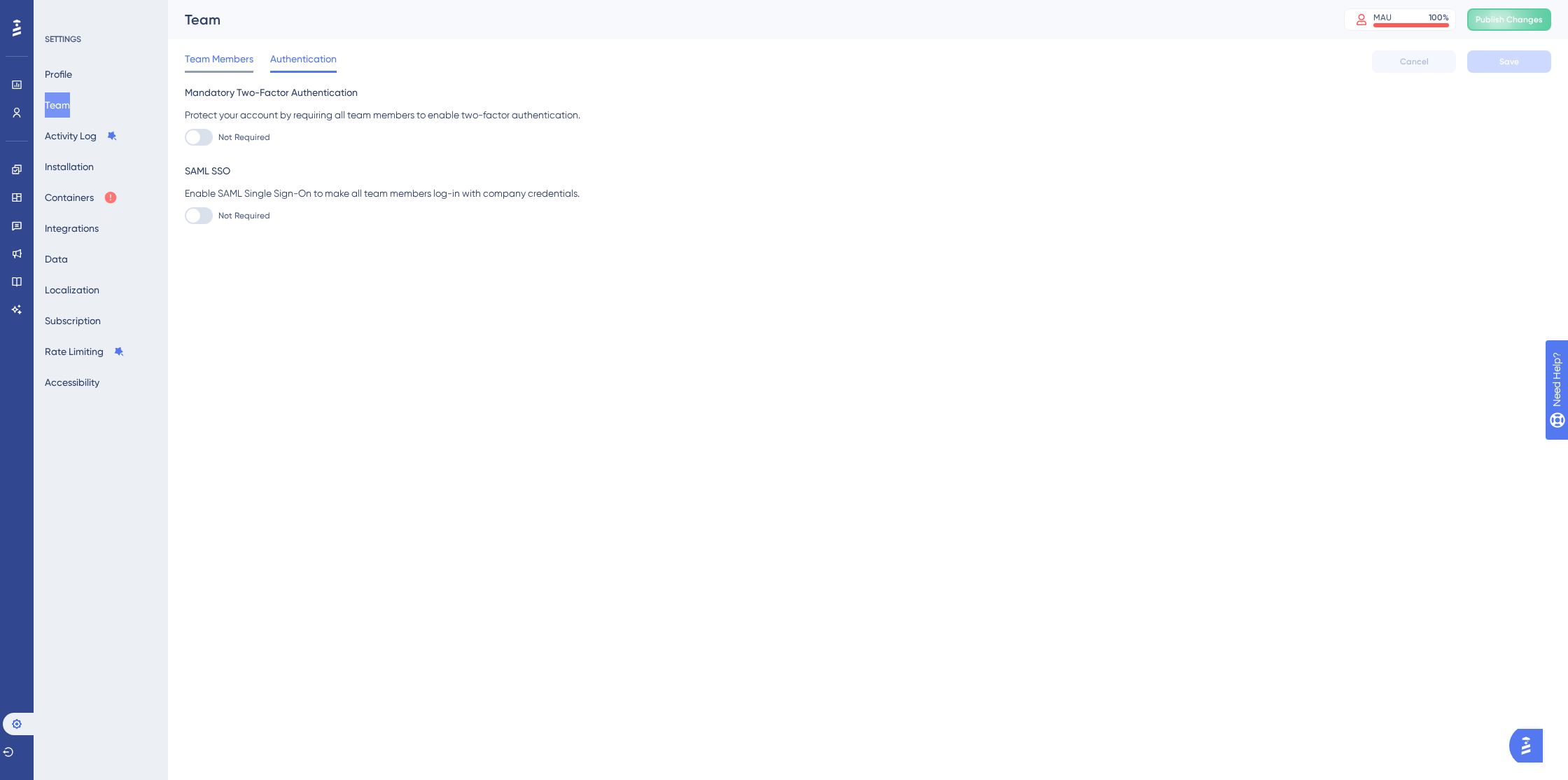
click at [208, 62] on span "Team Members" at bounding box center [220, 58] width 69 height 17
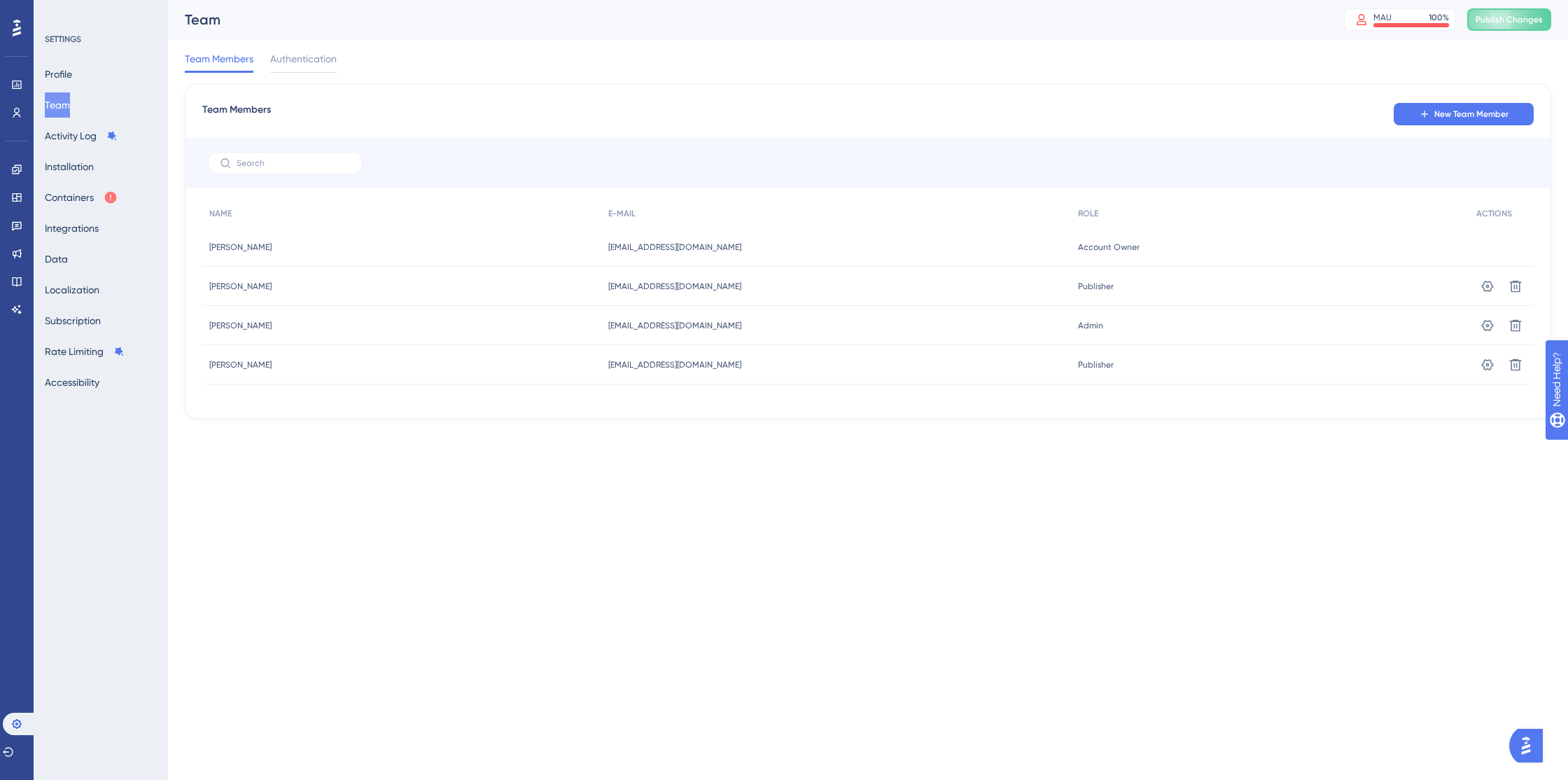
click at [1527, 755] on img "Open AI Assistant Launcher" at bounding box center [1527, 747] width 25 height 26
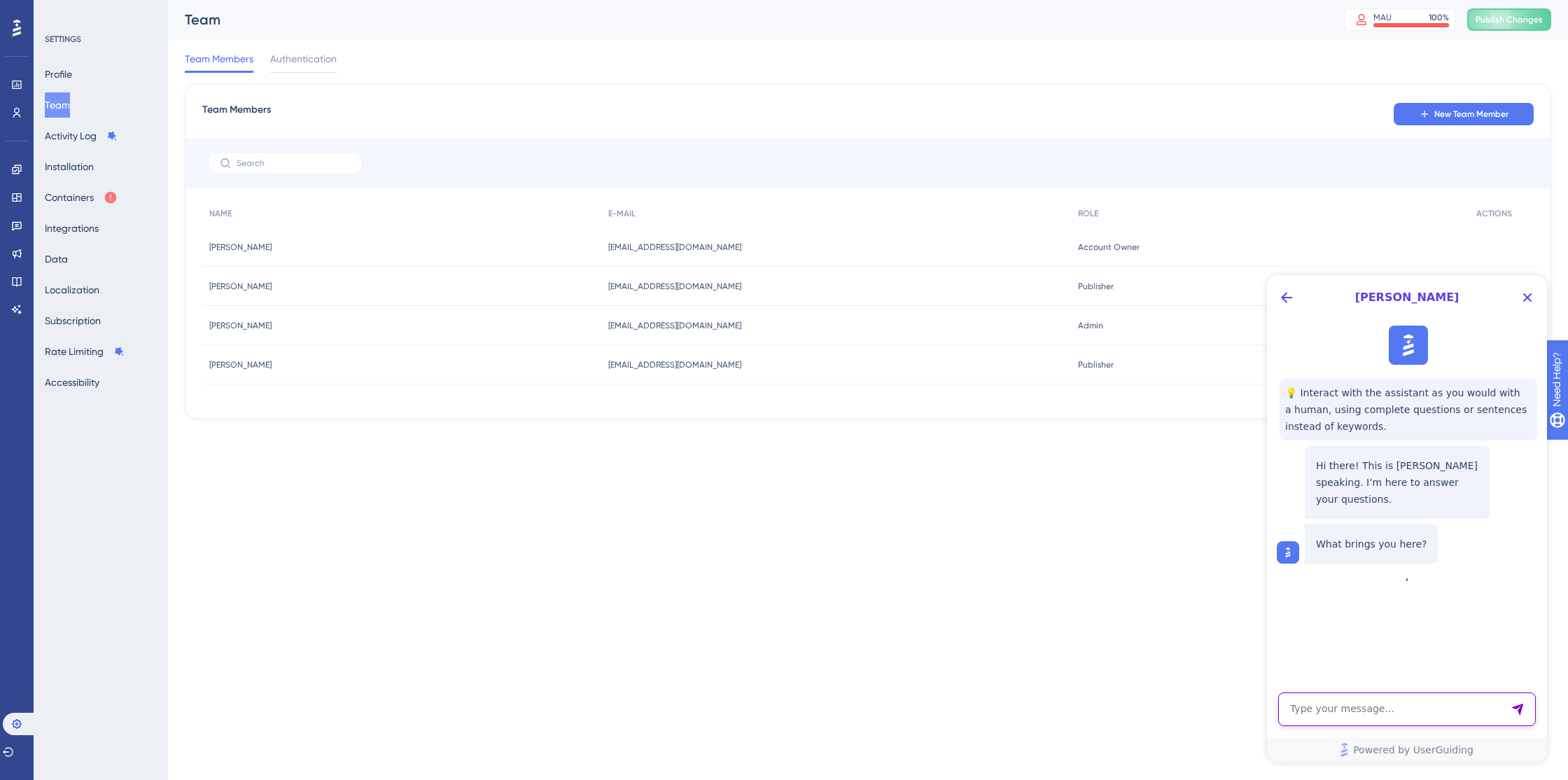
click at [1400, 718] on textarea "AI Assistant Text Input" at bounding box center [1407, 709] width 258 height 33
type textarea "I need to increase my MAUs."
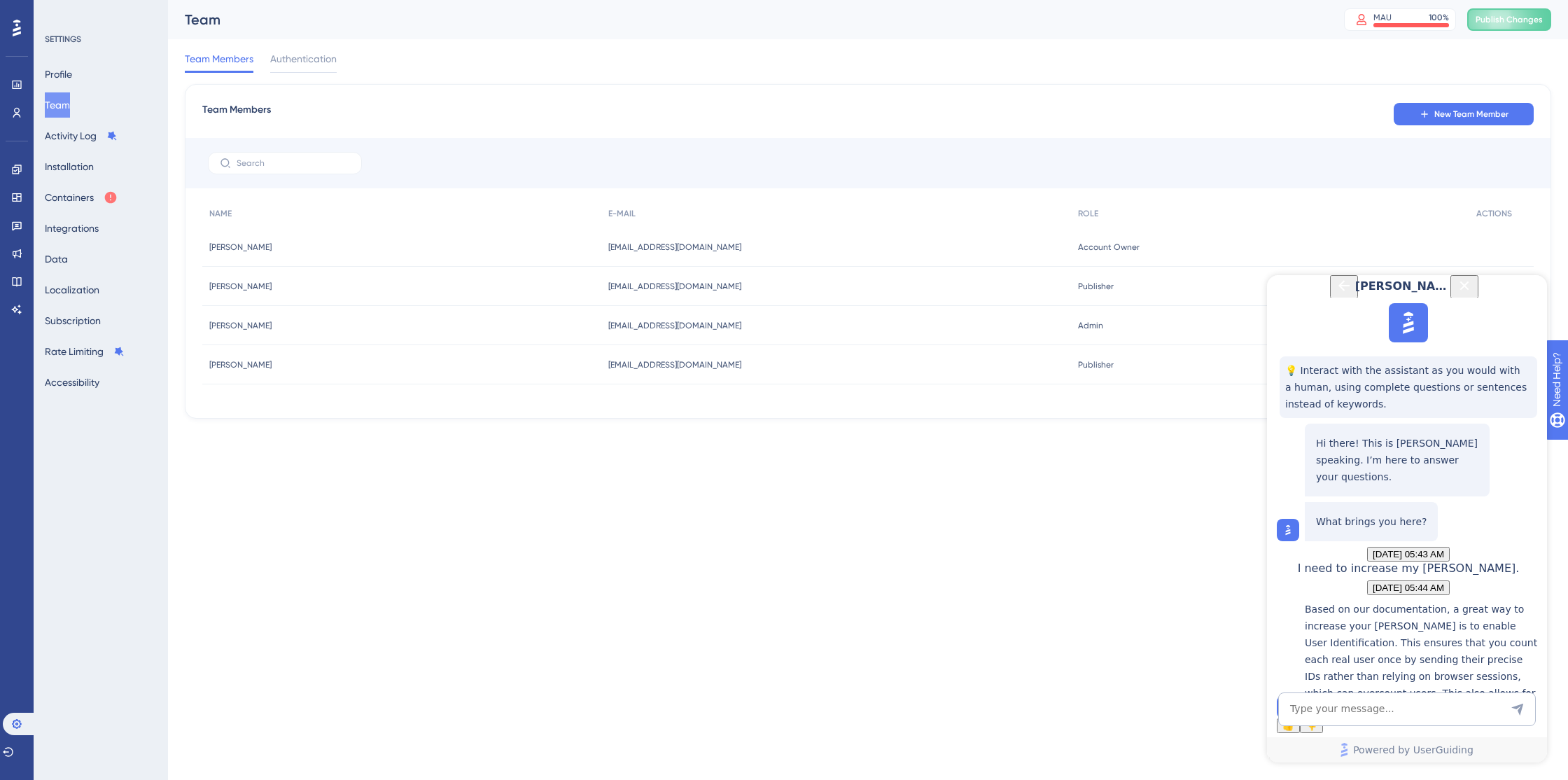
scroll to position [174, 0]
click at [1367, 721] on textarea "AI Assistant Text Input" at bounding box center [1407, 709] width 258 height 33
type textarea "I have run out of MAUs because I thought they only counted if I was using the g…"
click at [85, 202] on button "Containers" at bounding box center [81, 198] width 73 height 26
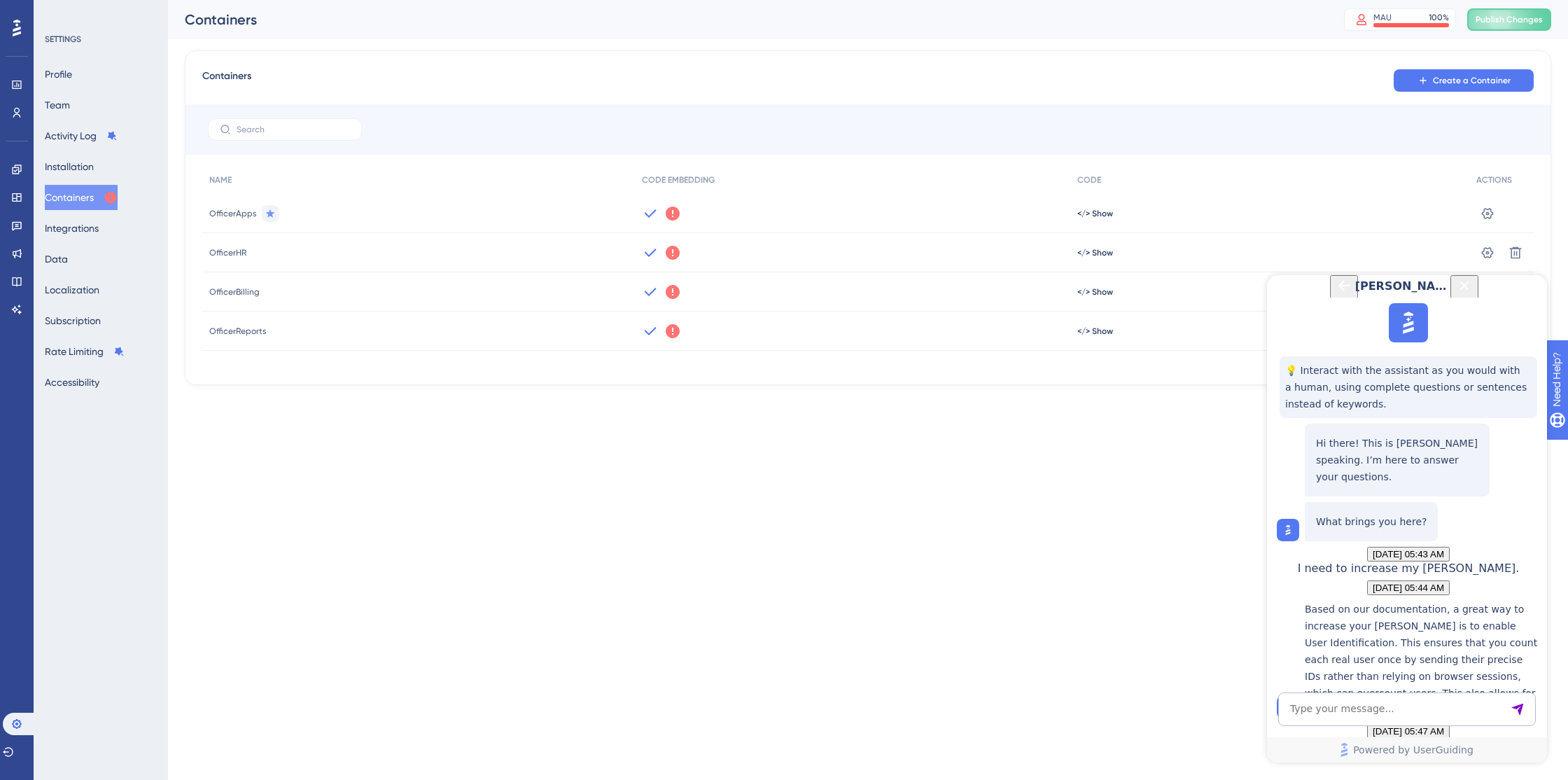
scroll to position [498, 0]
drag, startPoint x: 1355, startPoint y: 293, endPoint x: 1352, endPoint y: 310, distance: 17.3
click at [1351, 297] on div "[PERSON_NAME]" at bounding box center [1407, 286] width 149 height 23
click at [1517, 253] on icon at bounding box center [1516, 252] width 12 height 12
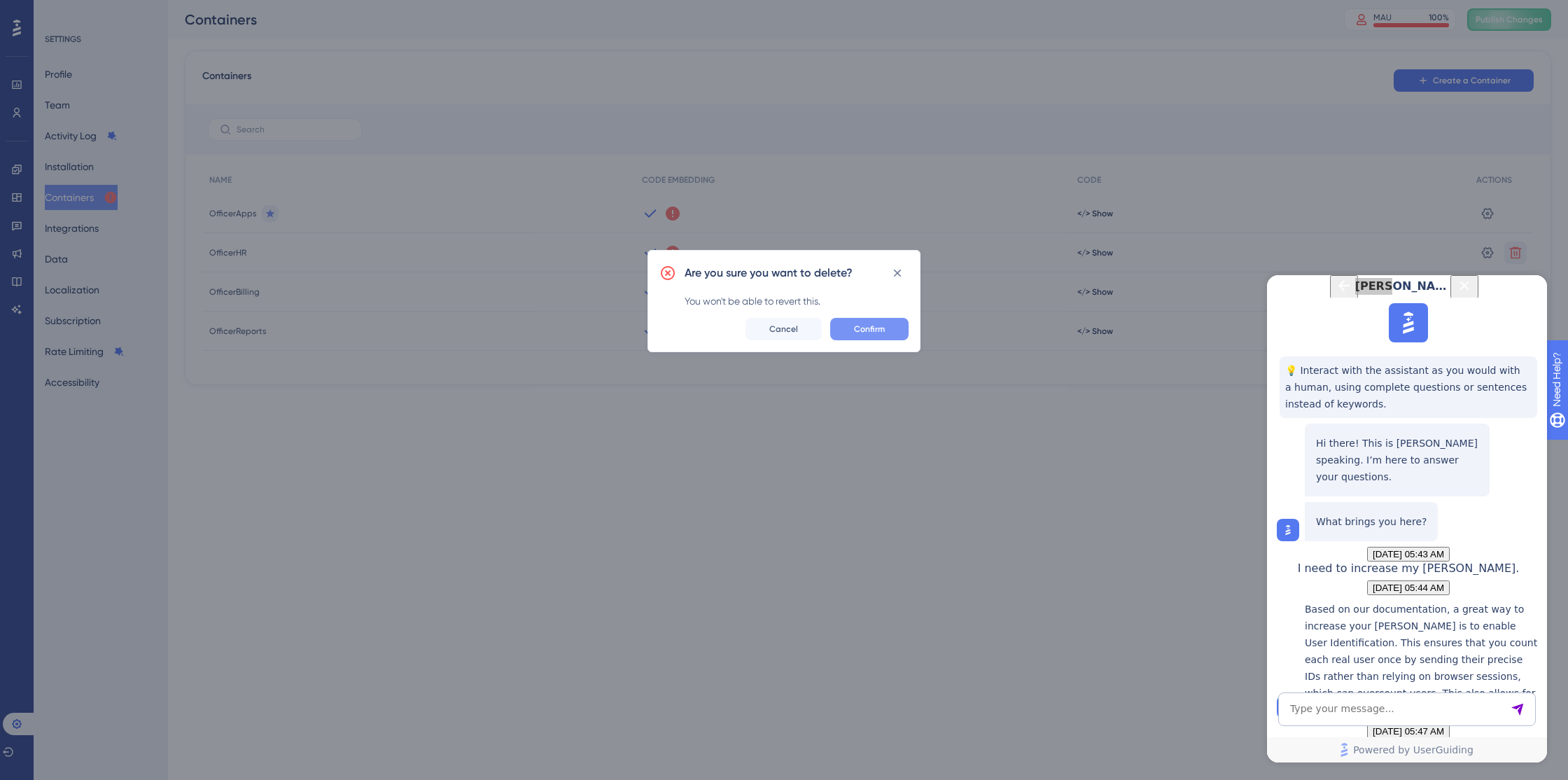
click at [876, 327] on span "Confirm" at bounding box center [869, 329] width 30 height 11
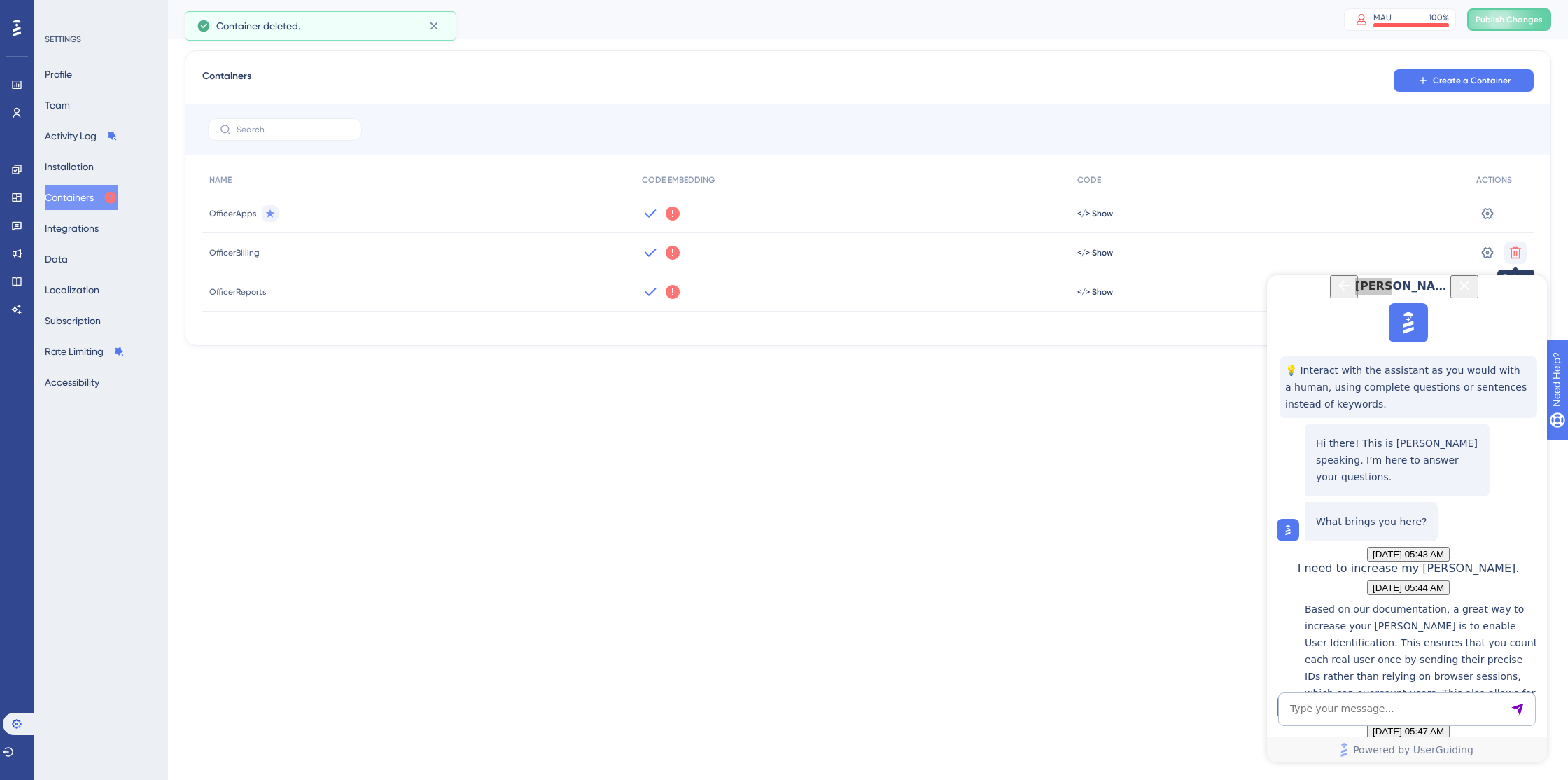
click at [1519, 251] on icon at bounding box center [1516, 252] width 12 height 12
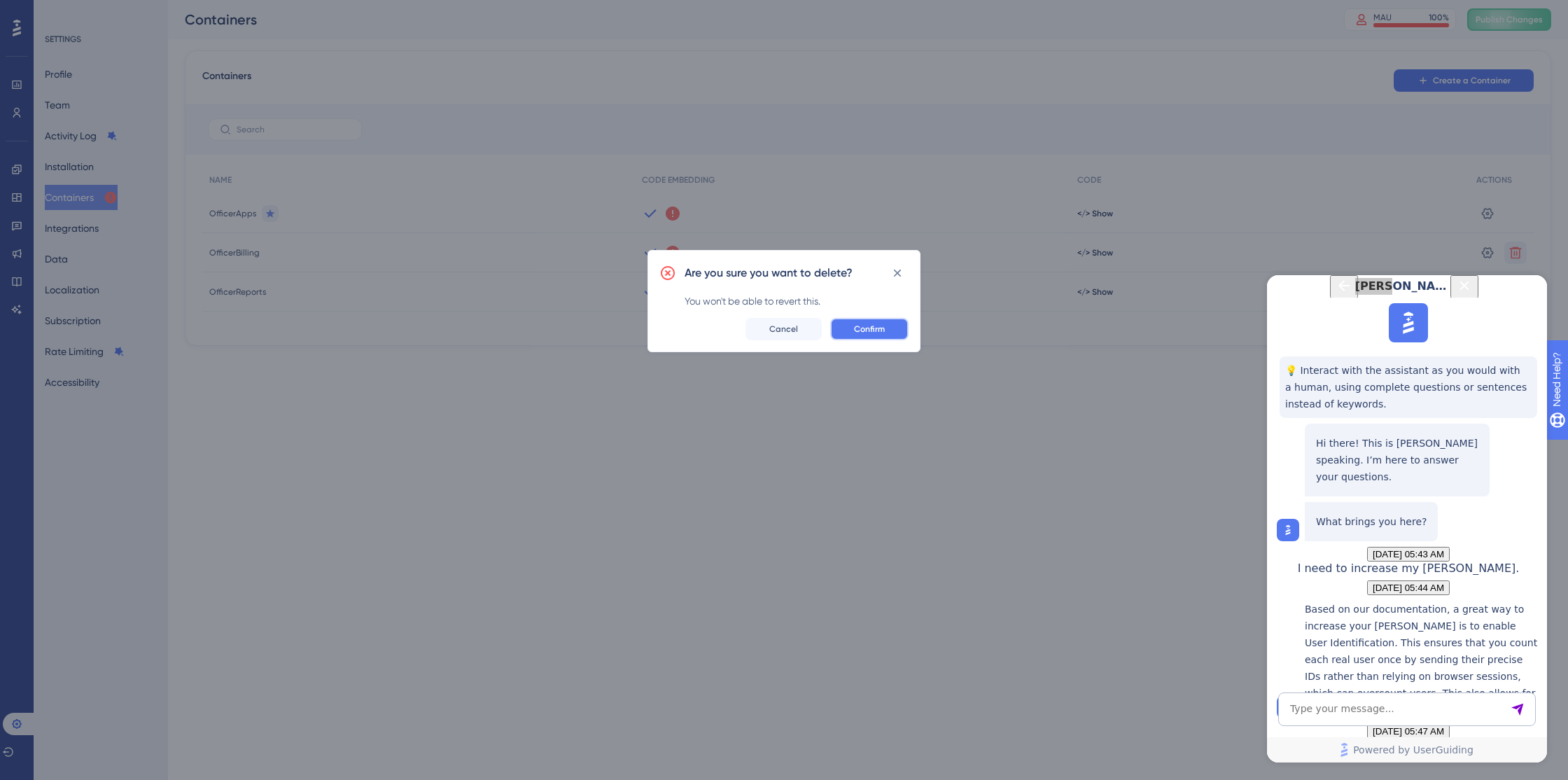
click at [871, 329] on span "Confirm" at bounding box center [869, 329] width 30 height 11
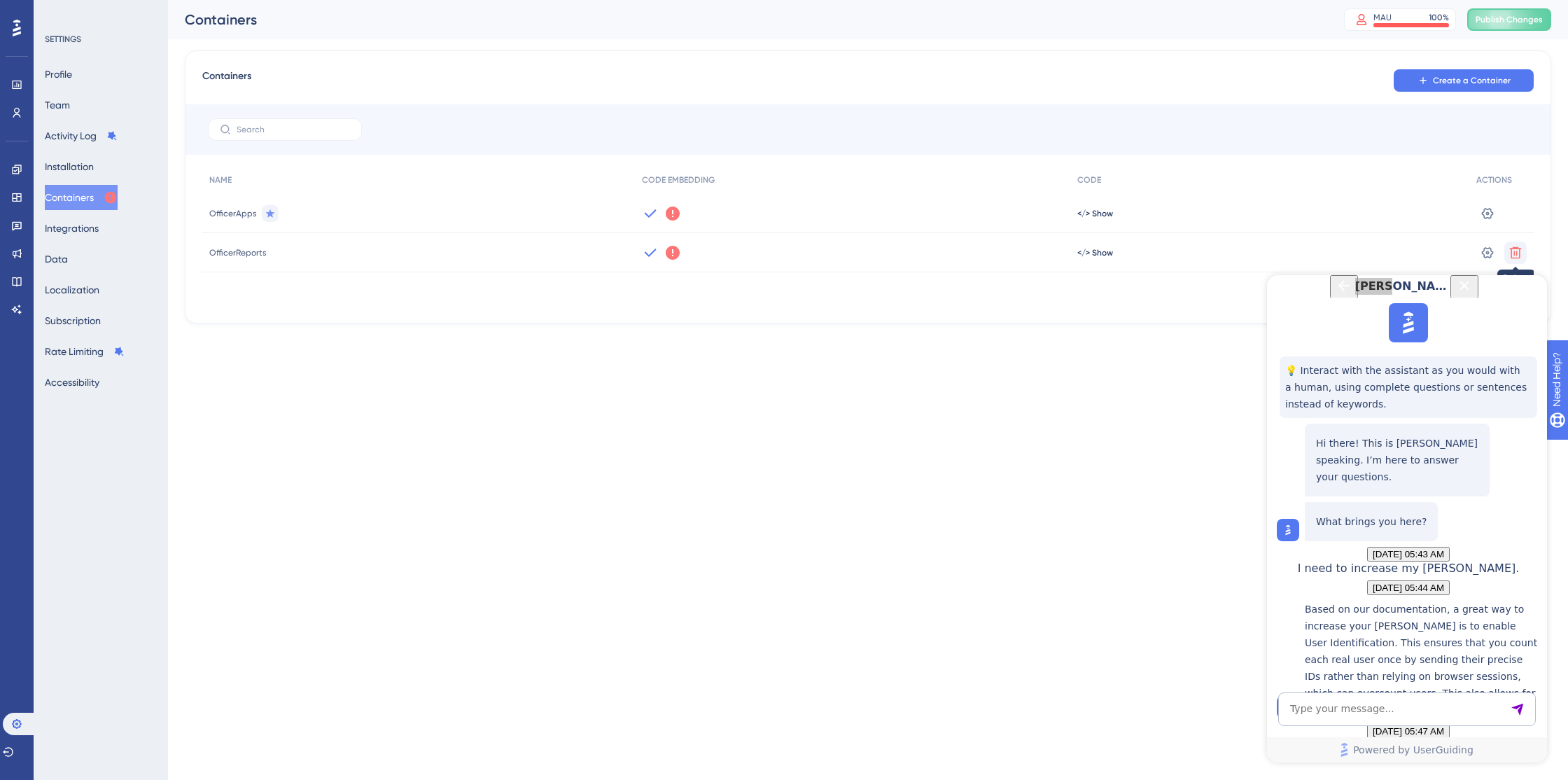
click at [1520, 251] on icon at bounding box center [1516, 252] width 12 height 12
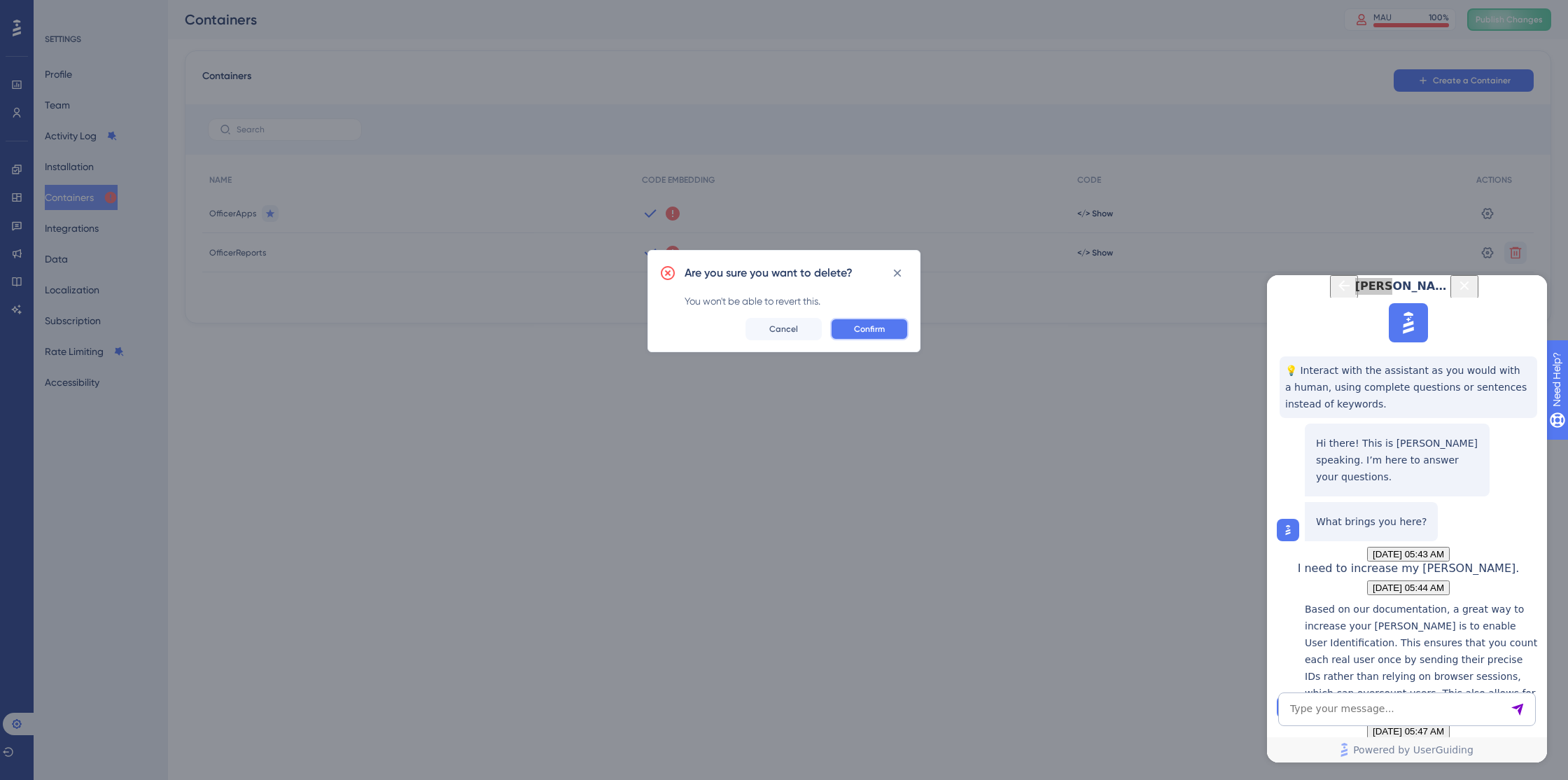
click at [898, 330] on button "Confirm" at bounding box center [870, 329] width 78 height 23
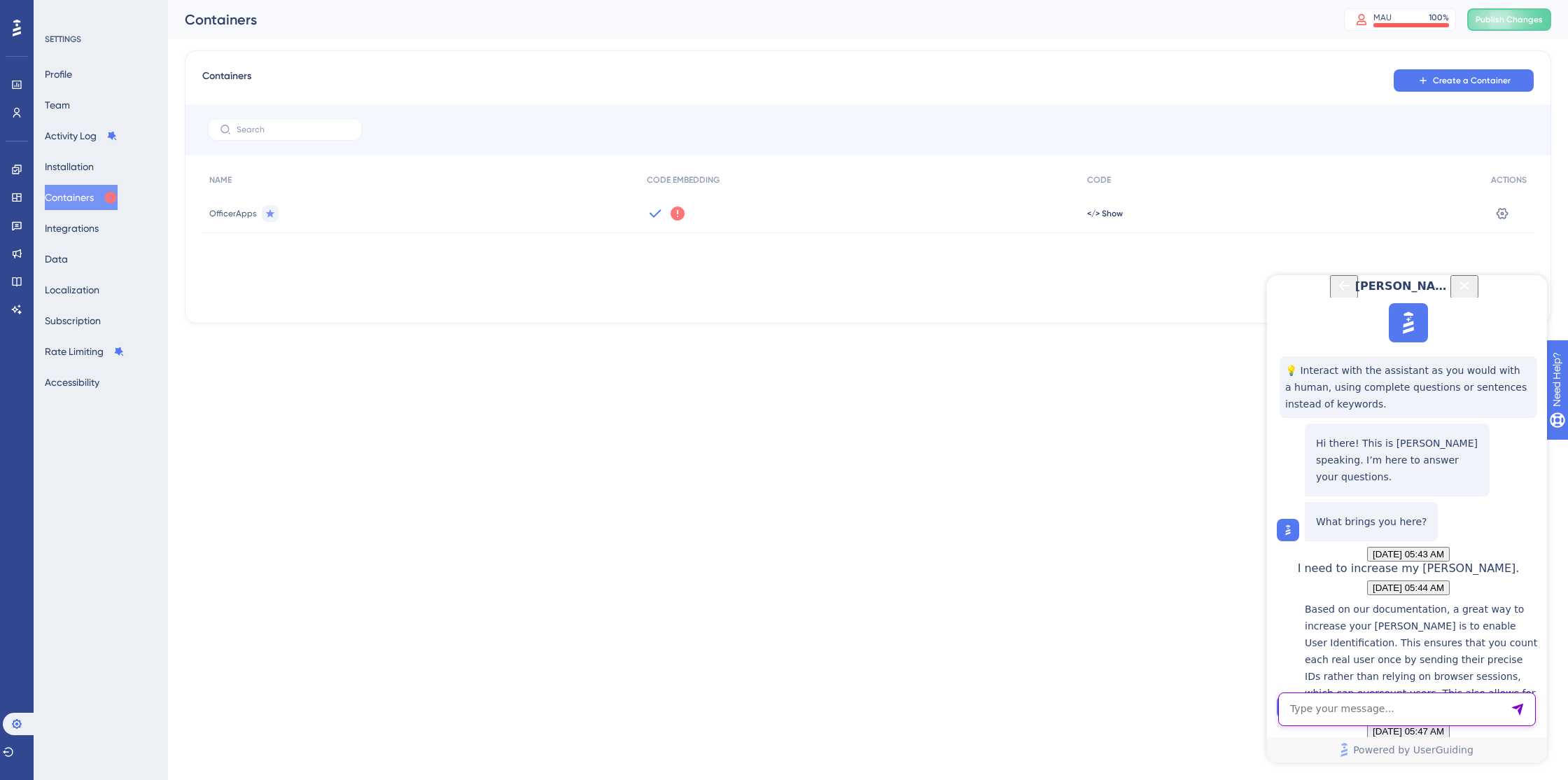
click at [1372, 712] on textarea "To enrich screen reader interactions, please activate Accessibility in Grammarl…" at bounding box center [1407, 709] width 258 height 33
type textarea "The issue is tied less to user identification and more to me not understanding …"
click at [89, 324] on button "Subscription" at bounding box center [73, 321] width 56 height 26
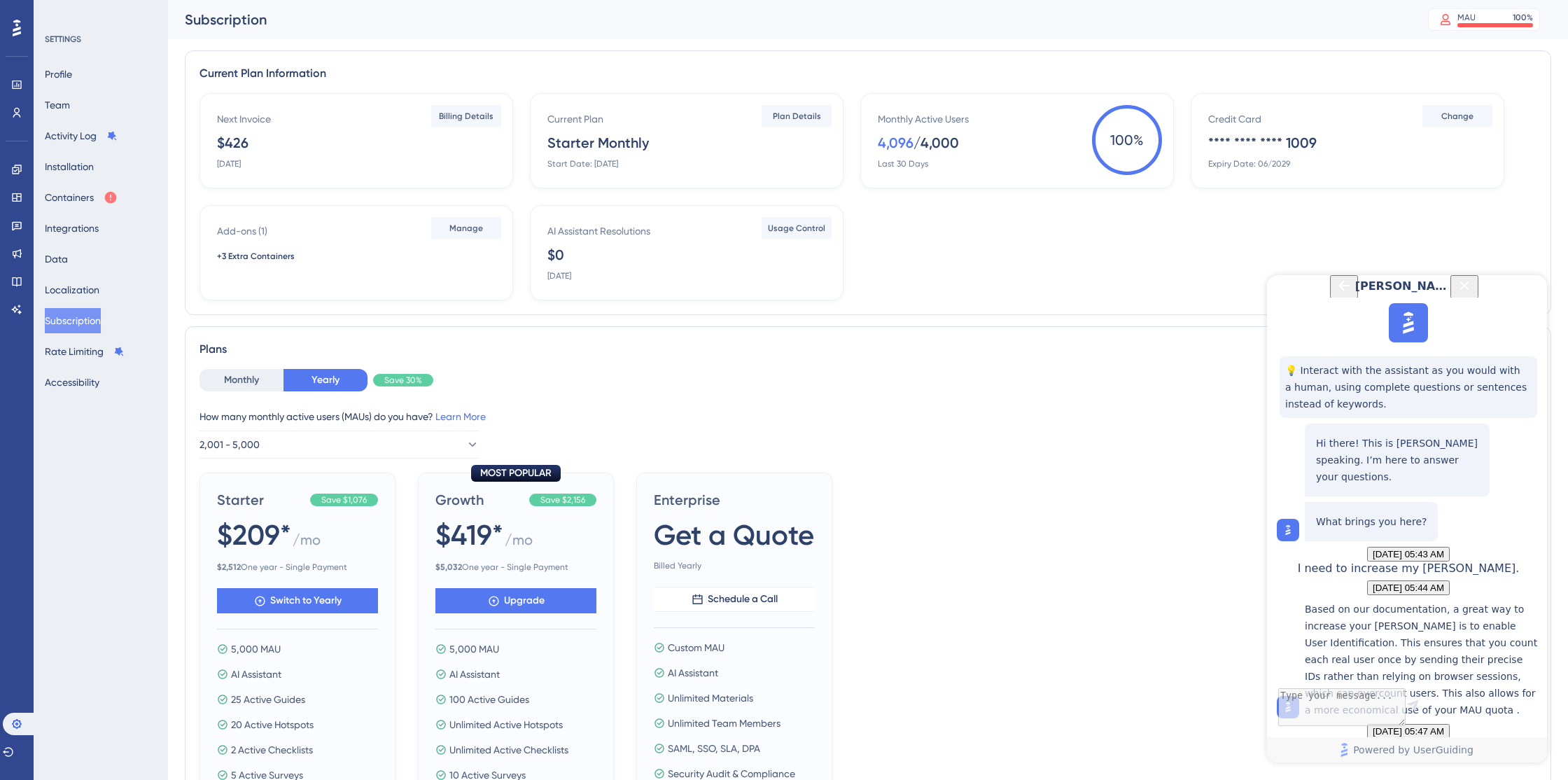
click at [985, 145] on div "Monthly Active Users 4,096 / 4,000 Last 30 Days" at bounding box center [1020, 140] width 284 height 59
click at [787, 116] on span "Plan Details" at bounding box center [796, 116] width 48 height 11
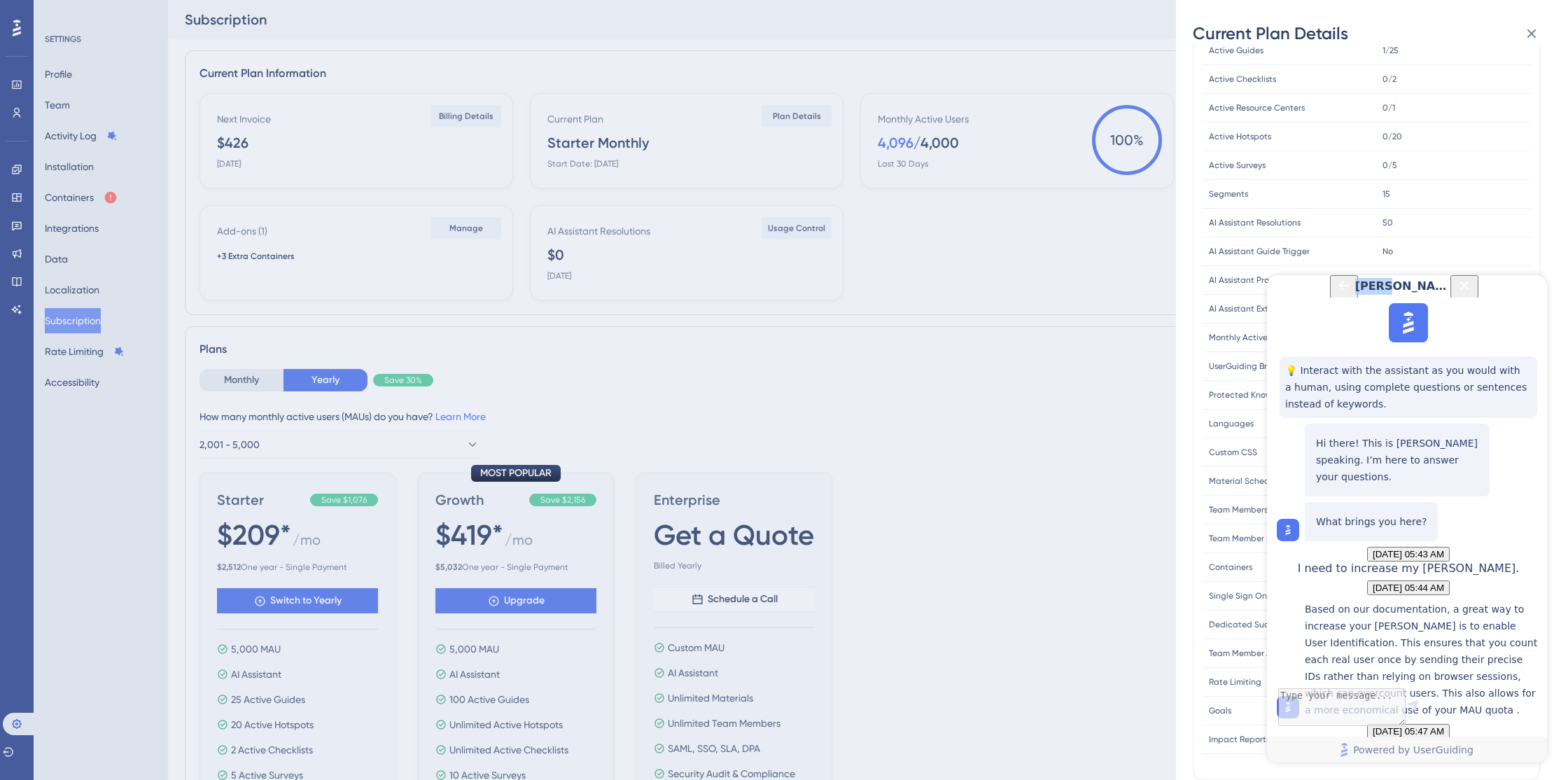
drag, startPoint x: 1438, startPoint y: 293, endPoint x: 1144, endPoint y: 293, distance: 294.0
click at [1267, 293] on html "Dylan 💡 Interact with the assistant as you would with a human, using complete q…" at bounding box center [1407, 519] width 280 height 488
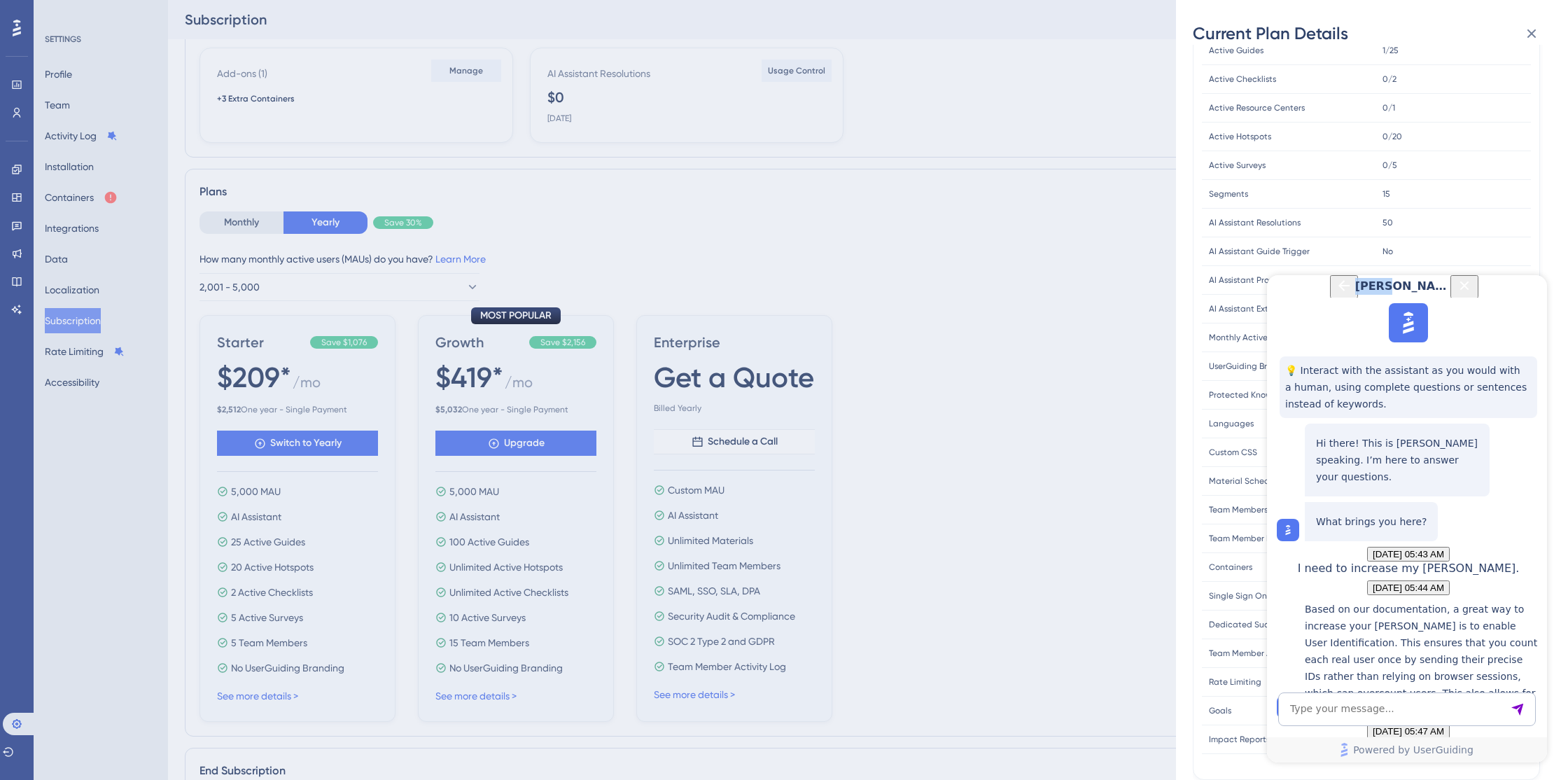
scroll to position [167, 0]
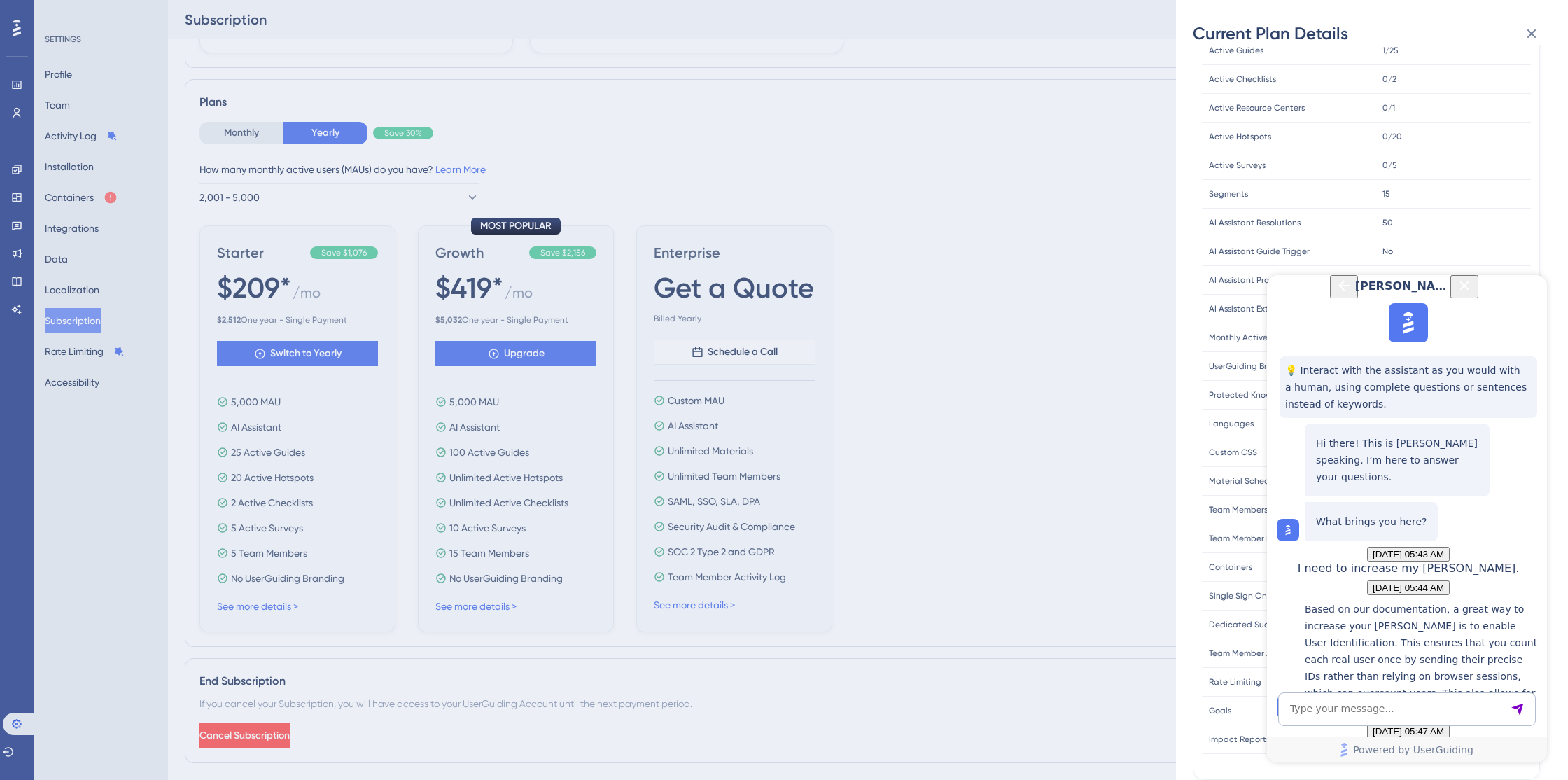
scroll to position [266, 0]
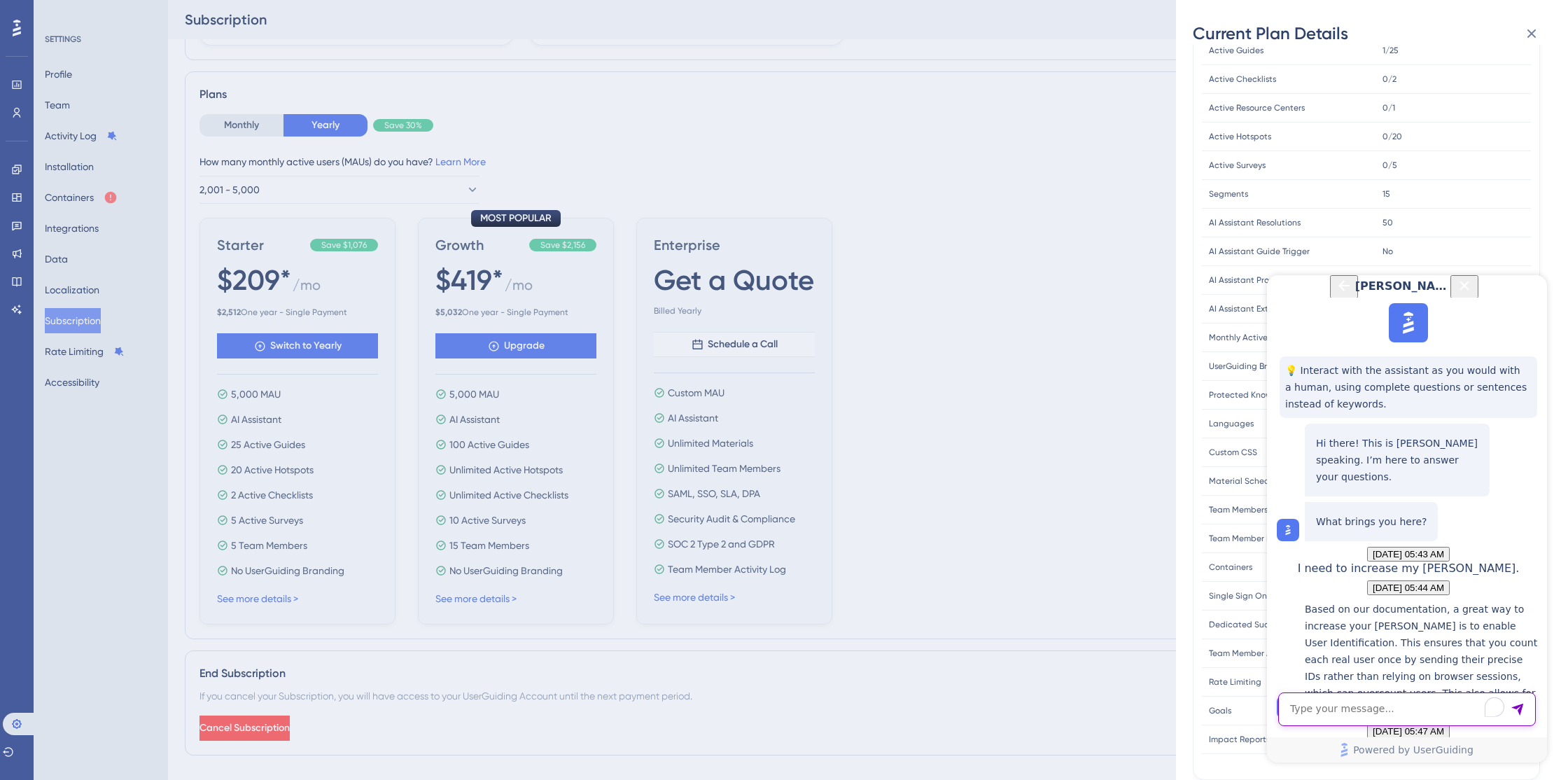
click at [1425, 717] on textarea "To enrich screen reader interactions, please activate Accessibility in Grammarl…" at bounding box center [1407, 709] width 258 height 33
click at [526, 353] on div "Current Plan Details Subscription Start Date: May 29, 2025 Plan Type: Starter M…" at bounding box center [784, 390] width 1568 height 780
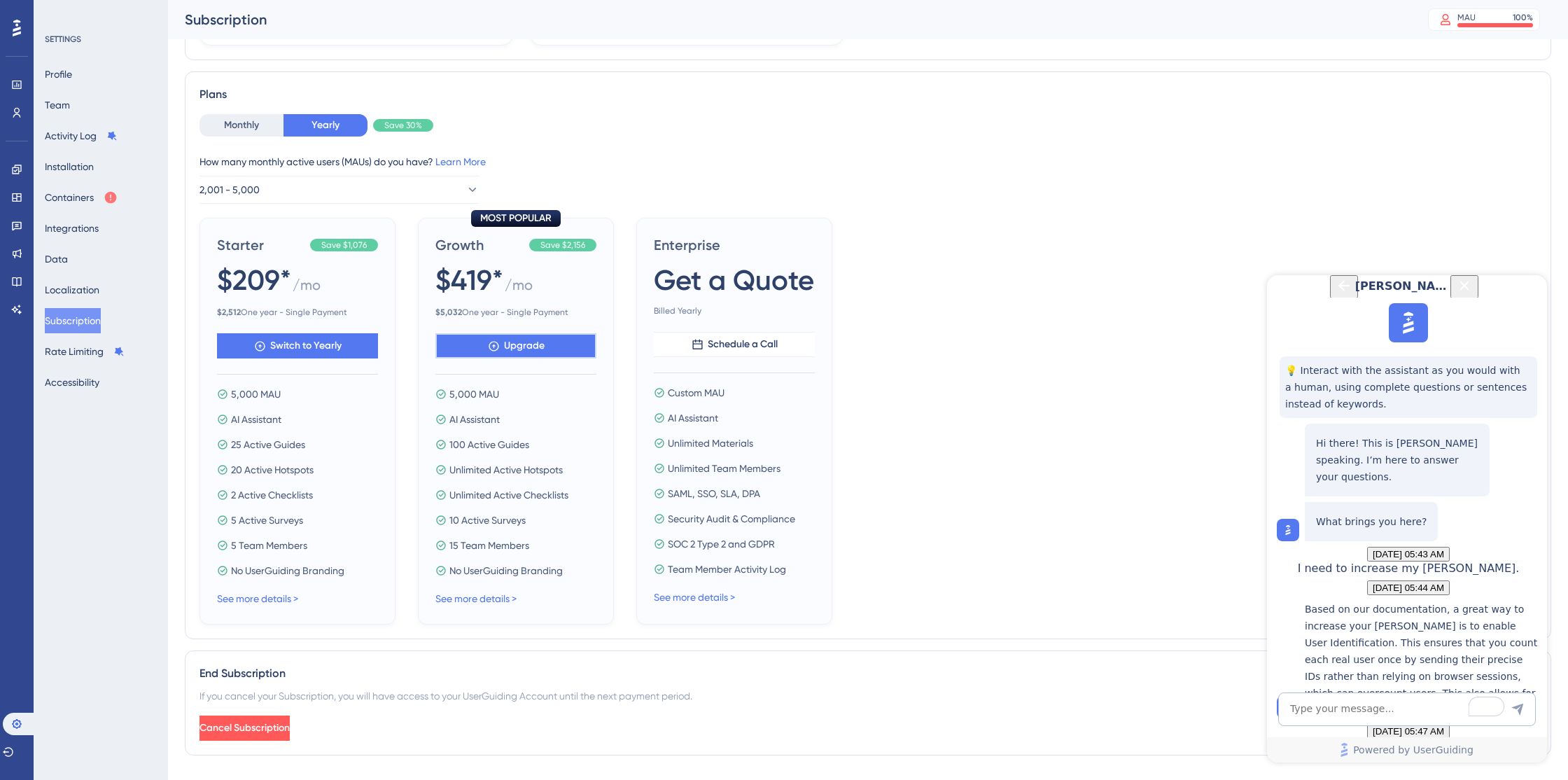
click at [518, 346] on span "Upgrade" at bounding box center [524, 345] width 40 height 17
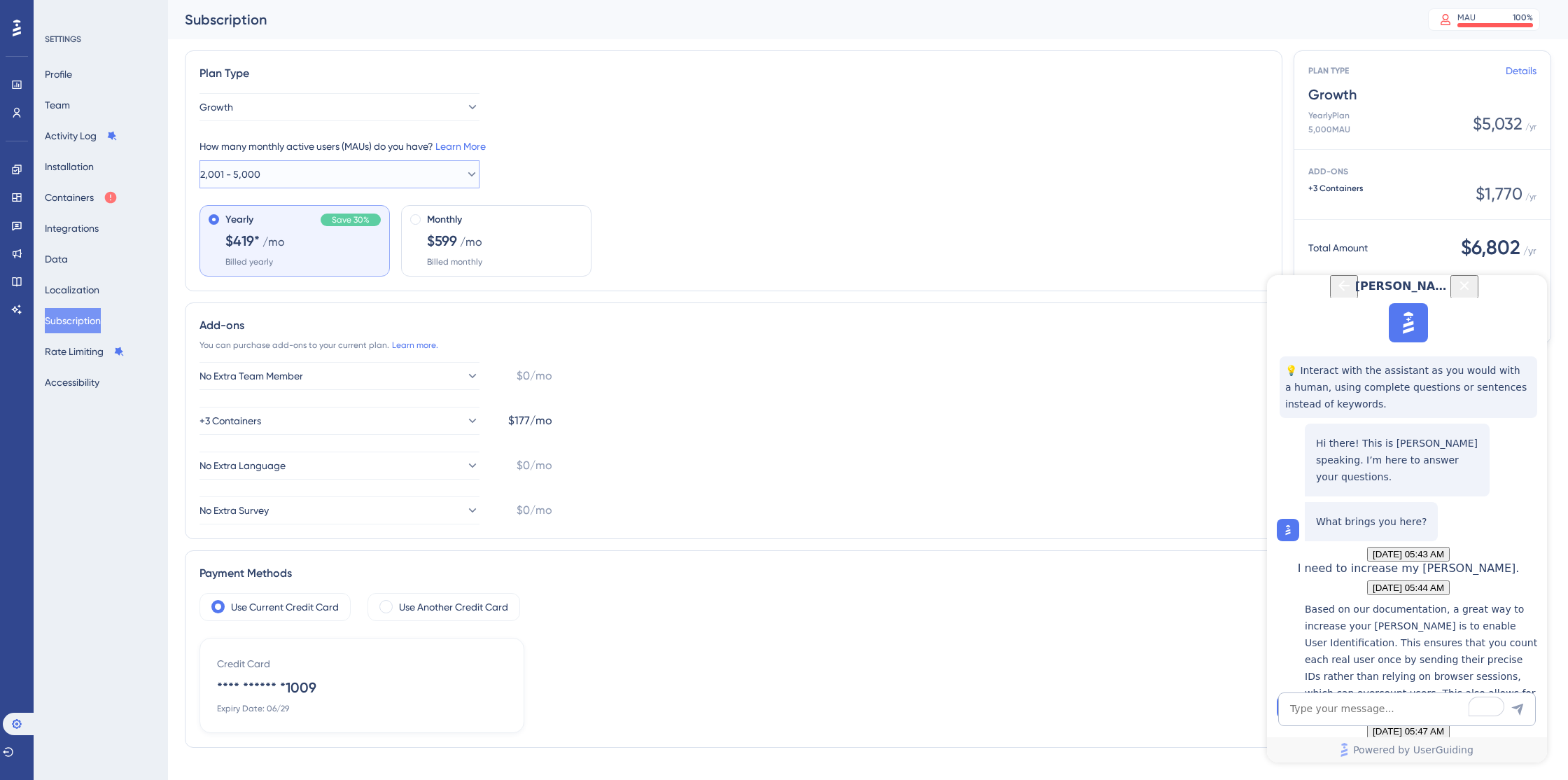
click at [447, 176] on button "2,001 - 5,000" at bounding box center [339, 175] width 280 height 28
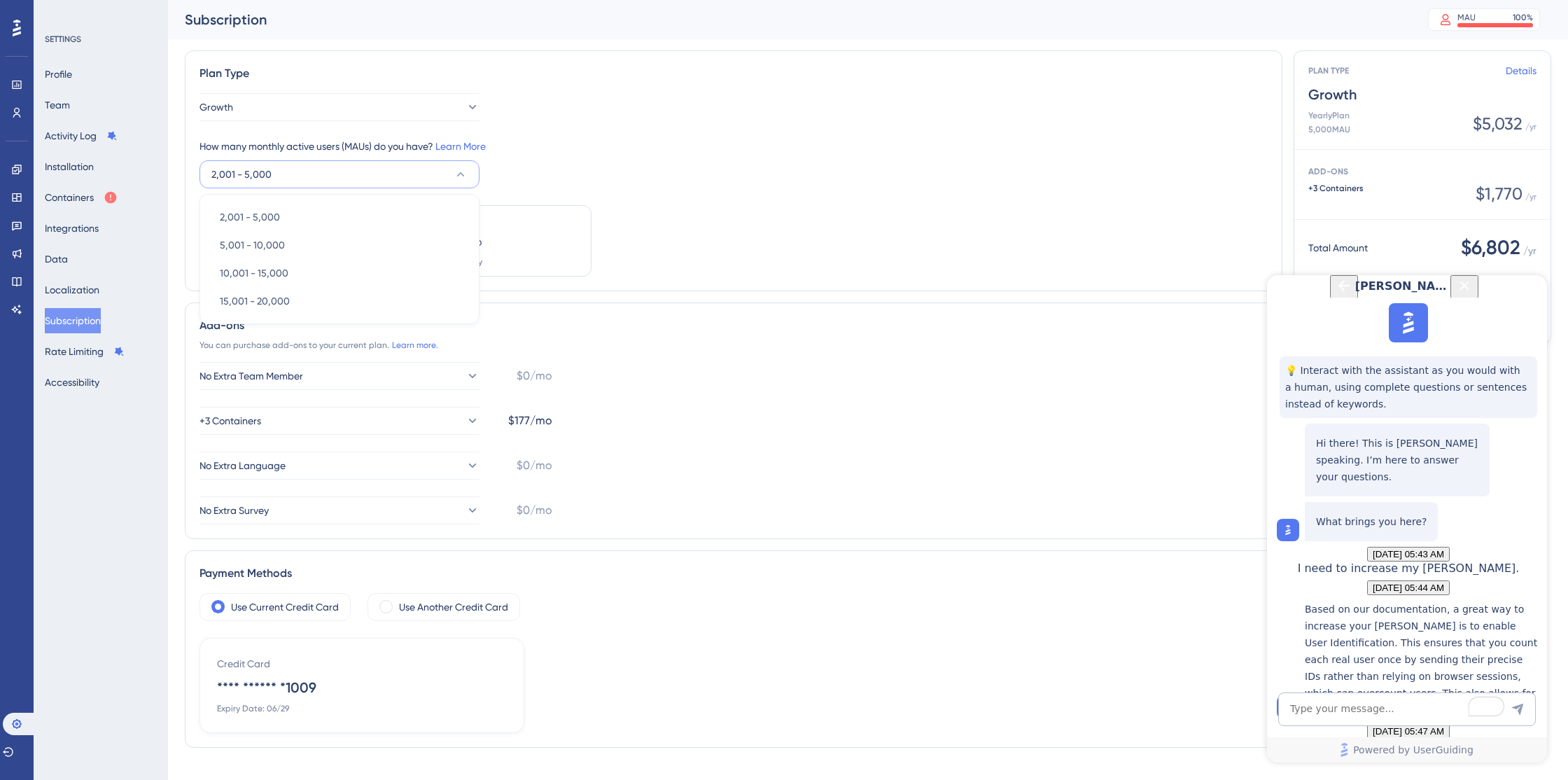
click at [631, 180] on div "How many monthly active users (MAUs) do you have? Learn More 2,001 - 5,000 2,00…" at bounding box center [733, 163] width 1069 height 50
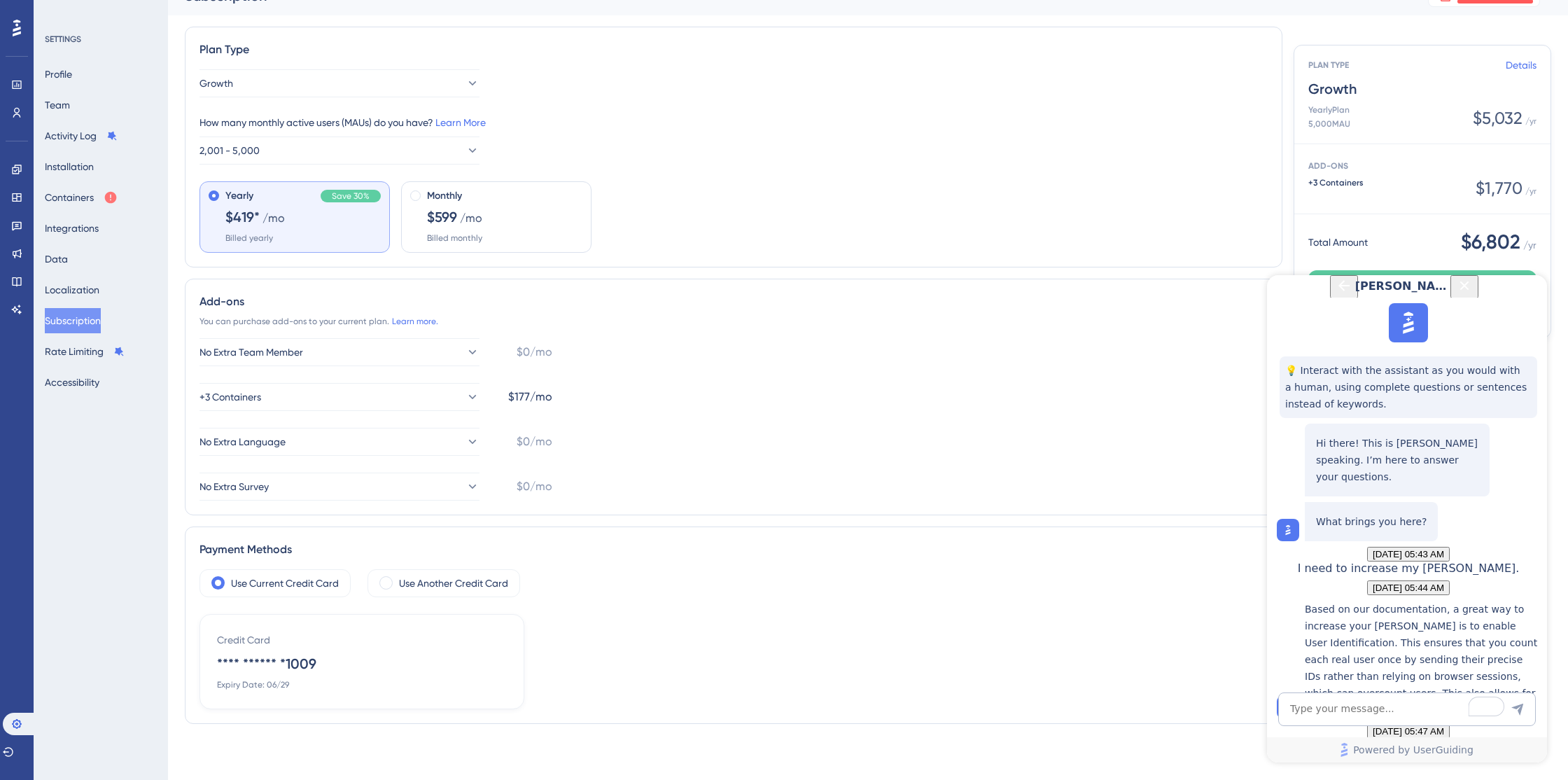
scroll to position [937, 0]
click at [1369, 720] on textarea "To enrich screen reader interactions, please activate Accessibility in Grammarl…" at bounding box center [1407, 709] width 258 height 33
type textarea "I see that I can choose MAUs for the Growth Plan, can't I do the same for my cu…"
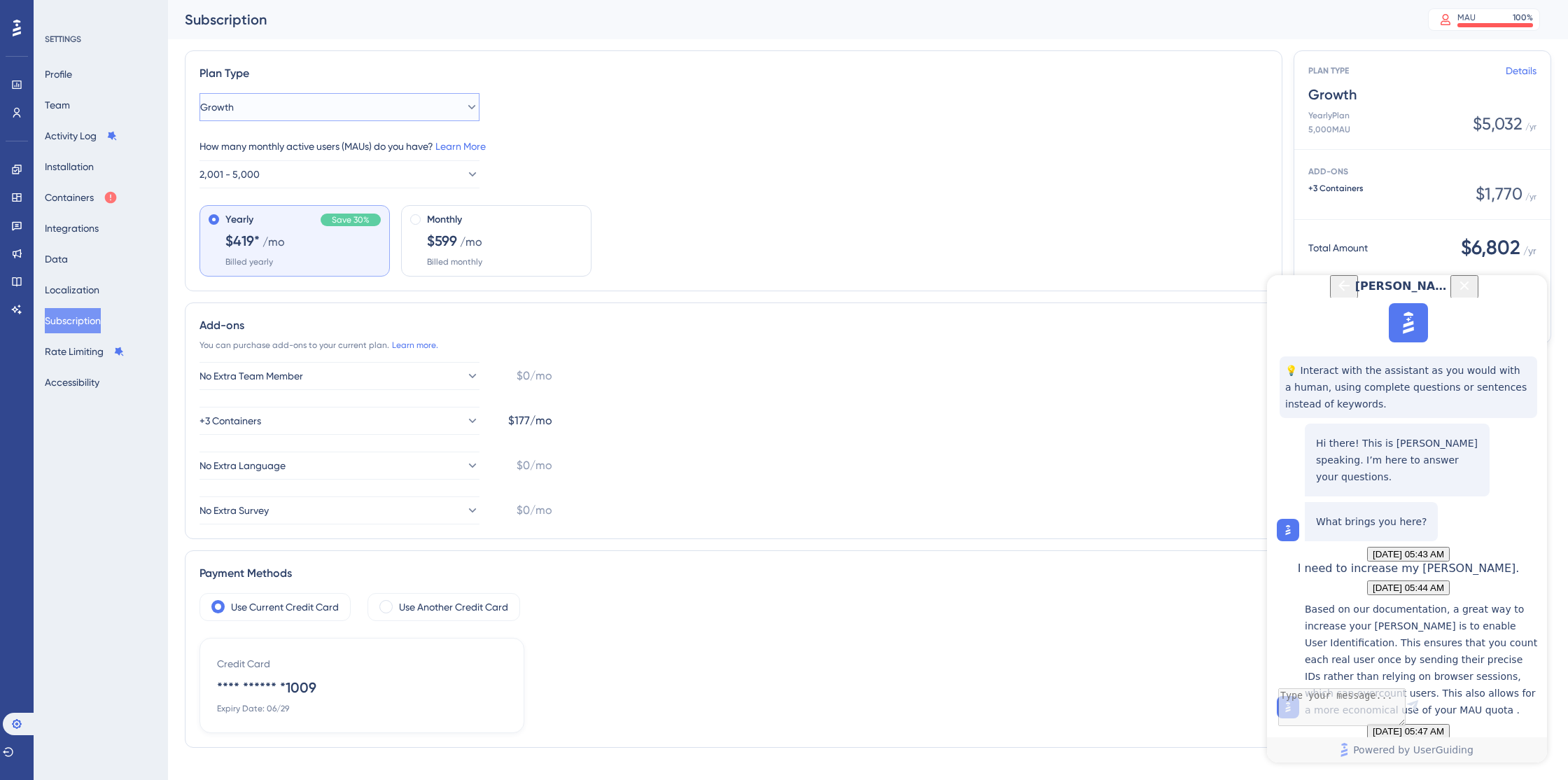
click at [477, 111] on button "Growth" at bounding box center [339, 107] width 280 height 28
click at [427, 149] on div "Starter Starter" at bounding box center [339, 150] width 239 height 28
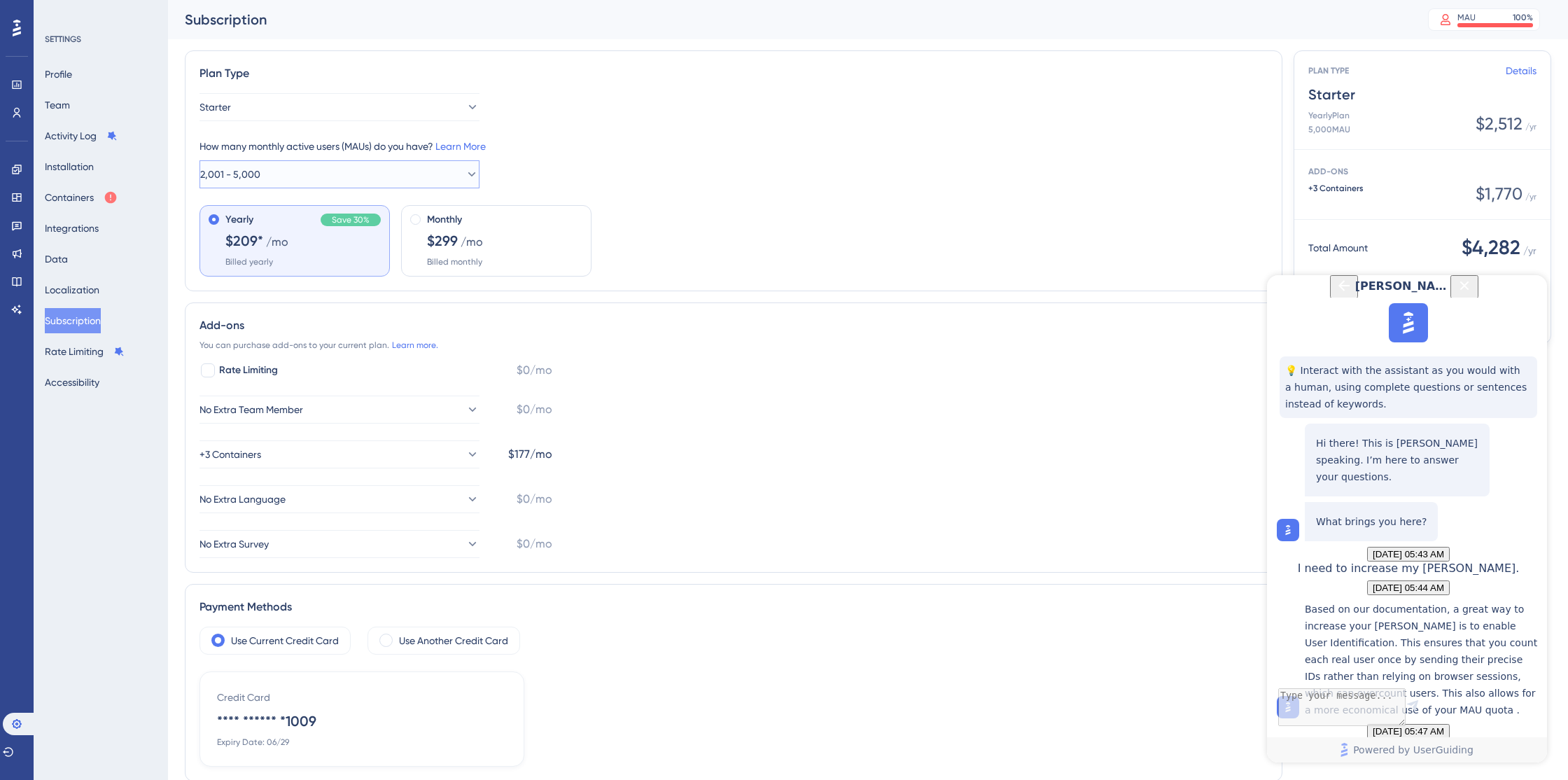
click at [284, 178] on button "2,001 - 5,000" at bounding box center [339, 175] width 280 height 28
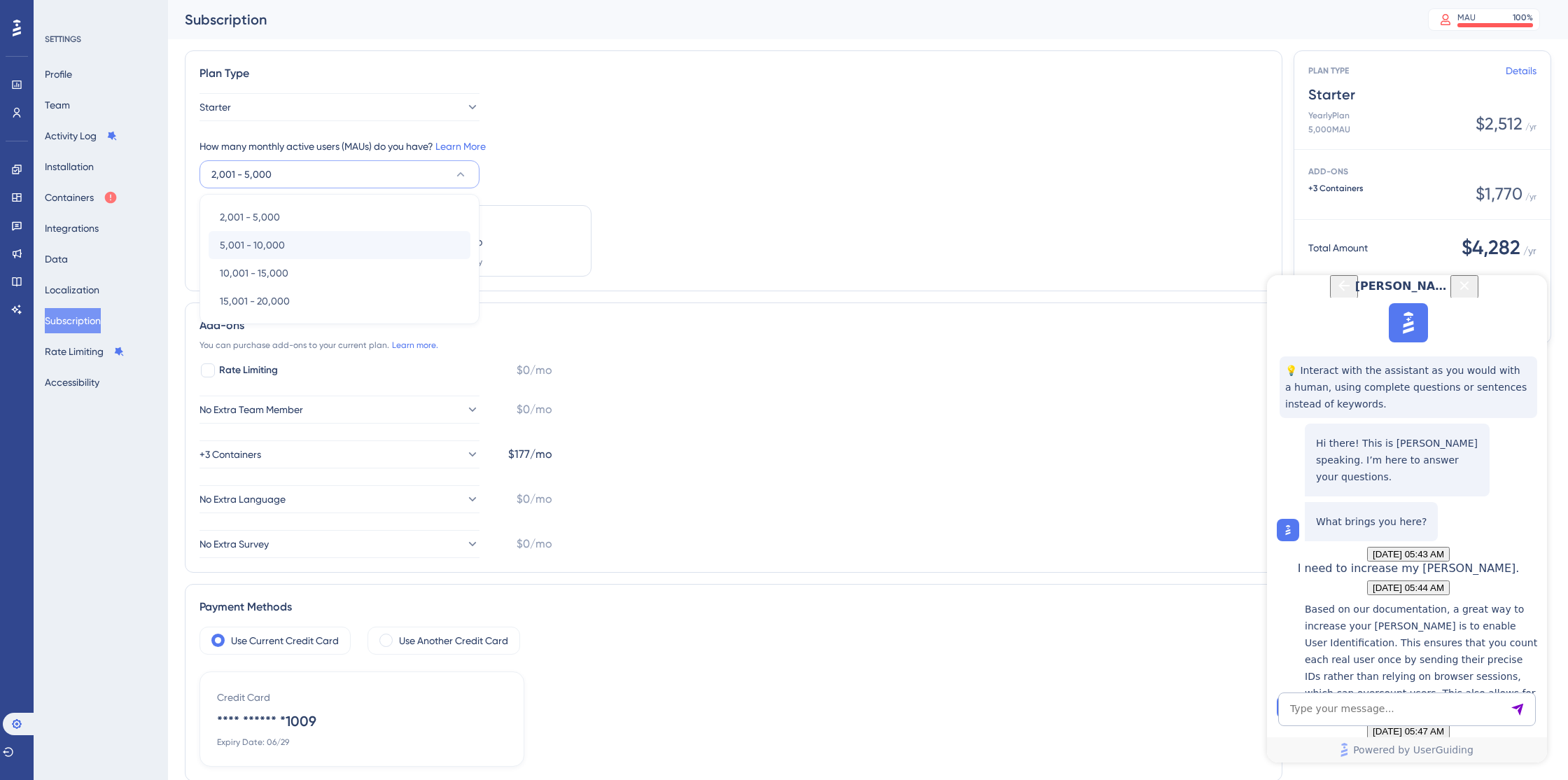
scroll to position [1309, 0]
click at [310, 251] on div "5,001 - 10,000 5,001 - 10,000" at bounding box center [339, 245] width 239 height 28
click at [447, 454] on button "+3 Containers" at bounding box center [339, 454] width 280 height 28
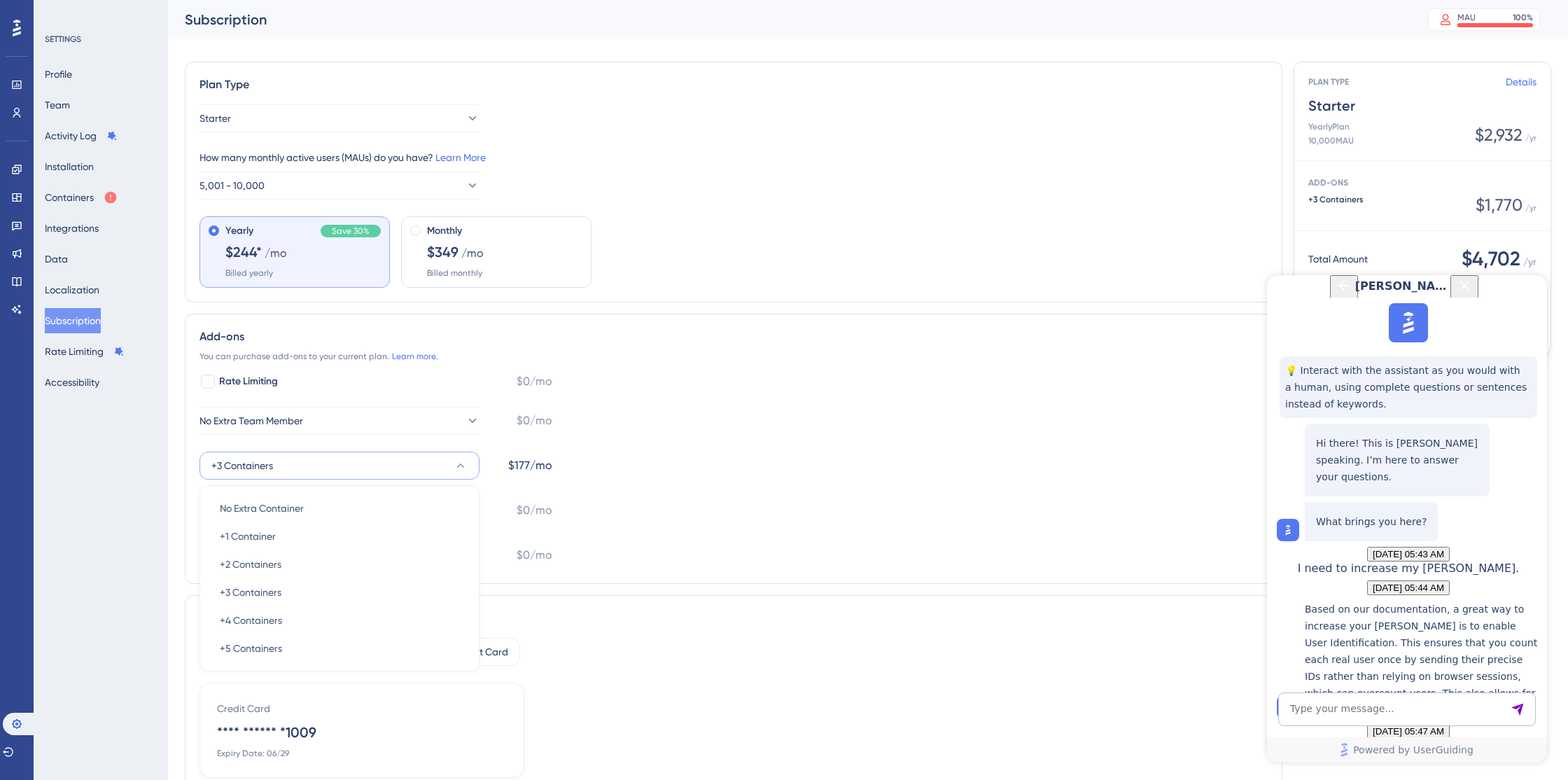
scroll to position [58, 0]
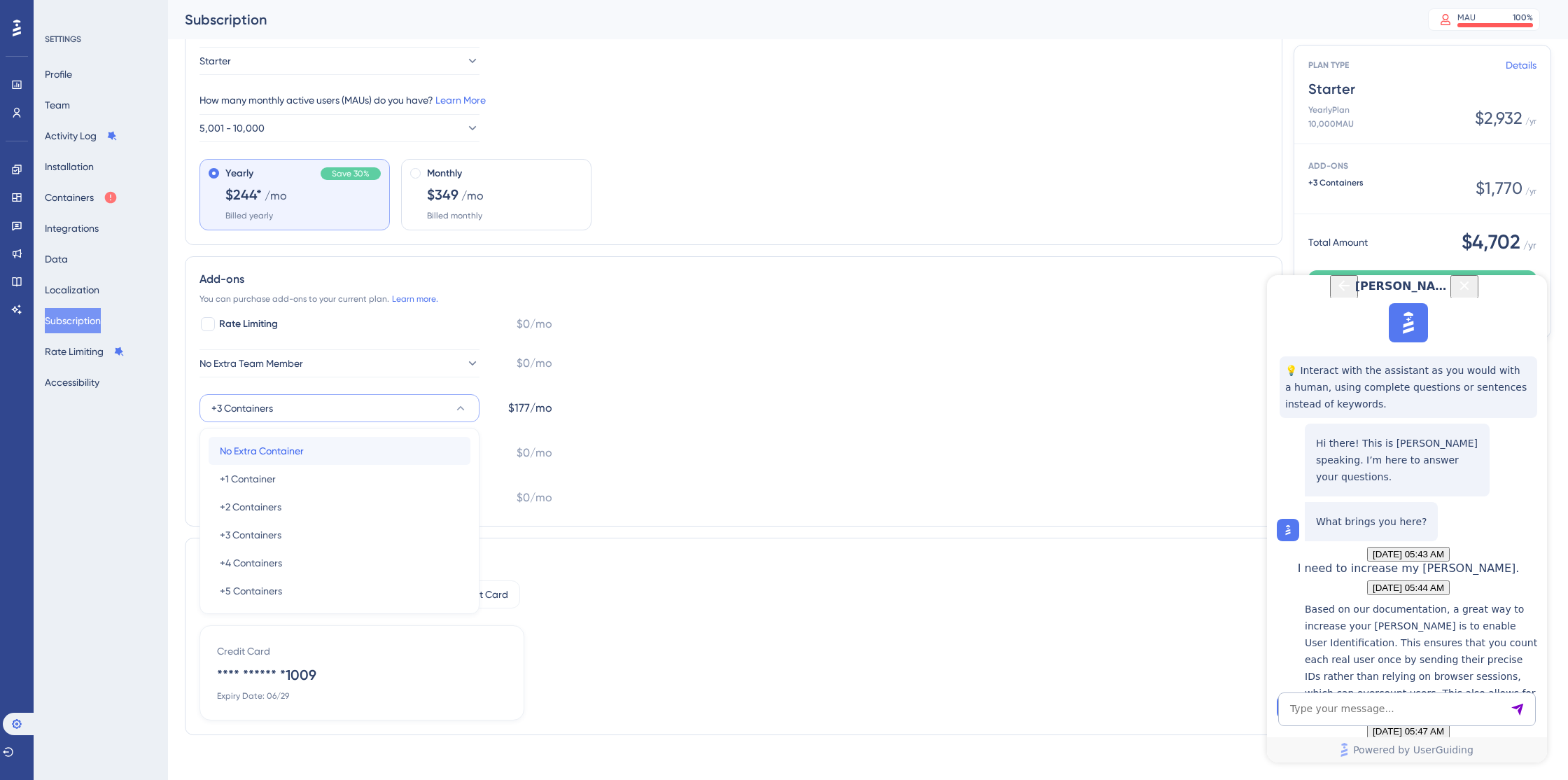
click at [415, 453] on div "No Extra Container No Extra Container" at bounding box center [339, 451] width 239 height 28
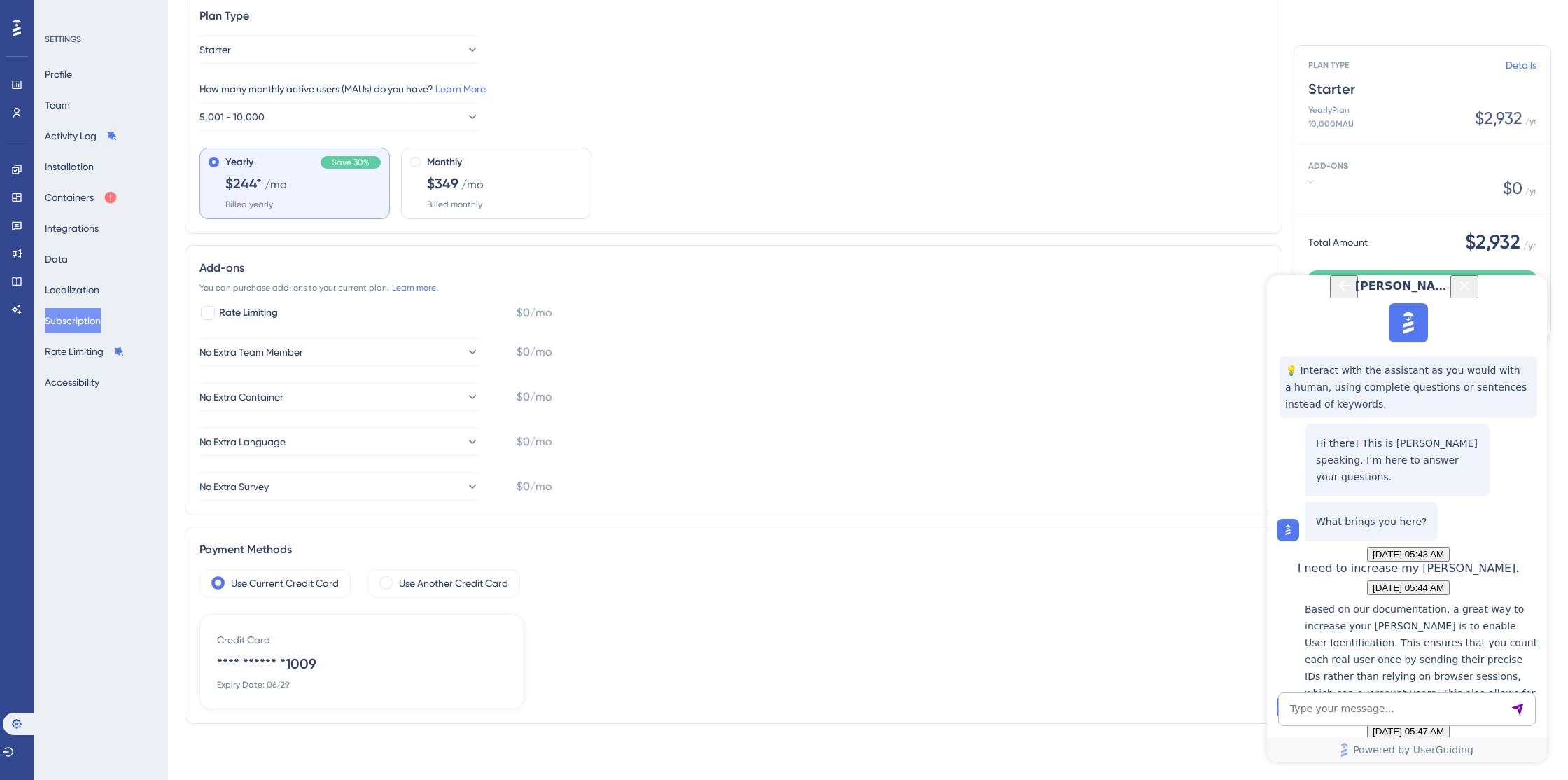
scroll to position [69, 0]
click at [436, 197] on div "Monthly $349 /mo Billed monthly" at bounding box center [505, 182] width 156 height 56
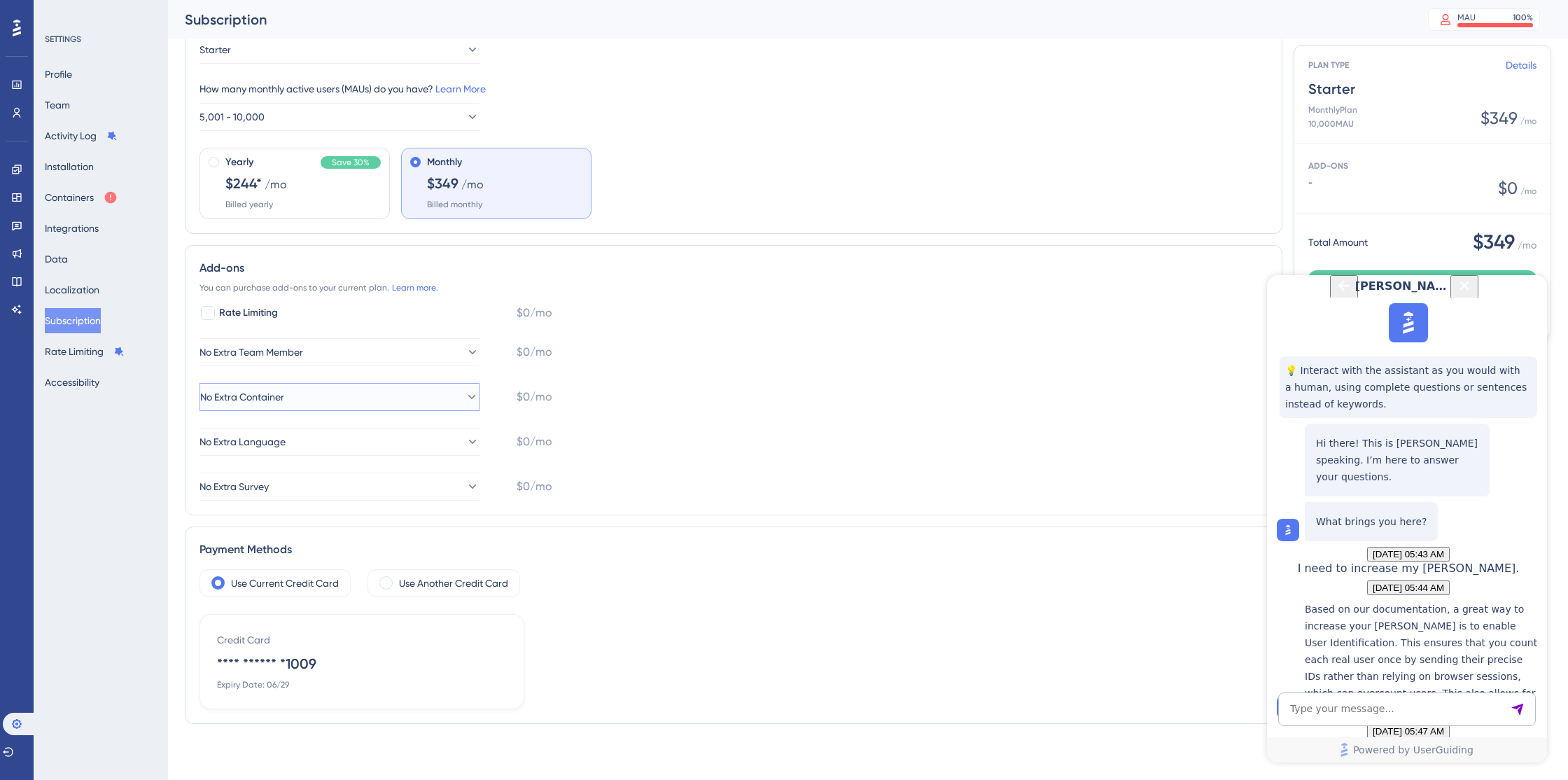
click at [355, 396] on button "No Extra Container" at bounding box center [339, 397] width 280 height 28
click at [322, 462] on div "+1 Container +1 Container" at bounding box center [339, 468] width 239 height 28
click at [816, 189] on div "Yearly Save 30% $244* /mo Billed yearly Monthly $349 /mo Billed monthly" at bounding box center [733, 183] width 1069 height 72
click at [452, 122] on button "5,001 - 10,000" at bounding box center [339, 117] width 280 height 28
click at [421, 178] on div "5,001 - 10,000 5,001 - 10,000" at bounding box center [339, 187] width 239 height 28
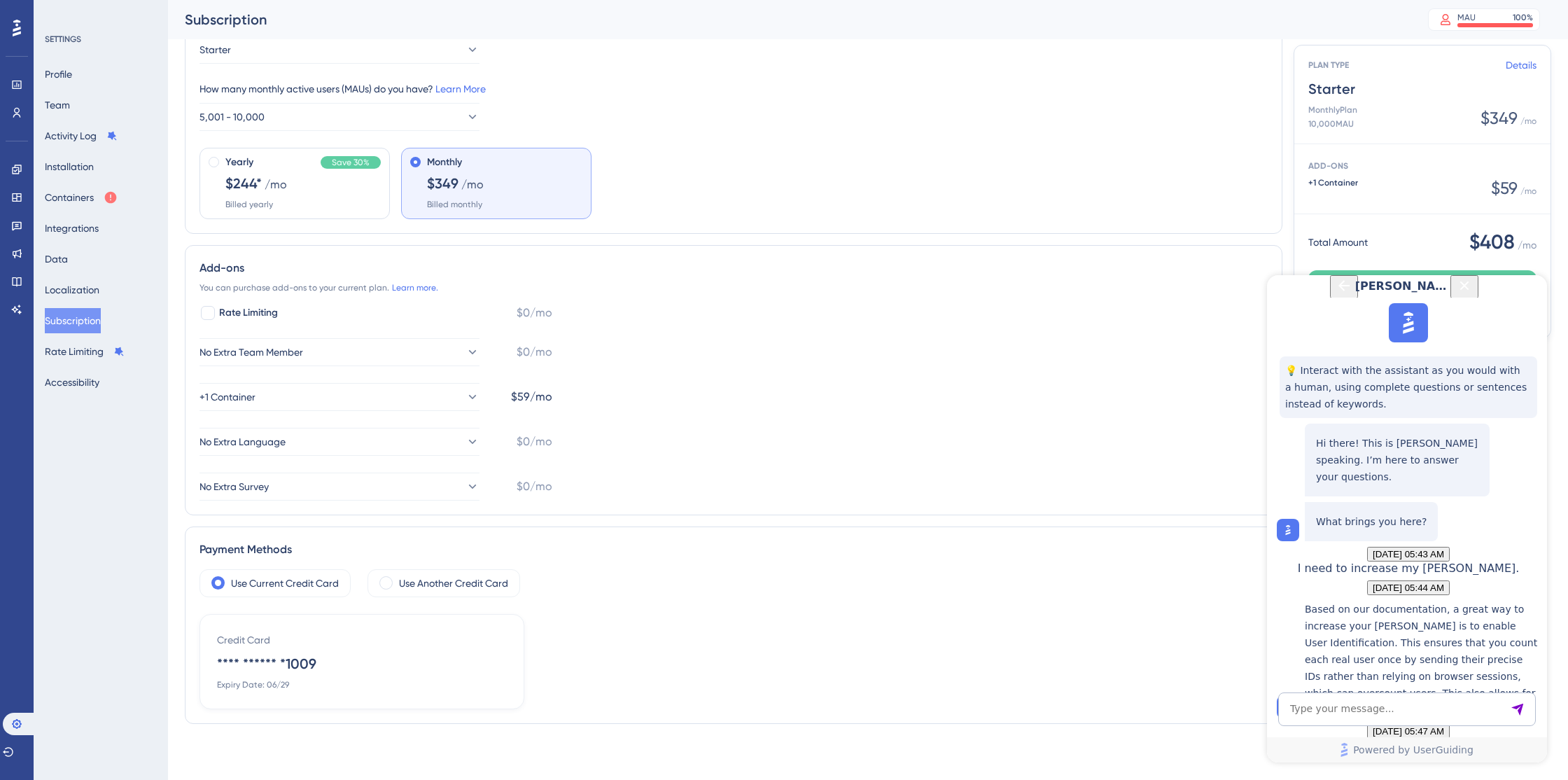
click at [1336, 294] on icon "Back Button" at bounding box center [1343, 286] width 17 height 17
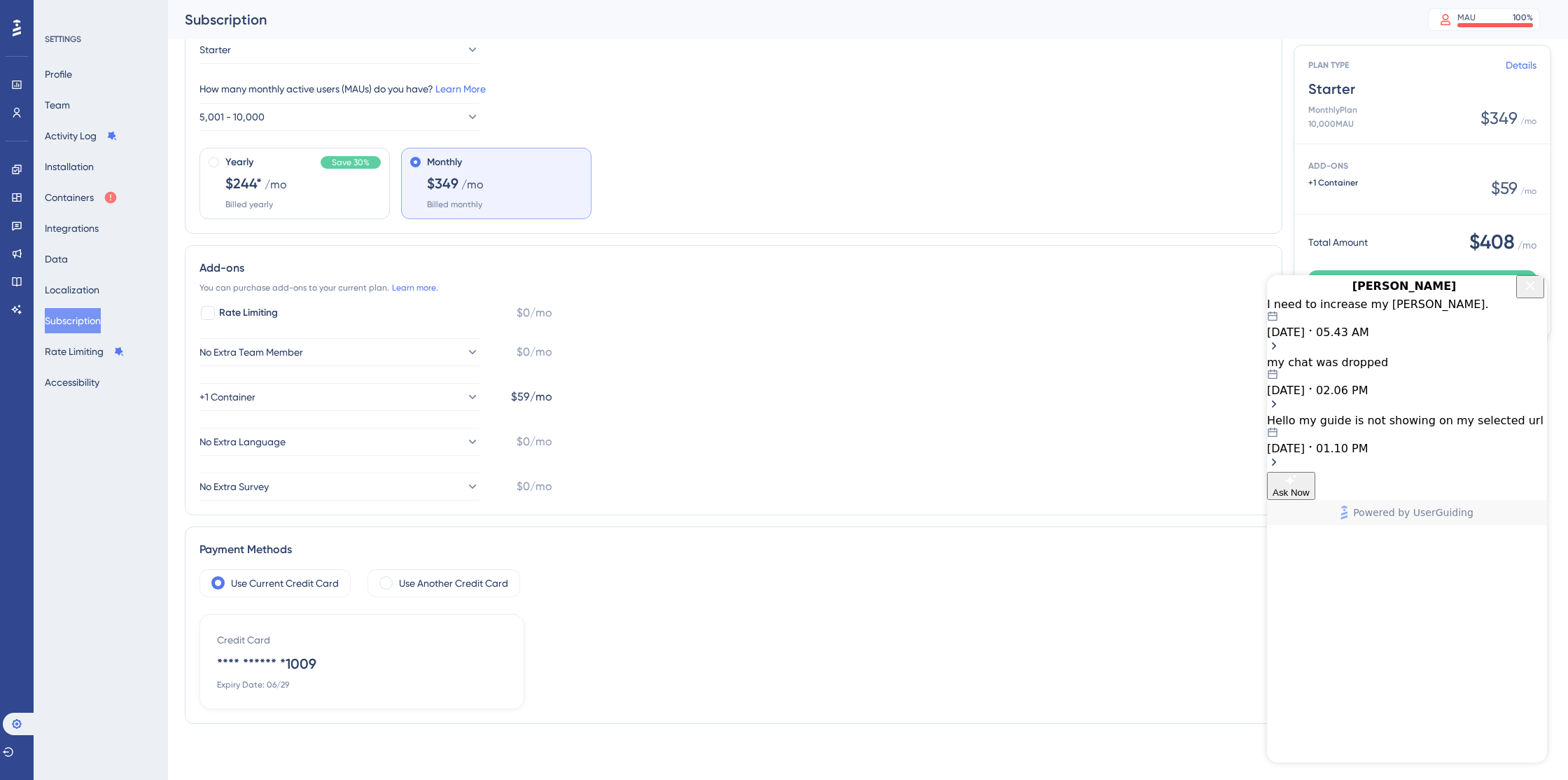
click at [1528, 290] on icon "Close Button" at bounding box center [1531, 285] width 9 height 9
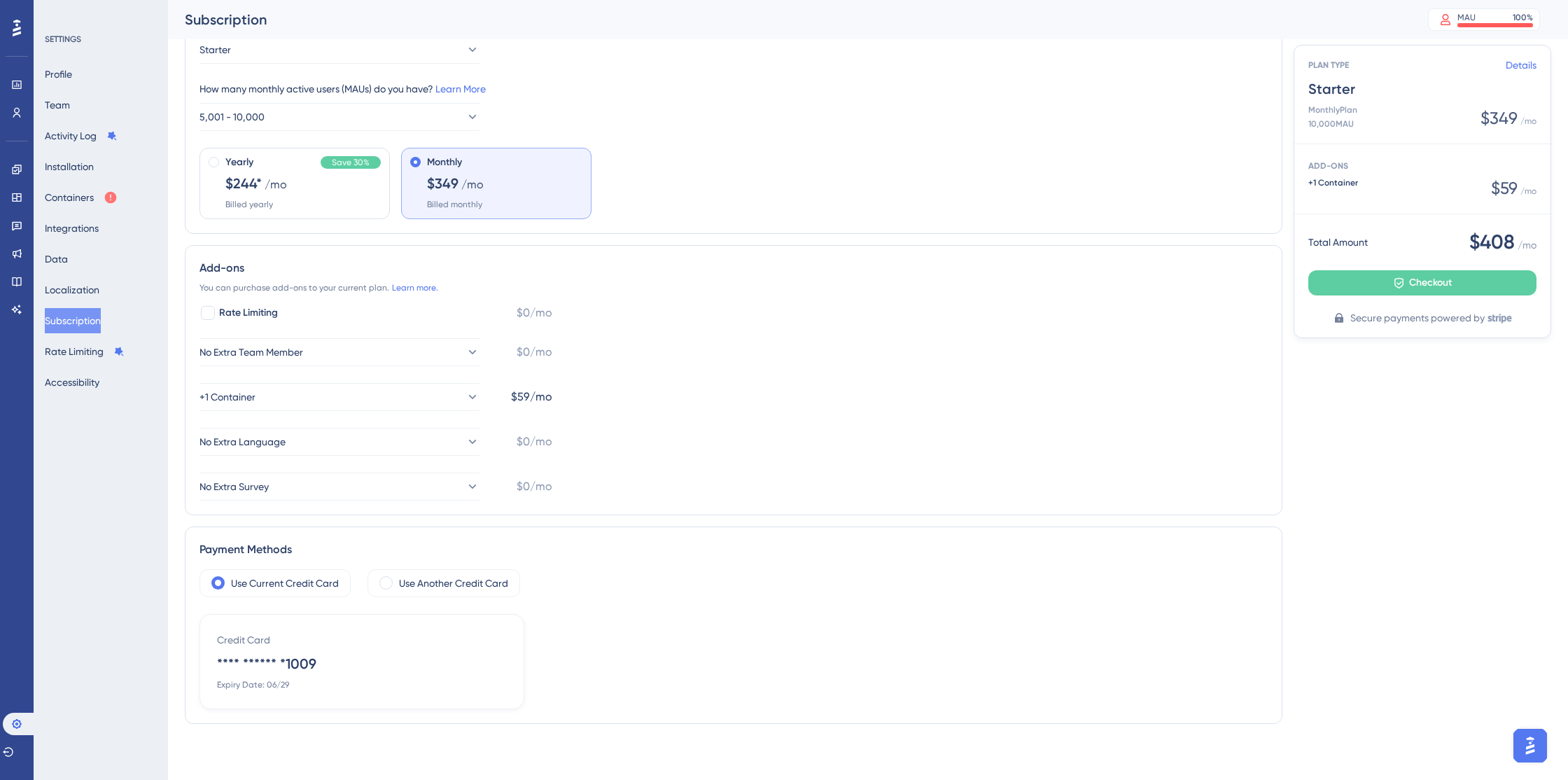
scroll to position [0, 0]
click at [1433, 281] on span "Checkout" at bounding box center [1431, 283] width 43 height 17
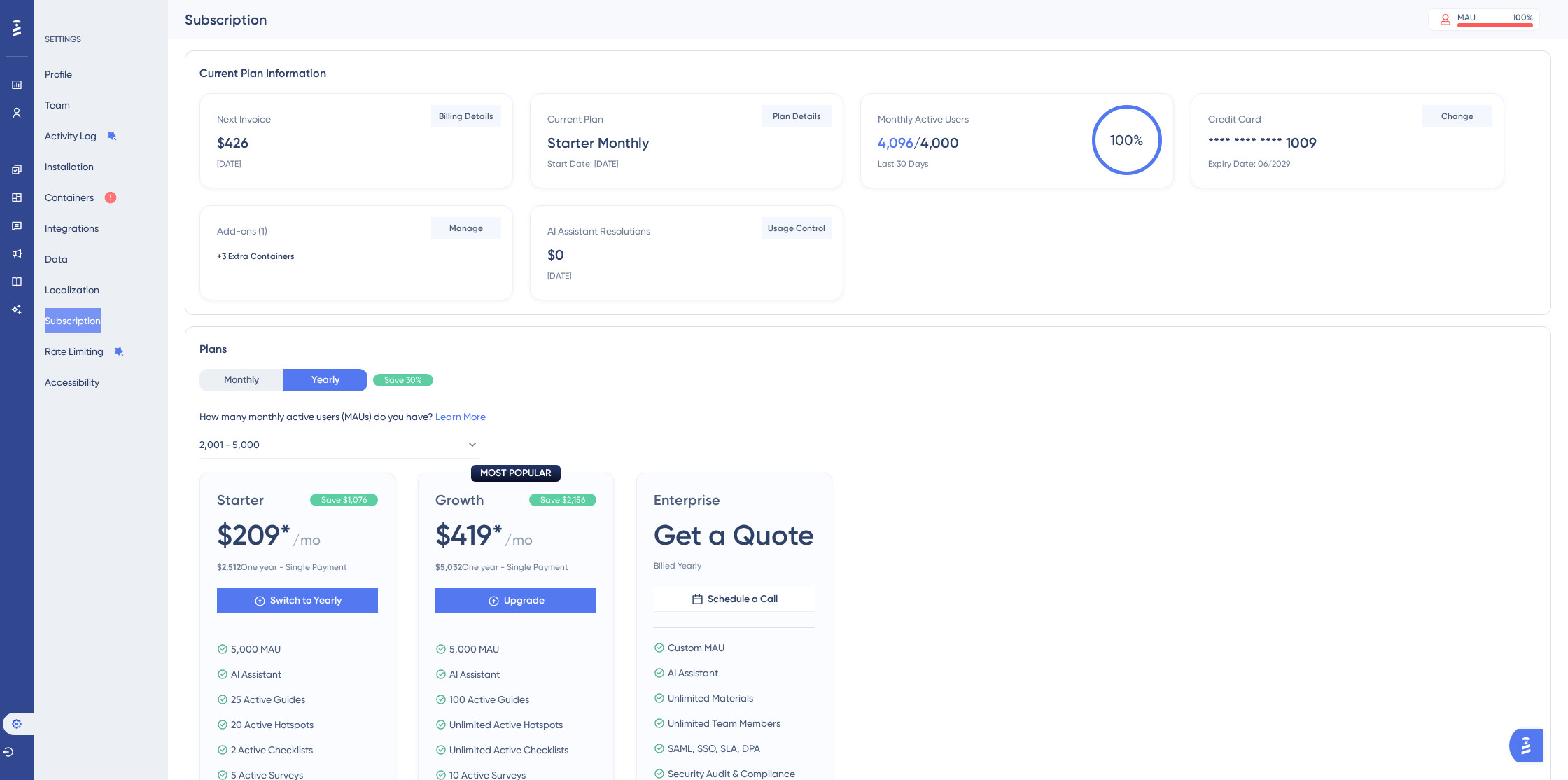
click at [710, 158] on div "Current Plan Starter Monthly Start Date: May 29, 2025" at bounding box center [689, 140] width 284 height 59
click at [800, 121] on span "Plan Details" at bounding box center [796, 116] width 48 height 11
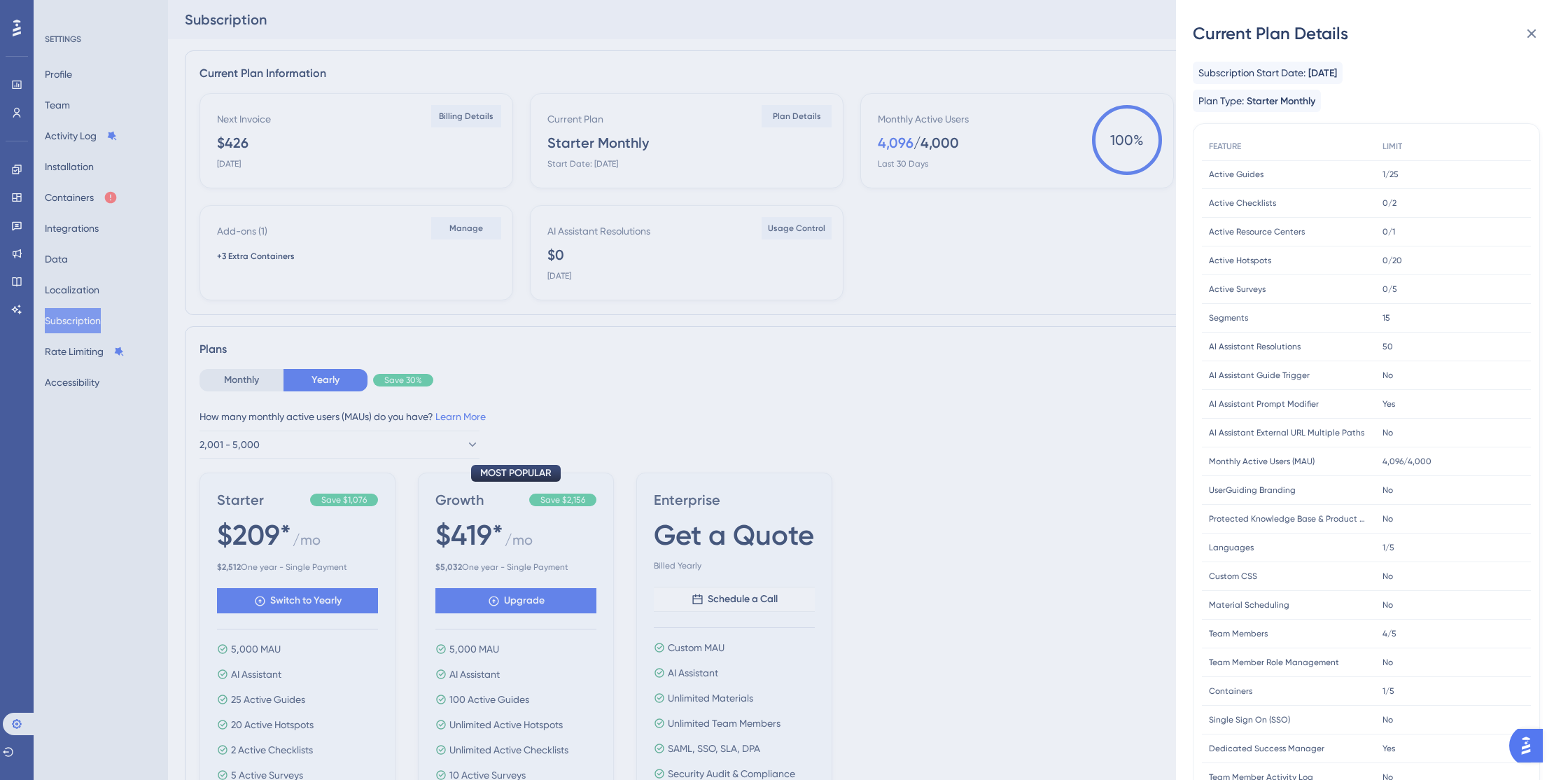
click at [824, 312] on div "Current Plan Details Subscription Start Date: May 29, 2025 Plan Type: Starter M…" at bounding box center [784, 390] width 1568 height 780
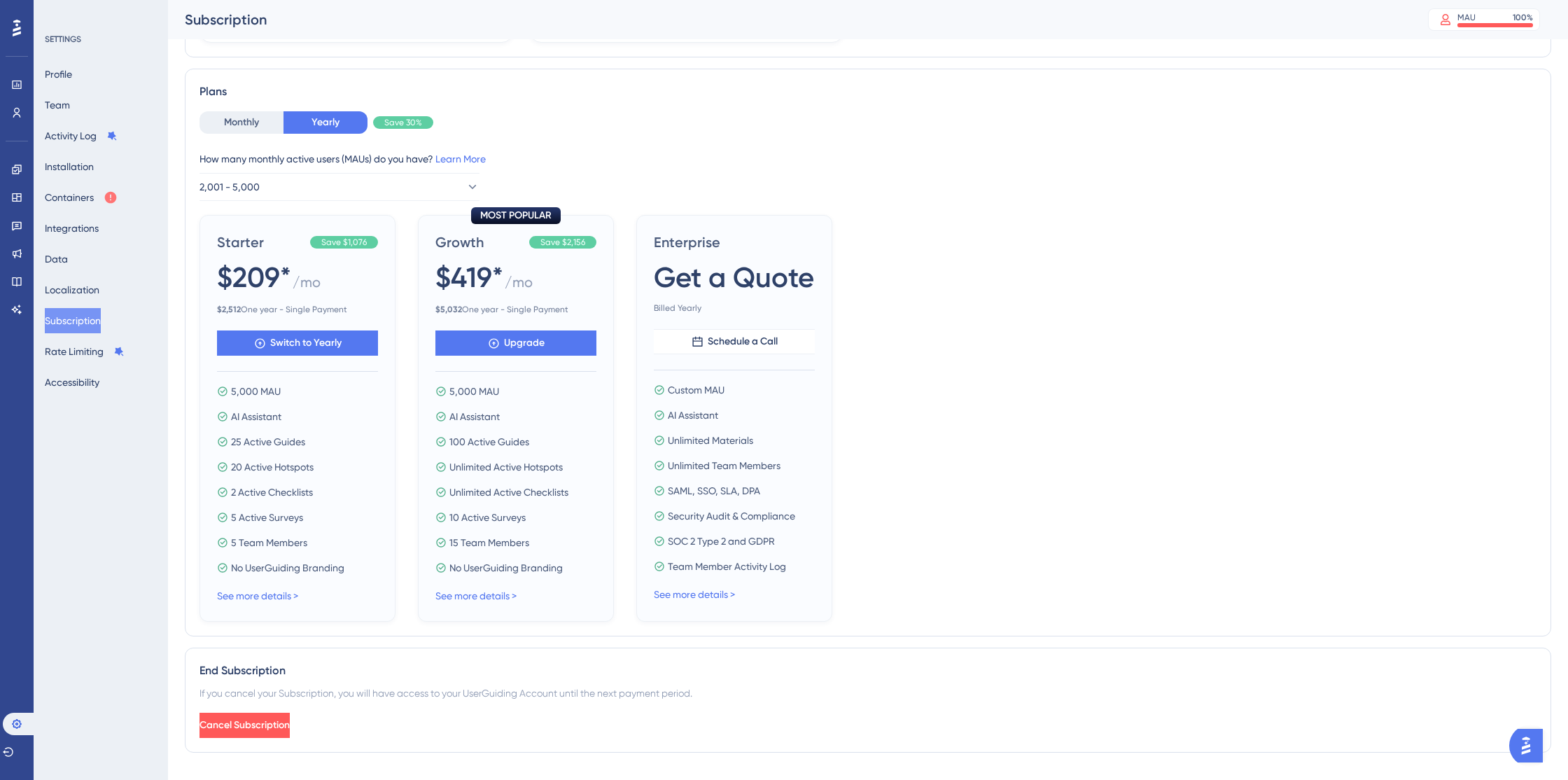
scroll to position [272, 0]
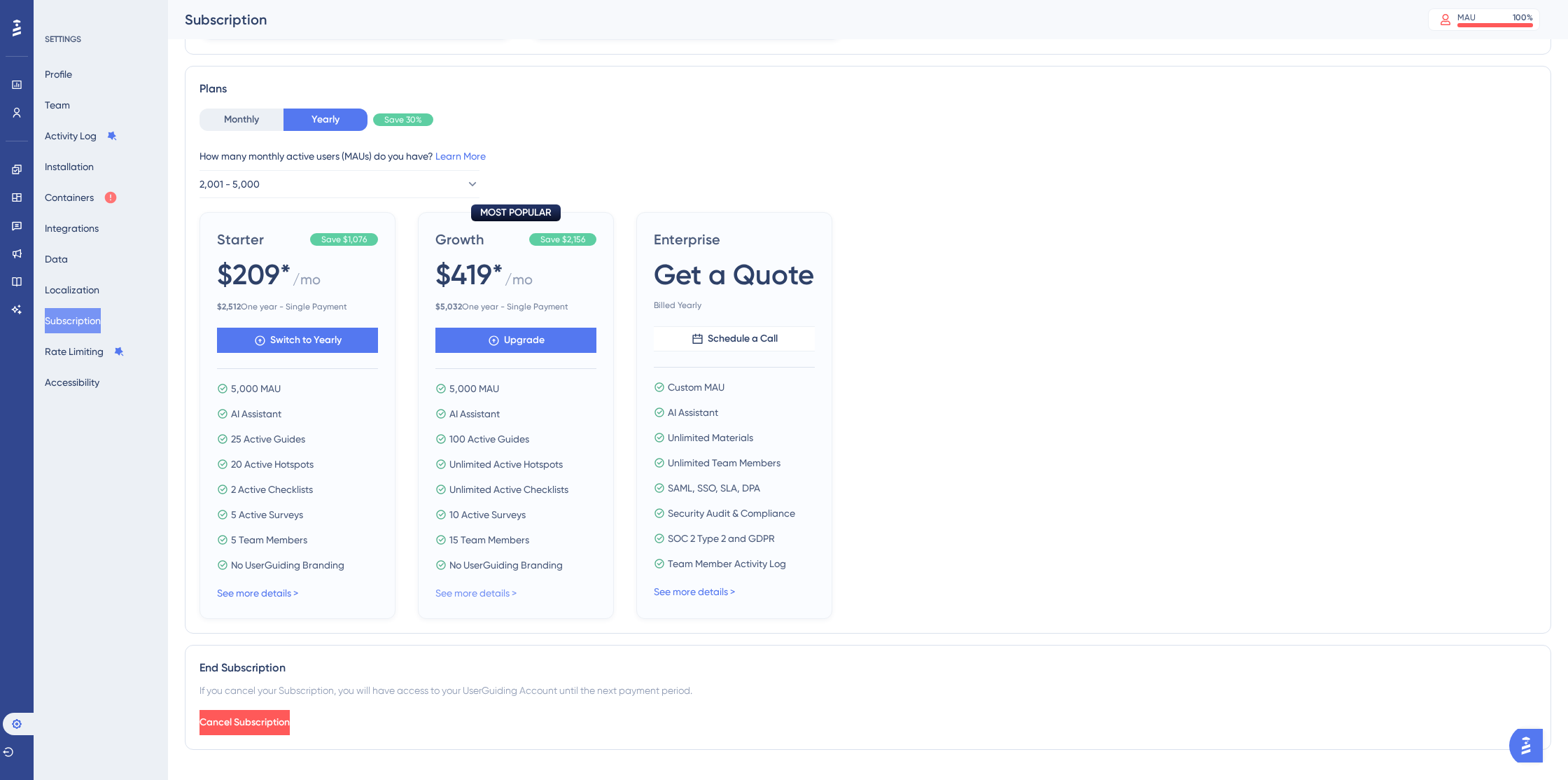
click at [467, 596] on link "See more details >" at bounding box center [476, 593] width 81 height 11
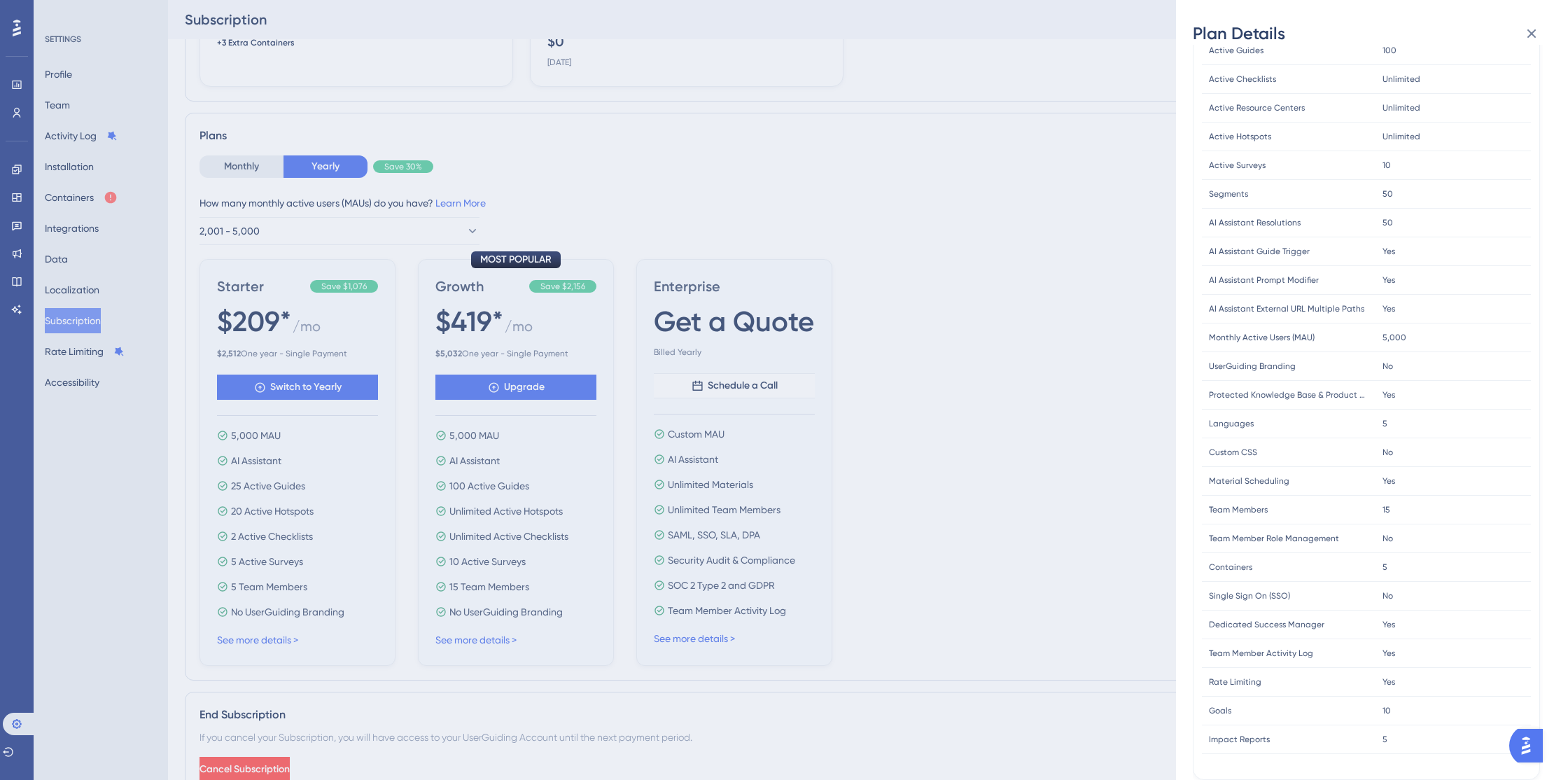
scroll to position [0, 0]
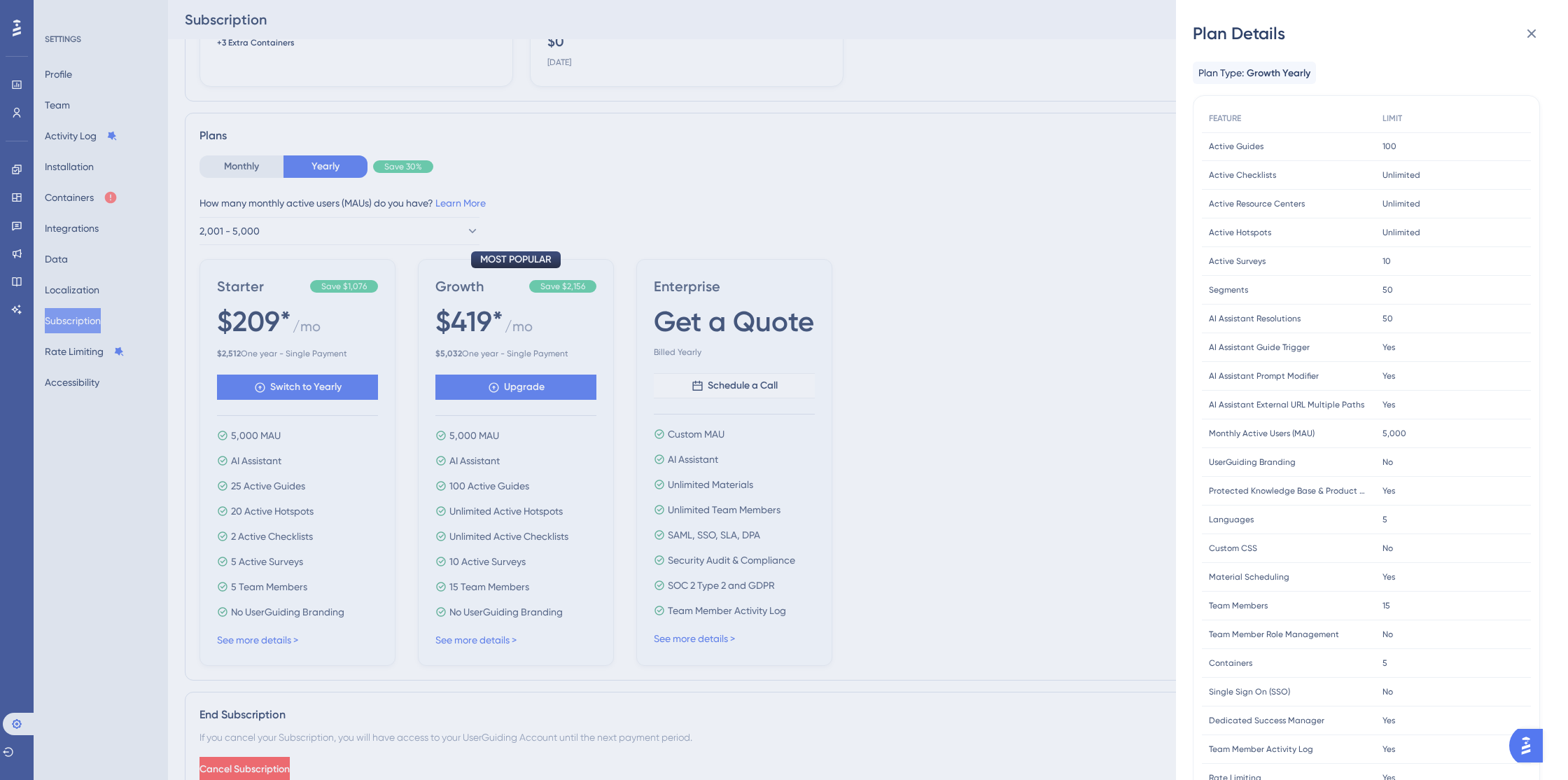
click at [1104, 464] on div "Plan Details Plan Type: Growth Yearly FEATURE LIMIT Active Guides Active Guides…" at bounding box center [784, 390] width 1568 height 780
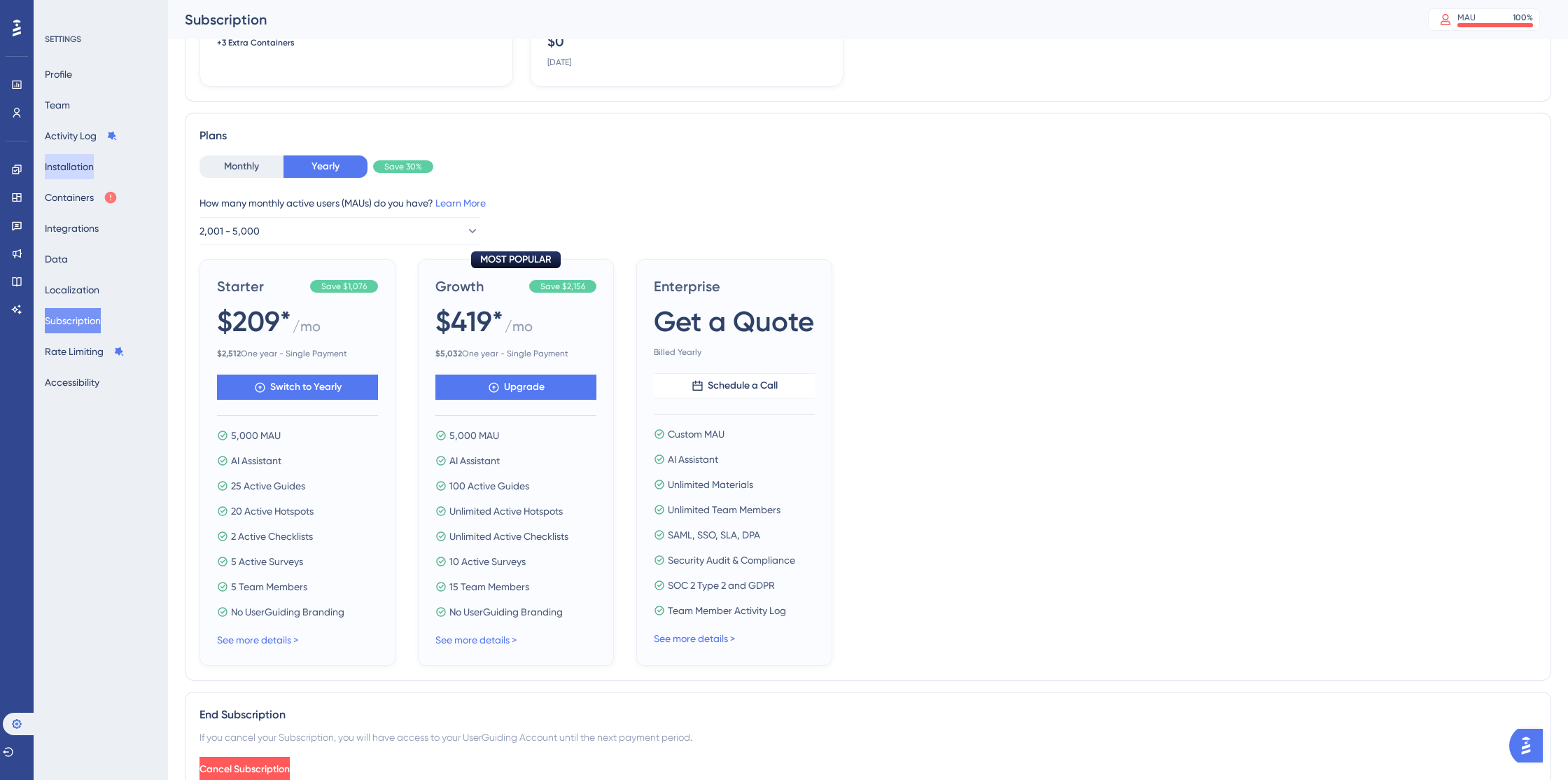
click at [76, 169] on button "Installation" at bounding box center [70, 167] width 49 height 26
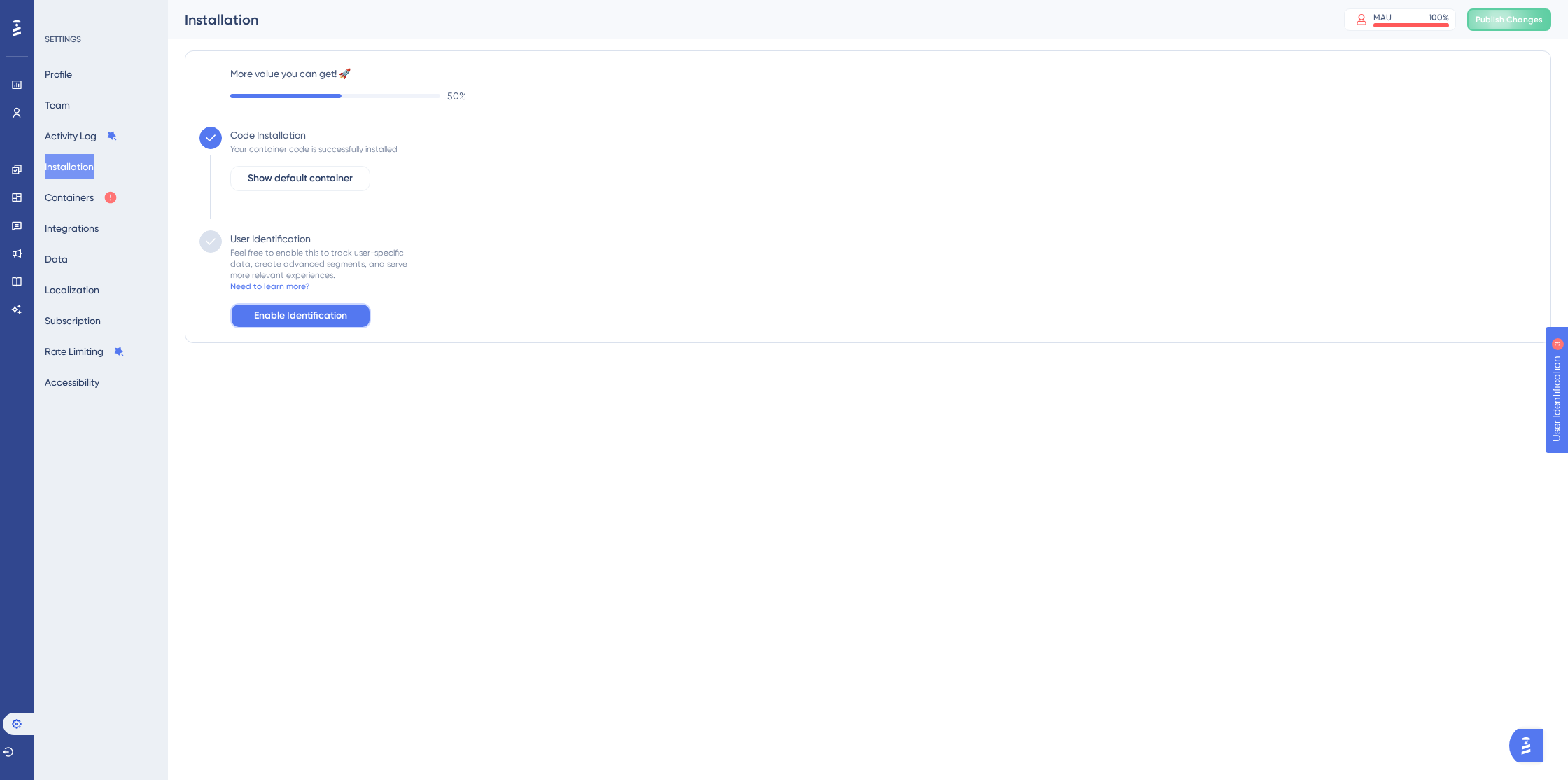
click at [325, 328] on button "Enable Identification" at bounding box center [301, 316] width 141 height 26
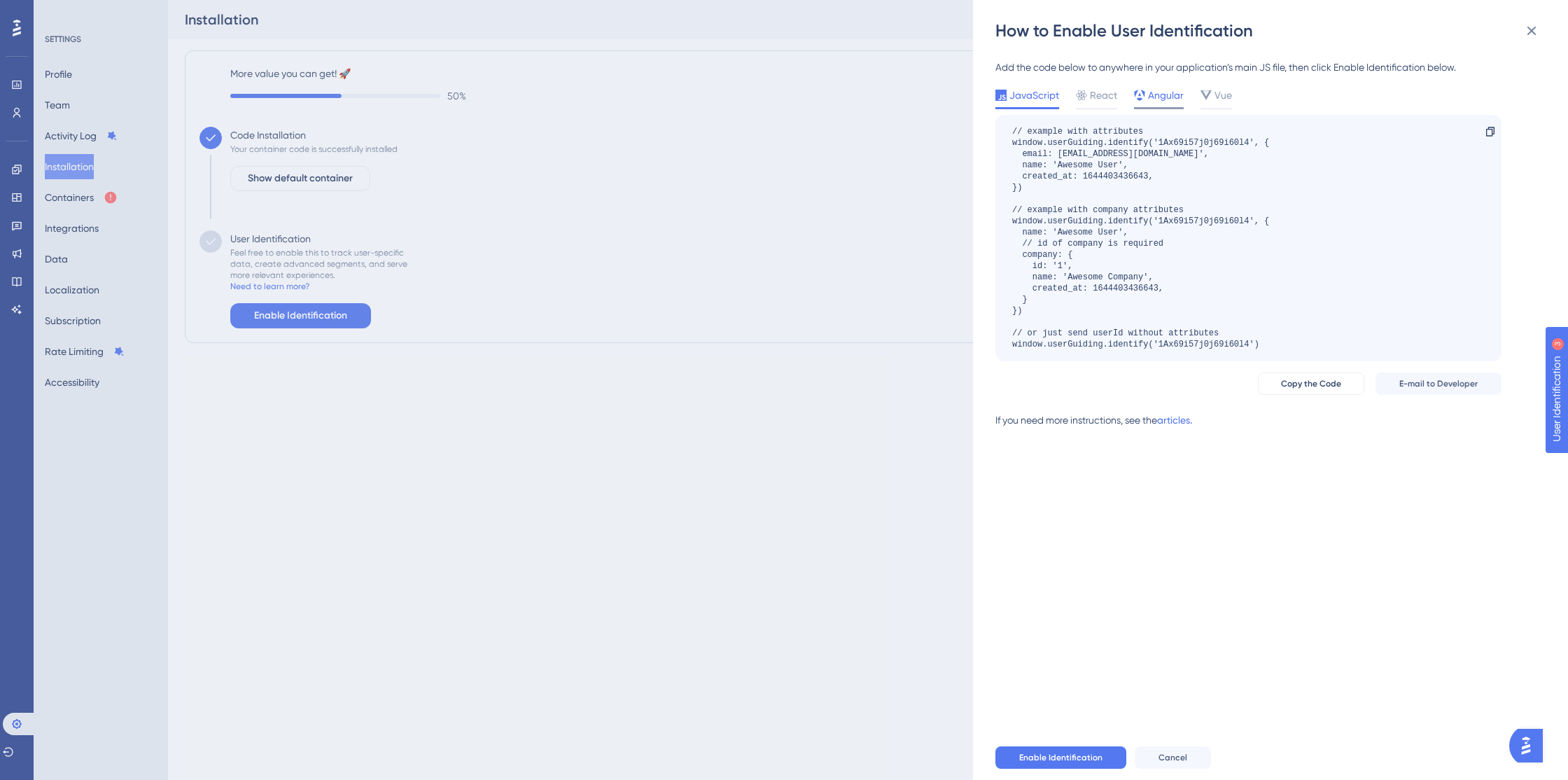
click at [1167, 94] on span "Angular" at bounding box center [1166, 95] width 35 height 17
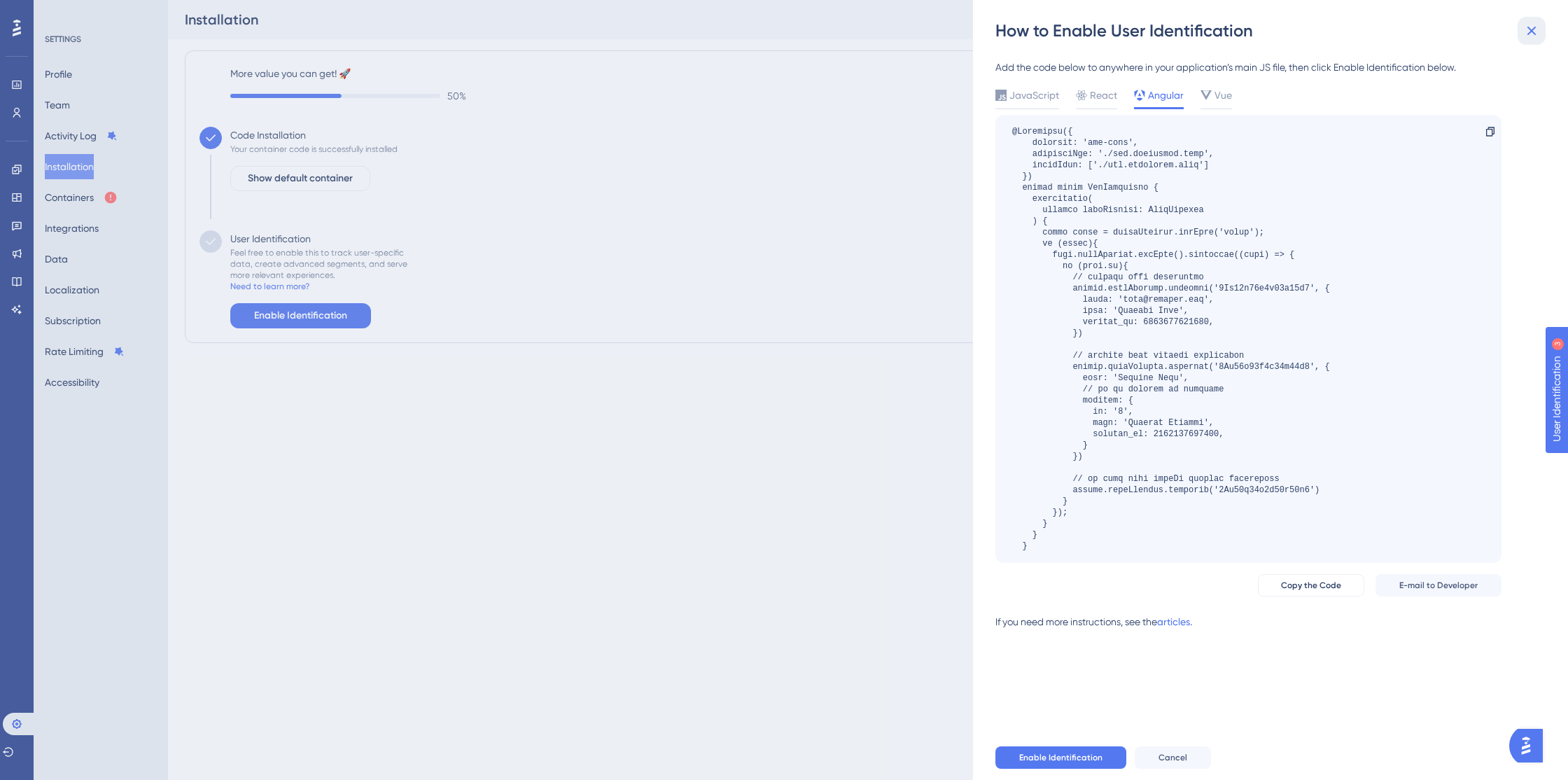
click at [1532, 35] on icon at bounding box center [1532, 30] width 17 height 17
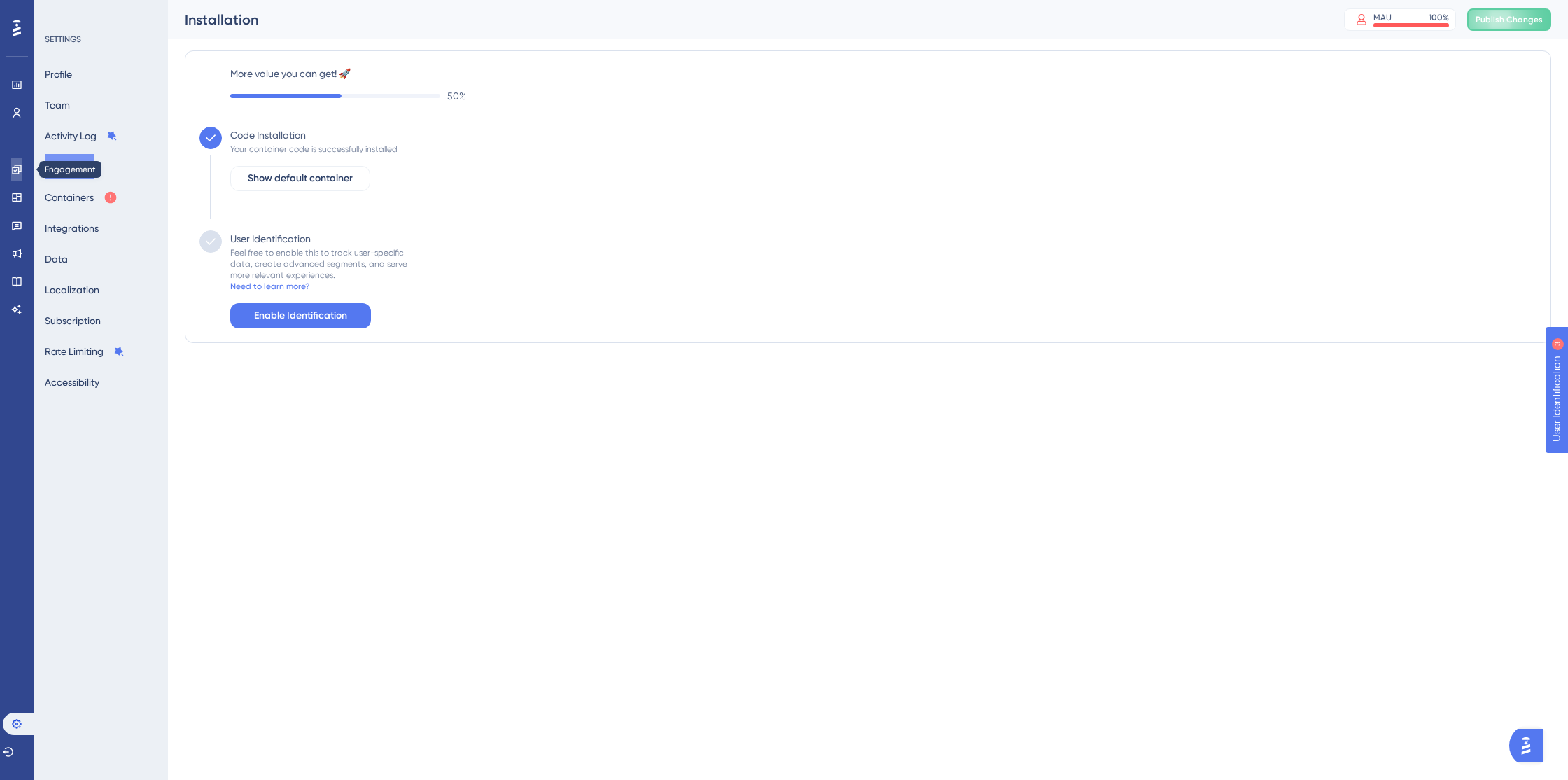
click at [19, 166] on icon at bounding box center [16, 169] width 9 height 9
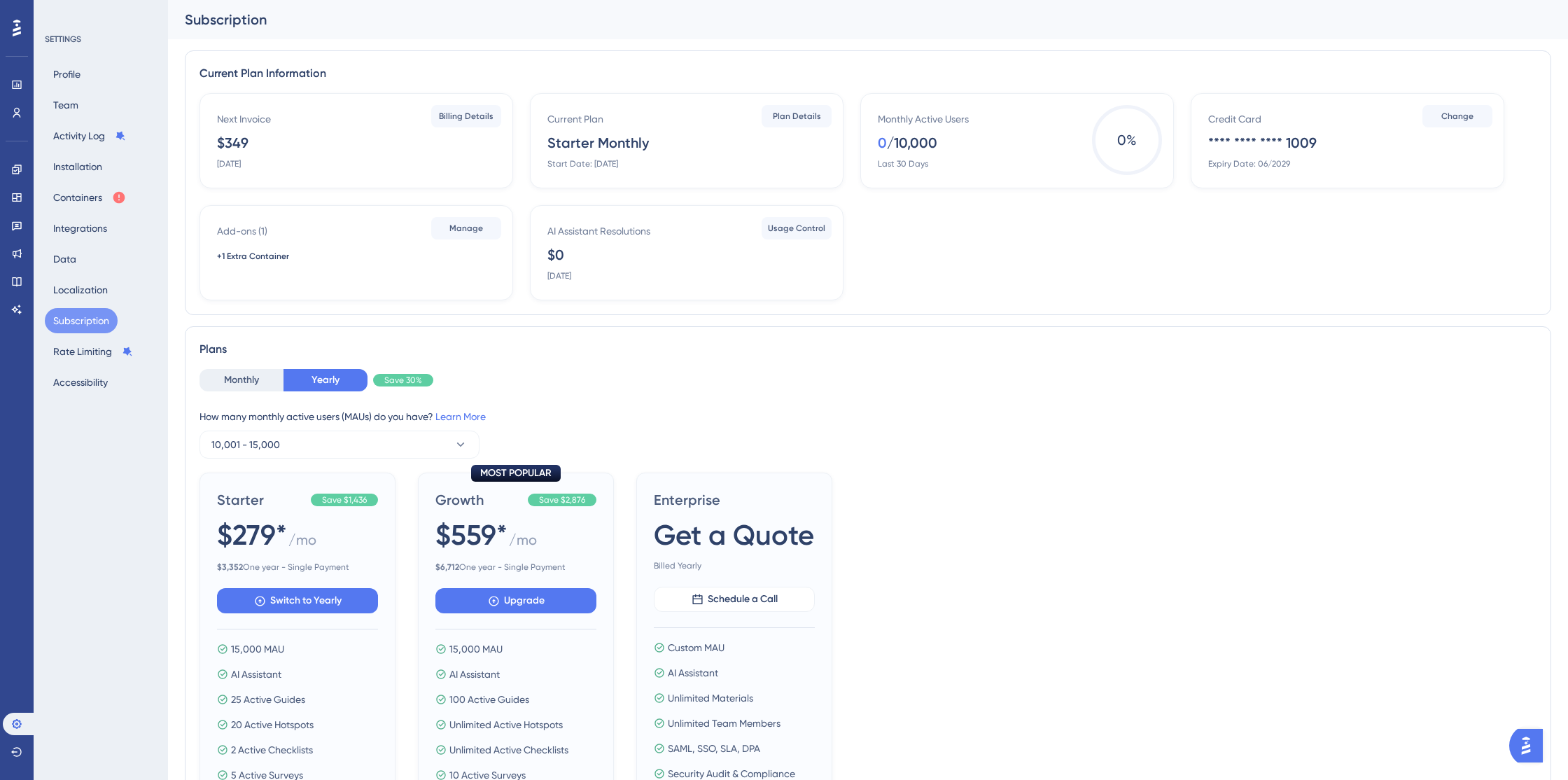
click at [1529, 747] on img "Open AI Assistant Launcher" at bounding box center [1527, 747] width 25 height 26
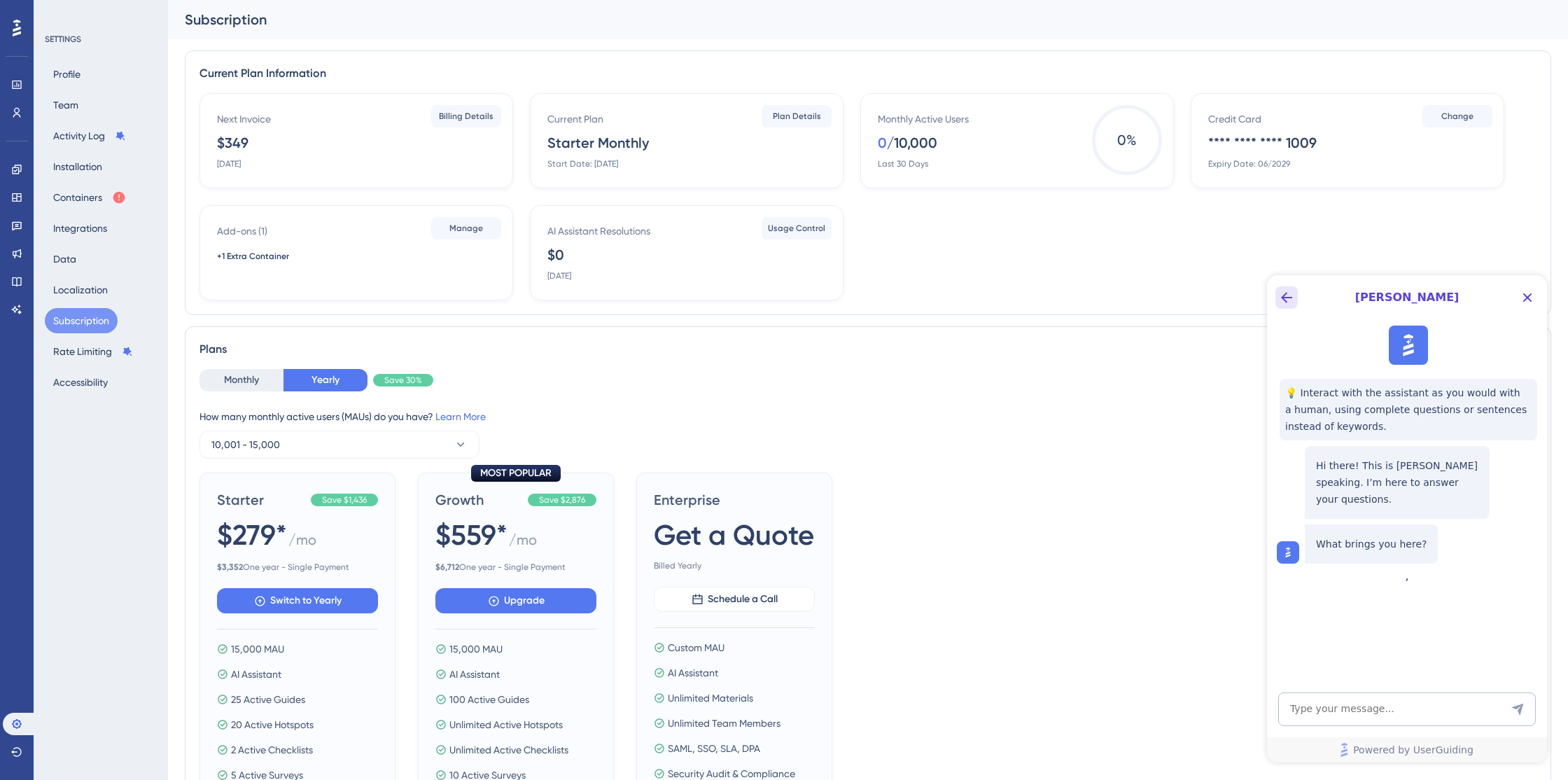
click at [1287, 301] on icon "Back Button" at bounding box center [1287, 297] width 11 height 11
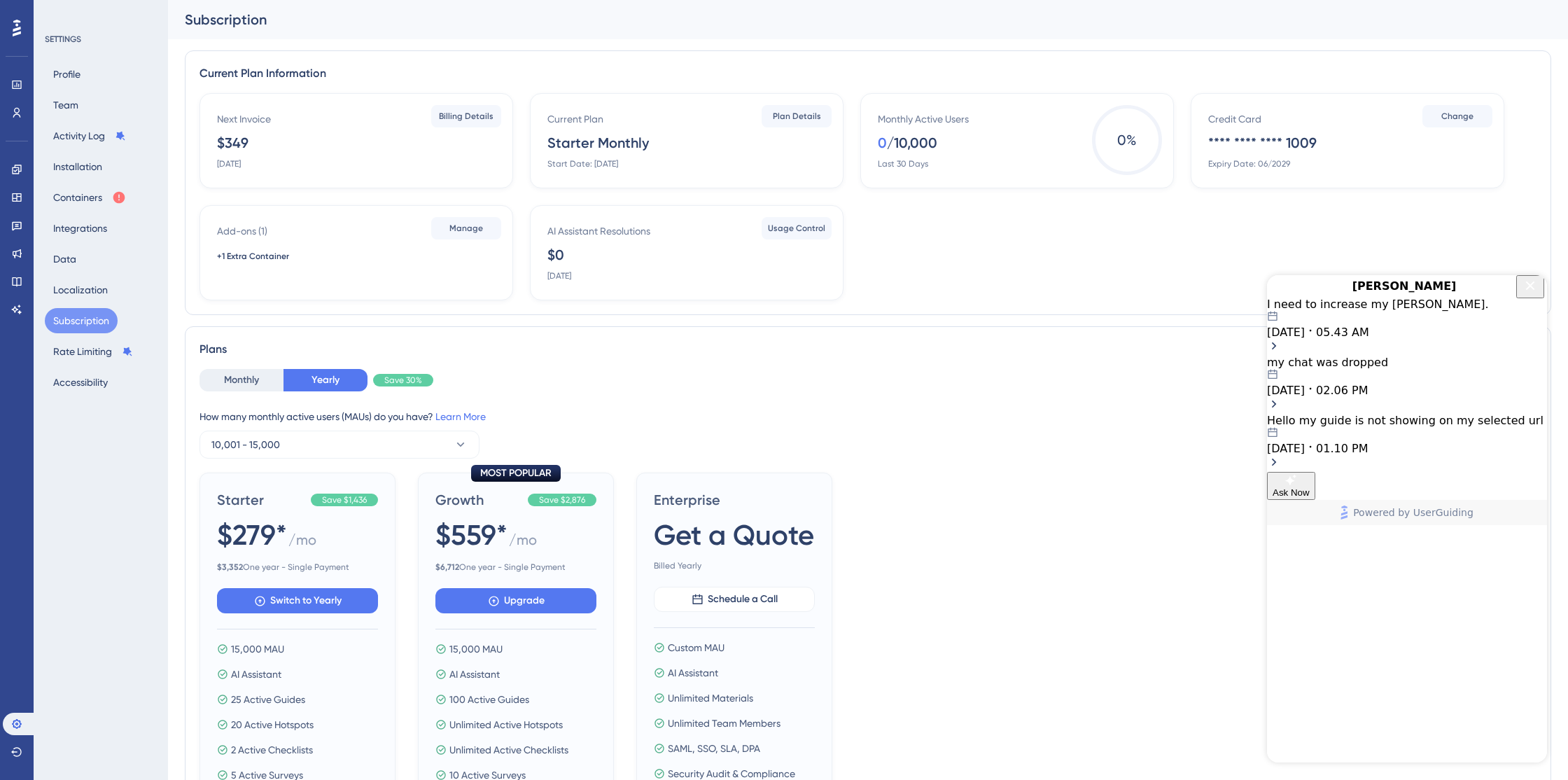
click at [1370, 339] on span "05.43 AM" at bounding box center [1342, 333] width 53 height 14
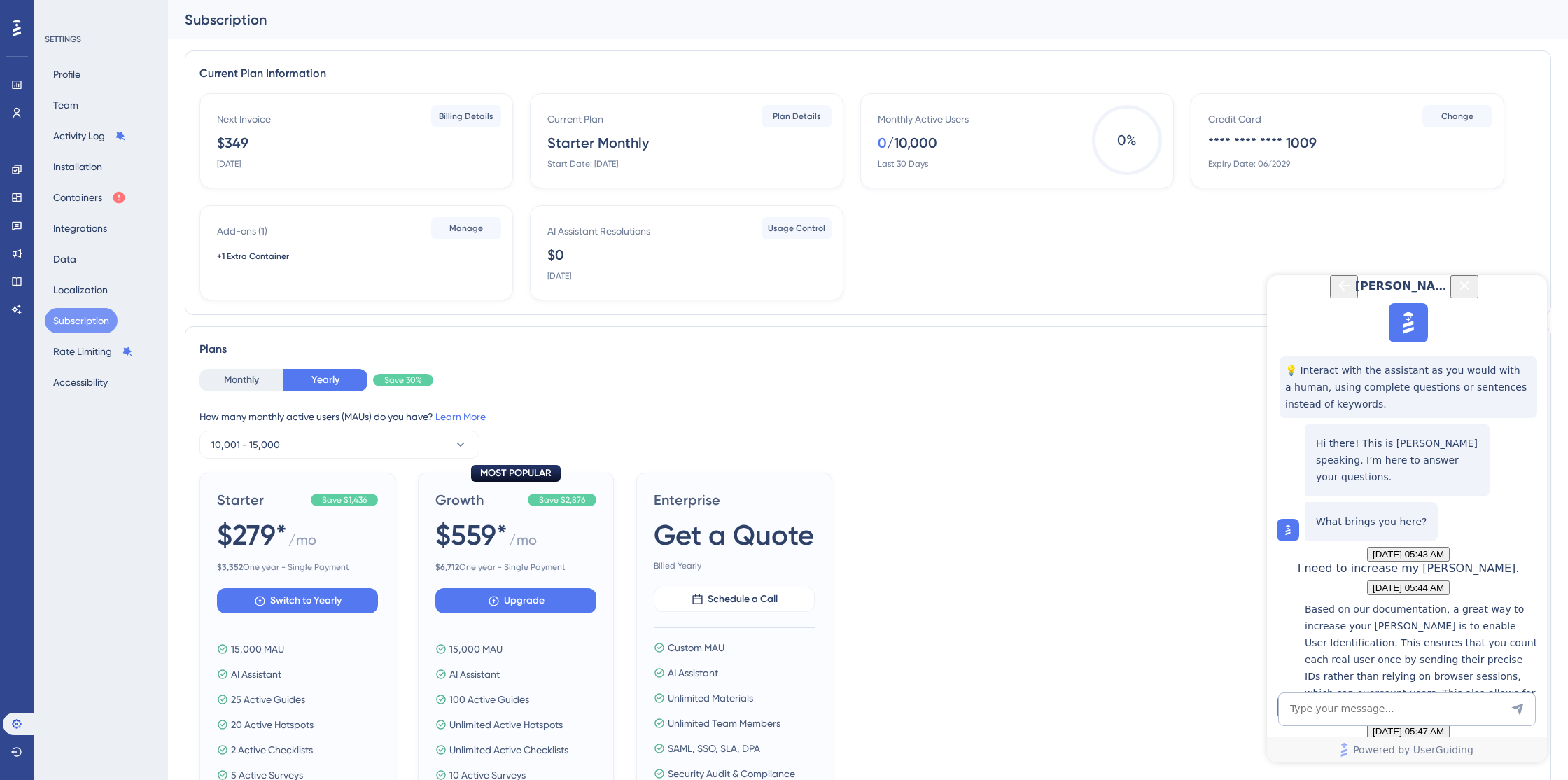
scroll to position [1309, 0]
click at [1351, 712] on textarea "AI Assistant Text Input" at bounding box center [1407, 709] width 258 height 33
type textarea "I just increased the MAUs for my current plan. Thanks for your help."
click at [85, 198] on button "Containers" at bounding box center [89, 198] width 89 height 26
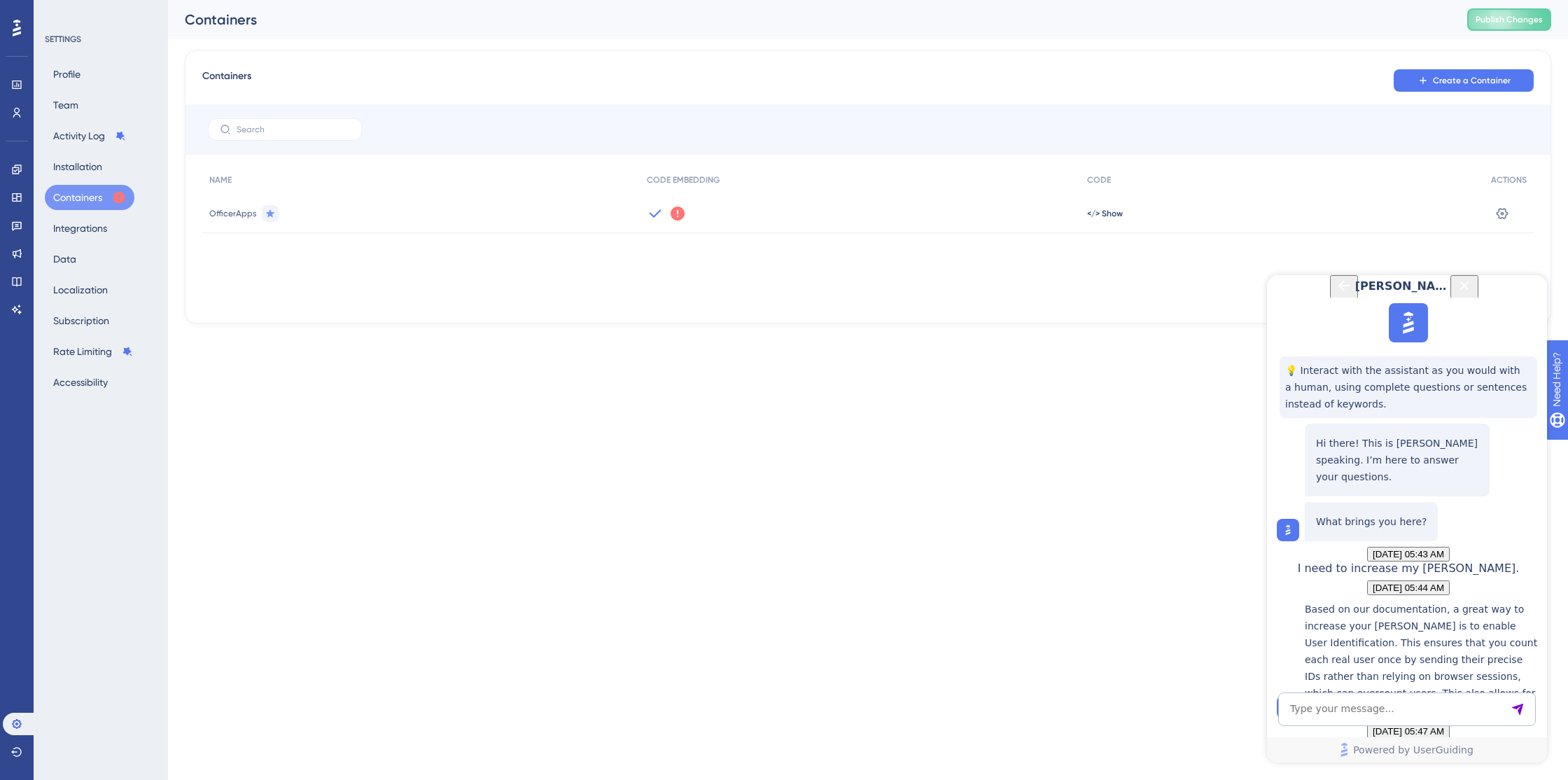
scroll to position [1499, 0]
click at [1371, 711] on textarea "To enrich screen reader interactions, please activate Accessibility in Grammarl…" at bounding box center [1407, 709] width 258 height 33
type textarea "The last question is, why is my container showing a red exclamation?"
click at [1337, 713] on textarea "To enrich screen reader interactions, please activate Accessibility in Grammarl…" at bounding box center [1407, 709] width 258 height 33
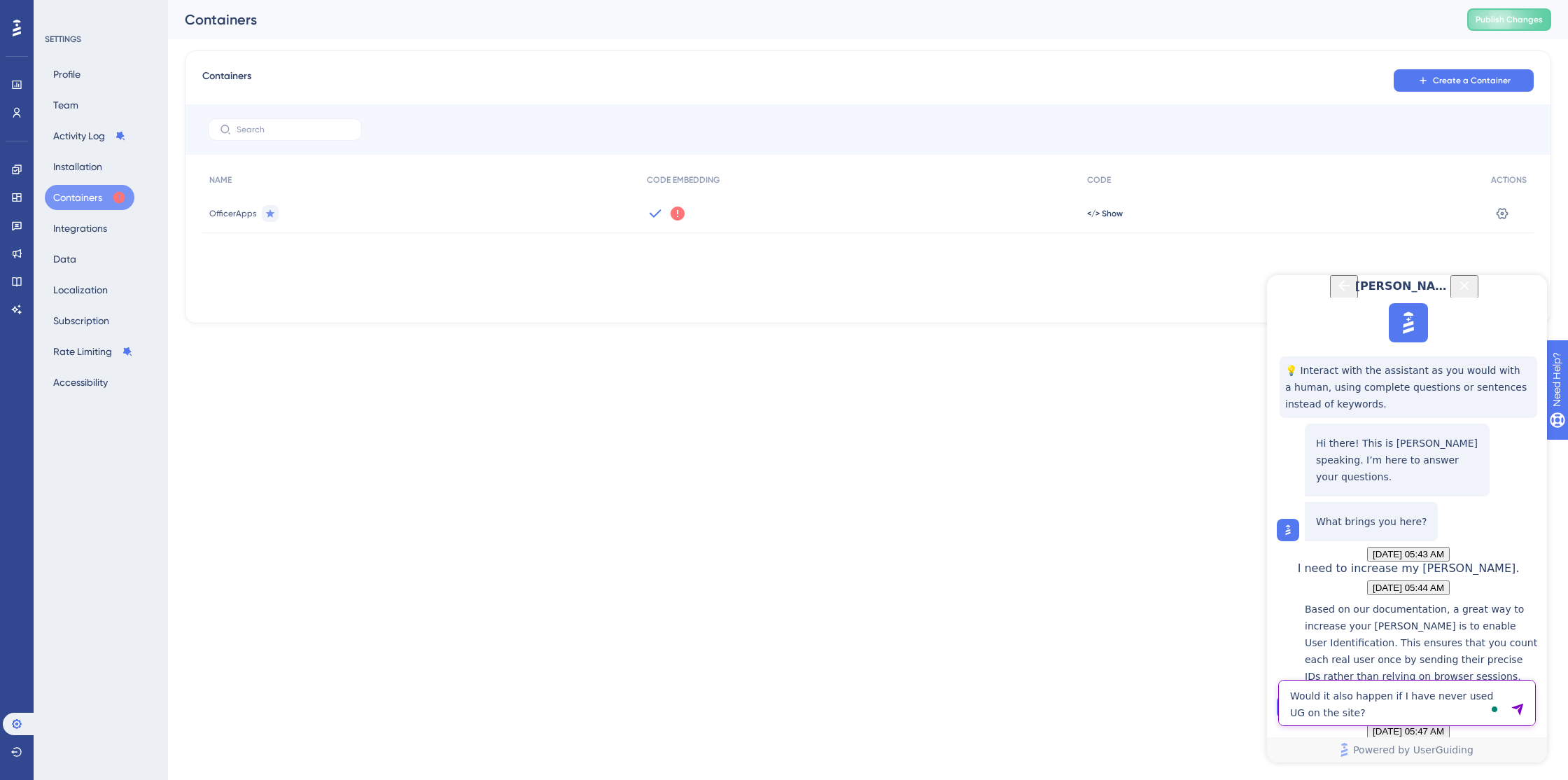
type textarea "Would it also happen if I have never used UG on the site?"
click at [675, 218] on icon at bounding box center [678, 214] width 14 height 14
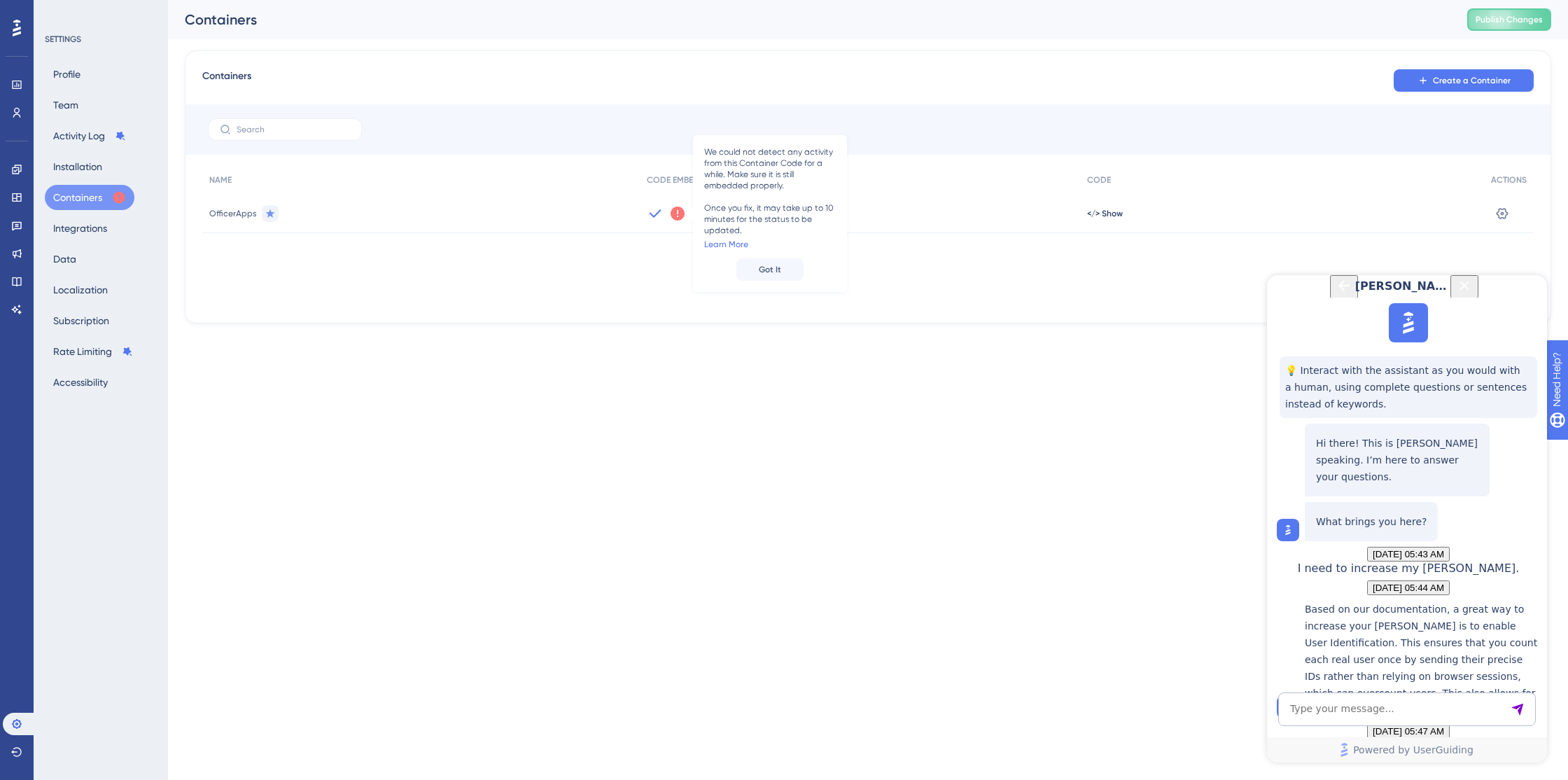
scroll to position [2275, 0]
click at [1377, 719] on textarea "To enrich screen reader interactions, please activate Accessibility in Grammarl…" at bounding box center [1407, 709] width 258 height 33
click at [1360, 714] on textarea "To enrich screen reader interactions, please activate Accessibility in Grammarl…" at bounding box center [1407, 709] width 258 height 33
click at [1291, 714] on textarea "Ok, now that I have activated a user guide will it start to show" at bounding box center [1407, 702] width 258 height 46
drag, startPoint x: 1291, startPoint y: 714, endPoint x: 1365, endPoint y: 714, distance: 74.0
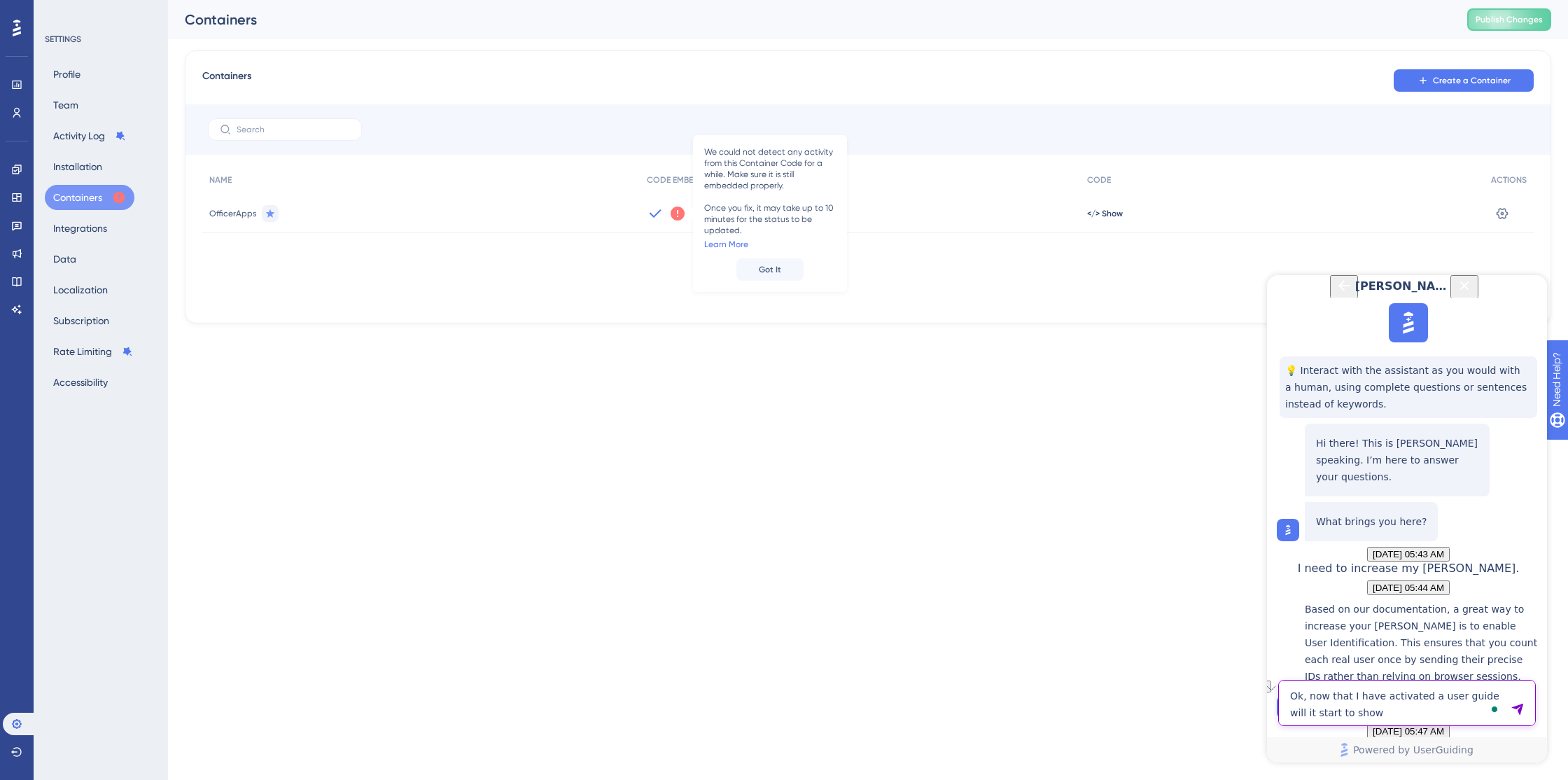
click at [1365, 714] on textarea "Ok, now that I have activated a user guide will it start to show" at bounding box center [1407, 702] width 258 height 46
type textarea "Ok, now that I have activated a user guide and purchased more MAUs will the gui…"
click at [1318, 709] on textarea "To enrich screen reader interactions, please activate Accessibility in Grammarl…" at bounding box center [1407, 709] width 258 height 33
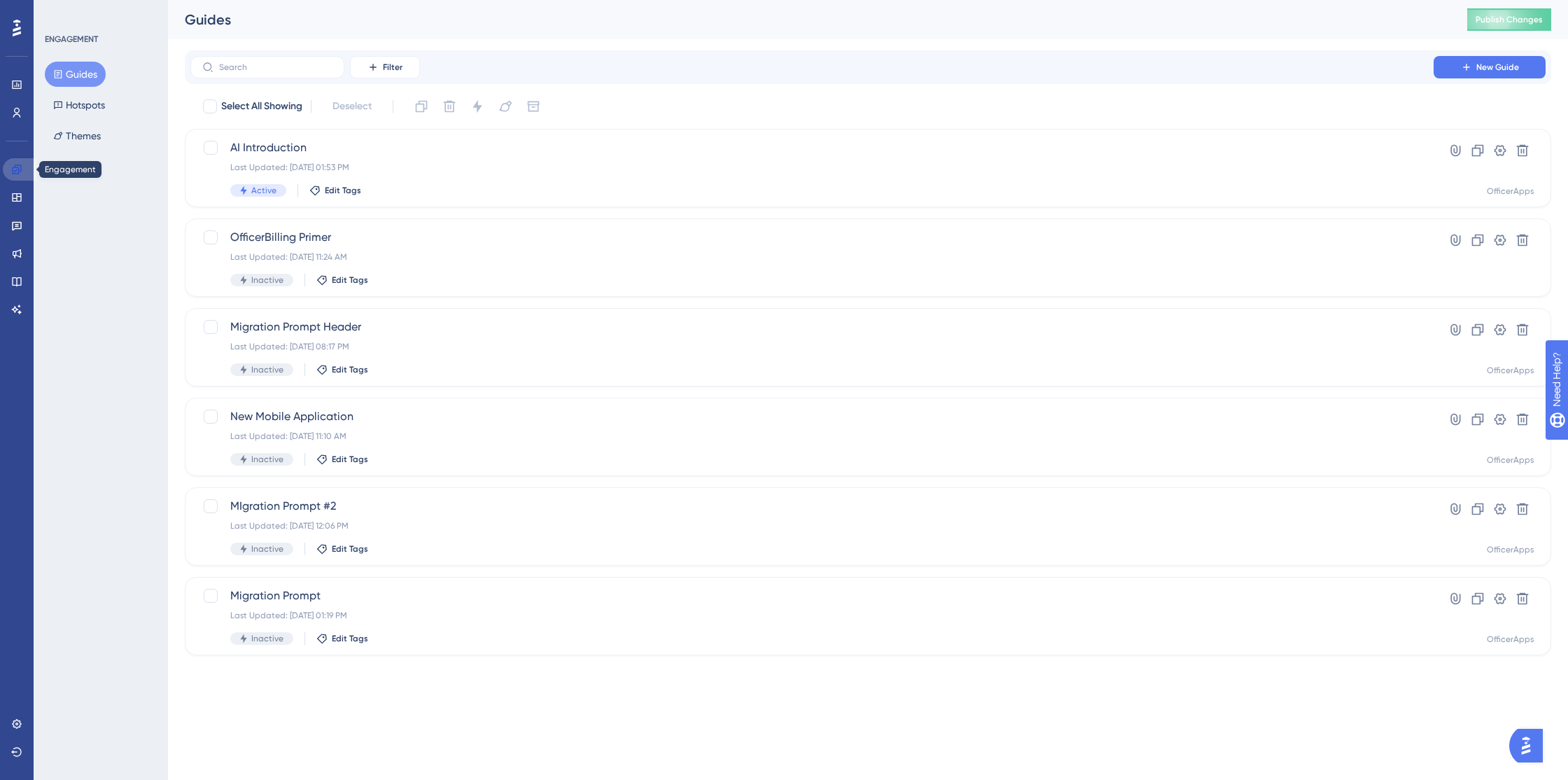
click at [16, 172] on icon at bounding box center [16, 169] width 11 height 11
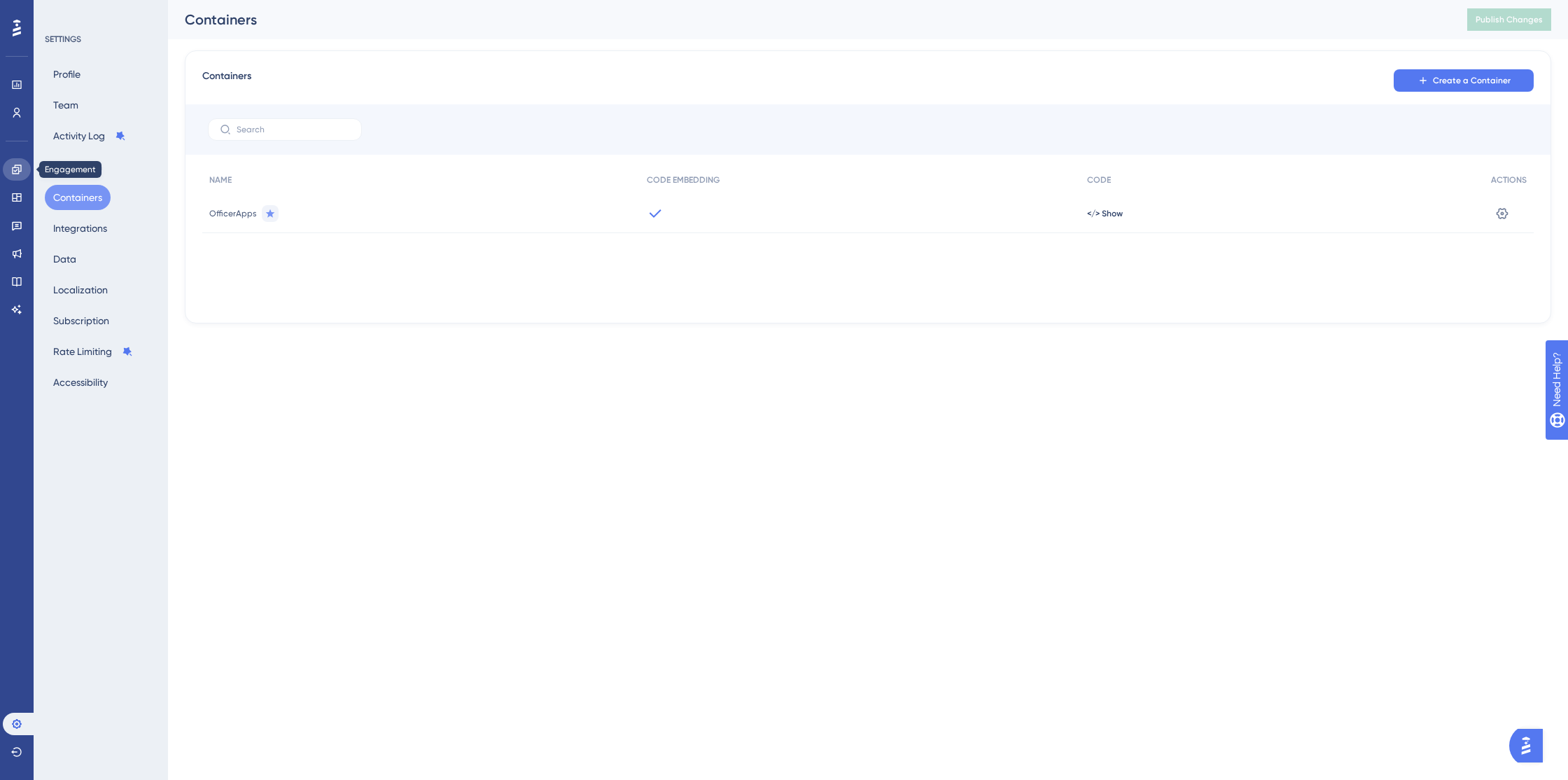
click at [19, 165] on icon at bounding box center [16, 169] width 9 height 9
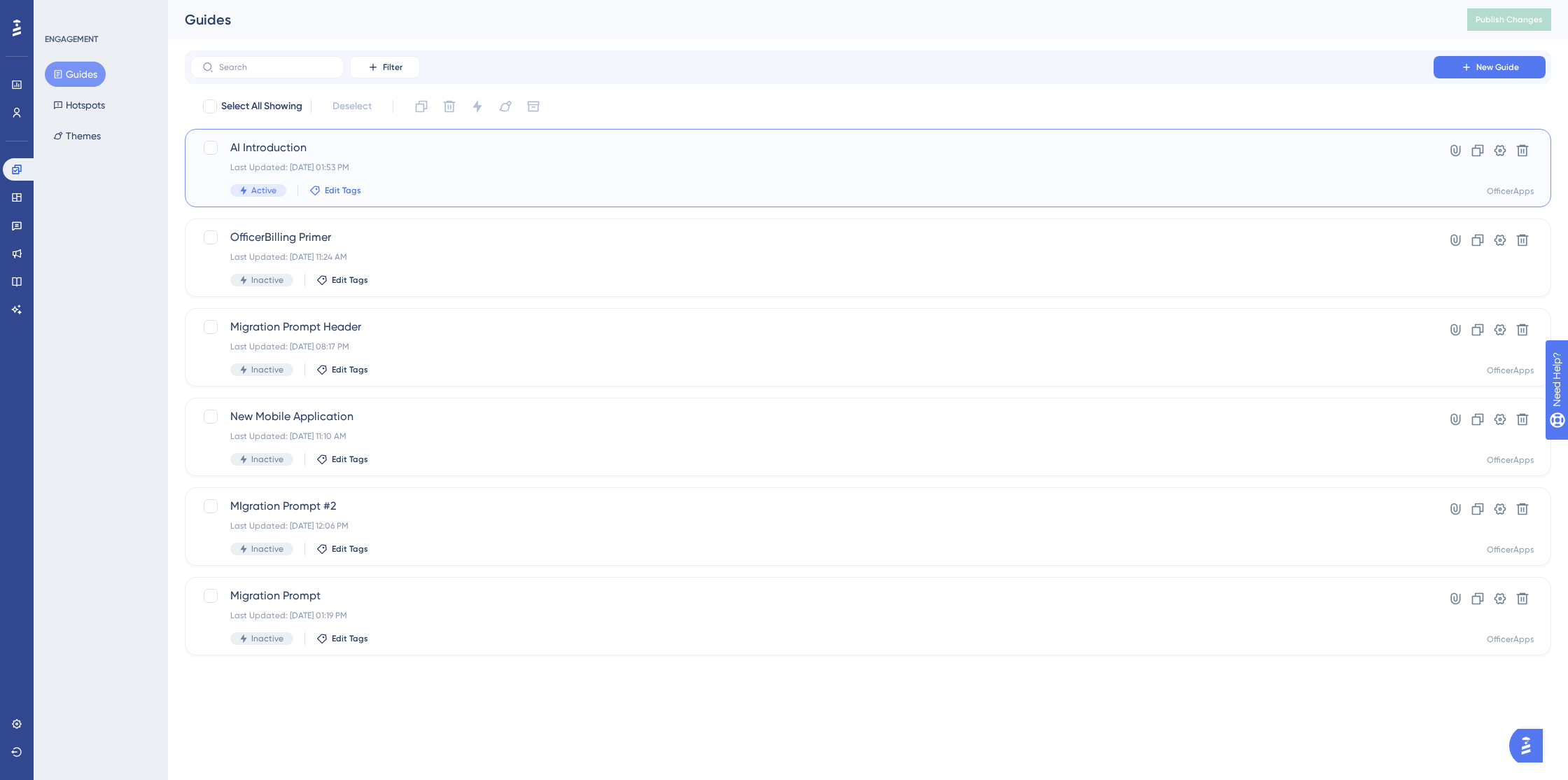
click at [327, 192] on span "Edit Tags" at bounding box center [342, 190] width 36 height 11
click at [388, 269] on input "Announcement" at bounding box center [393, 268] width 72 height 18
click at [327, 266] on div at bounding box center [325, 267] width 11 height 11
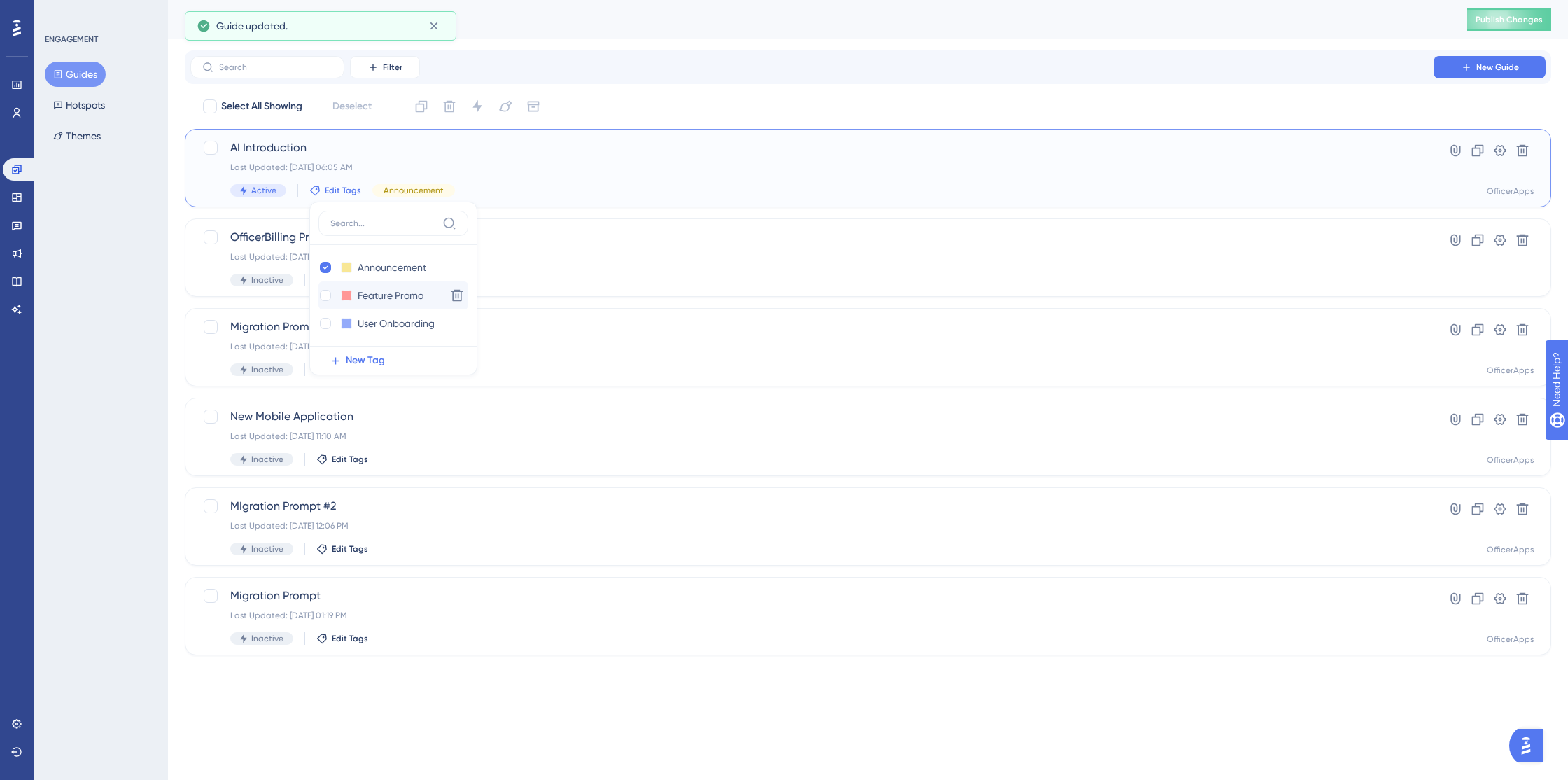
checkbox input "true"
click at [324, 295] on div at bounding box center [325, 295] width 11 height 11
checkbox input "true"
click at [1178, 24] on div "Guides" at bounding box center [809, 20] width 1247 height 20
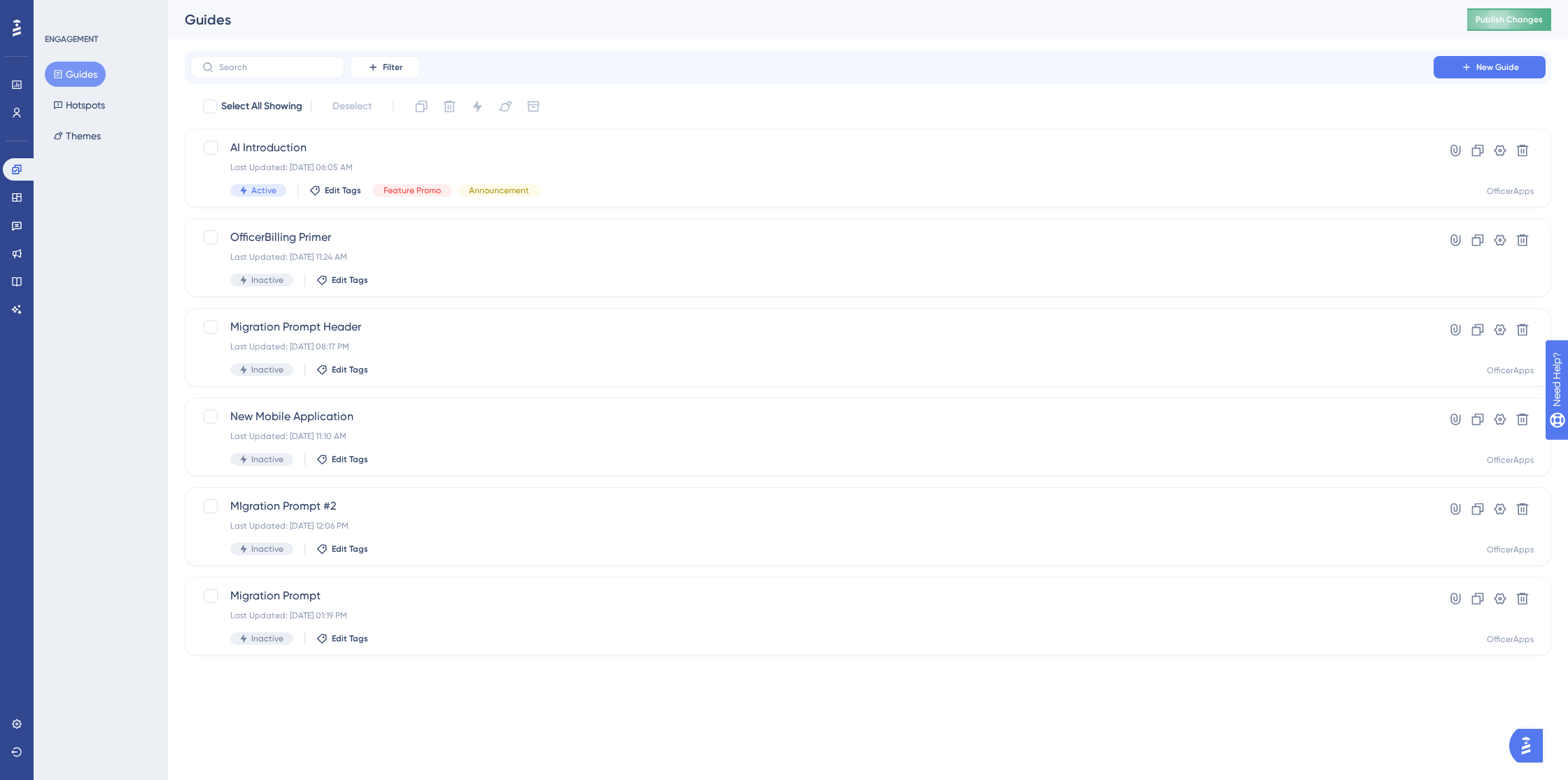
click at [1498, 26] on button "Publish Changes" at bounding box center [1510, 20] width 84 height 23
click at [346, 161] on div "AI Introduction Last Updated: Sep 15 2025, 06:05 AM Active Edit Tags Feature Pr…" at bounding box center [812, 168] width 1164 height 58
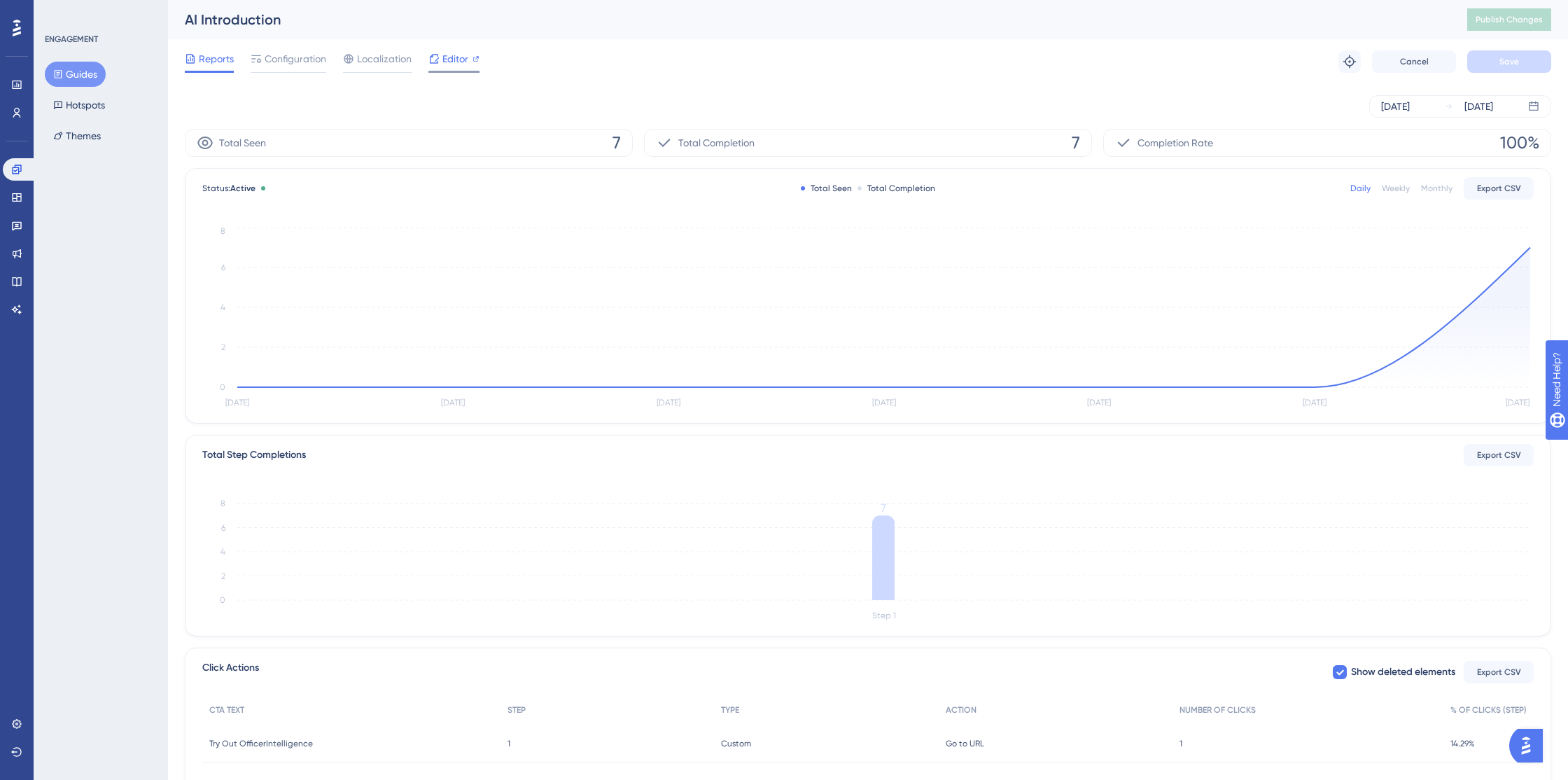
click at [447, 64] on span "Editor" at bounding box center [455, 58] width 25 height 17
